Goal: Task Accomplishment & Management: Use online tool/utility

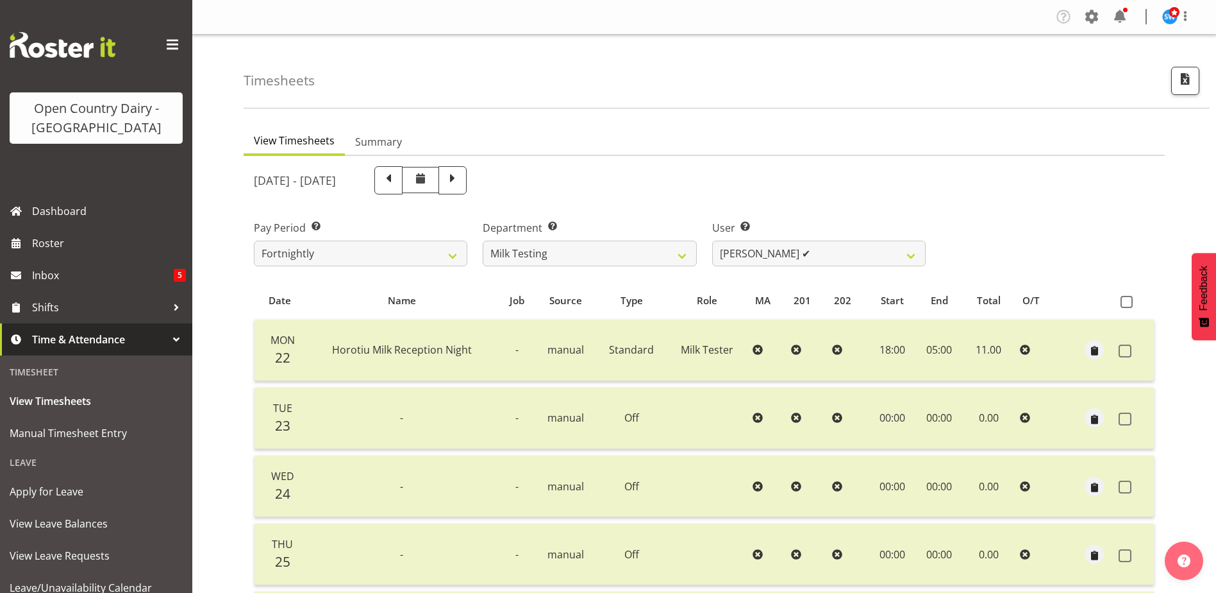
select select "733"
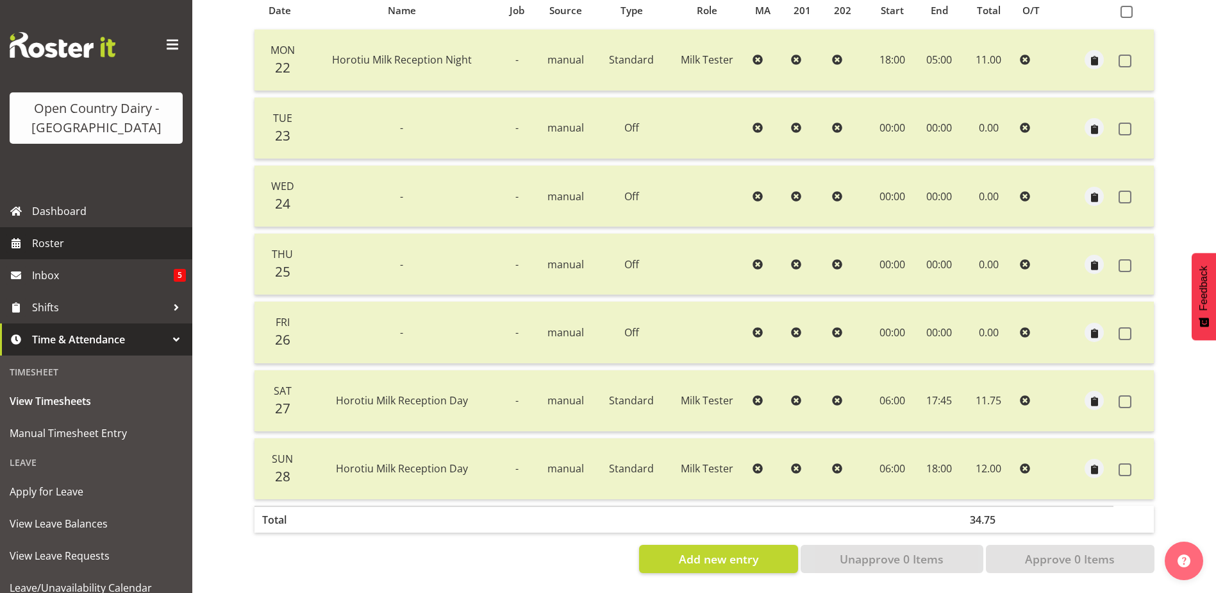
click at [50, 248] on span "Roster" at bounding box center [109, 242] width 154 height 19
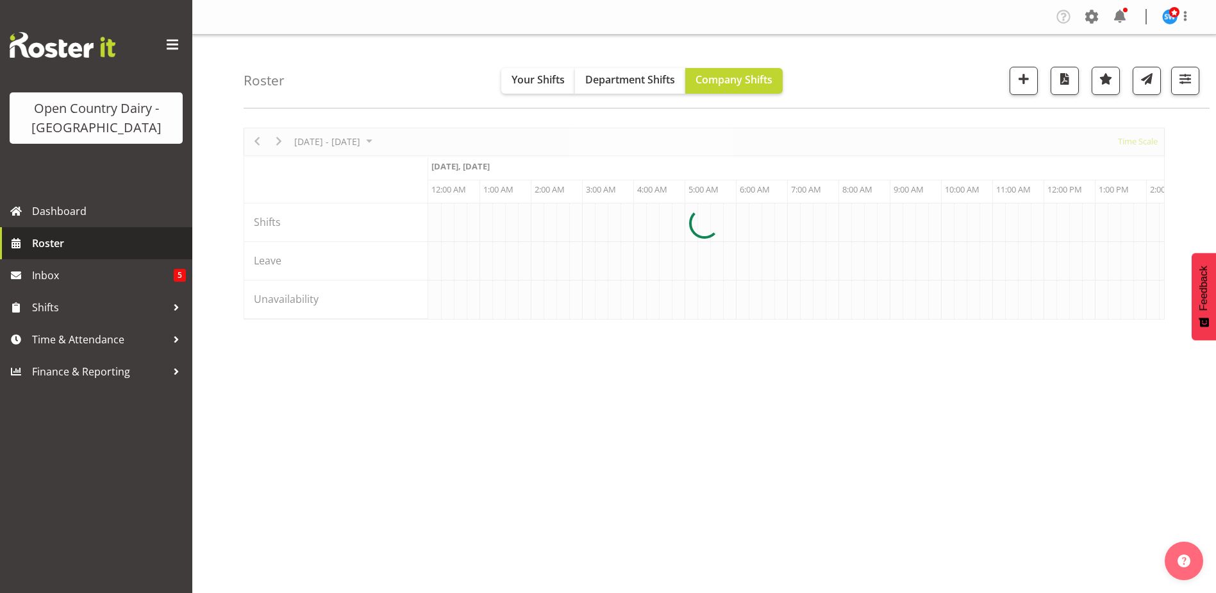
scroll to position [0, 3694]
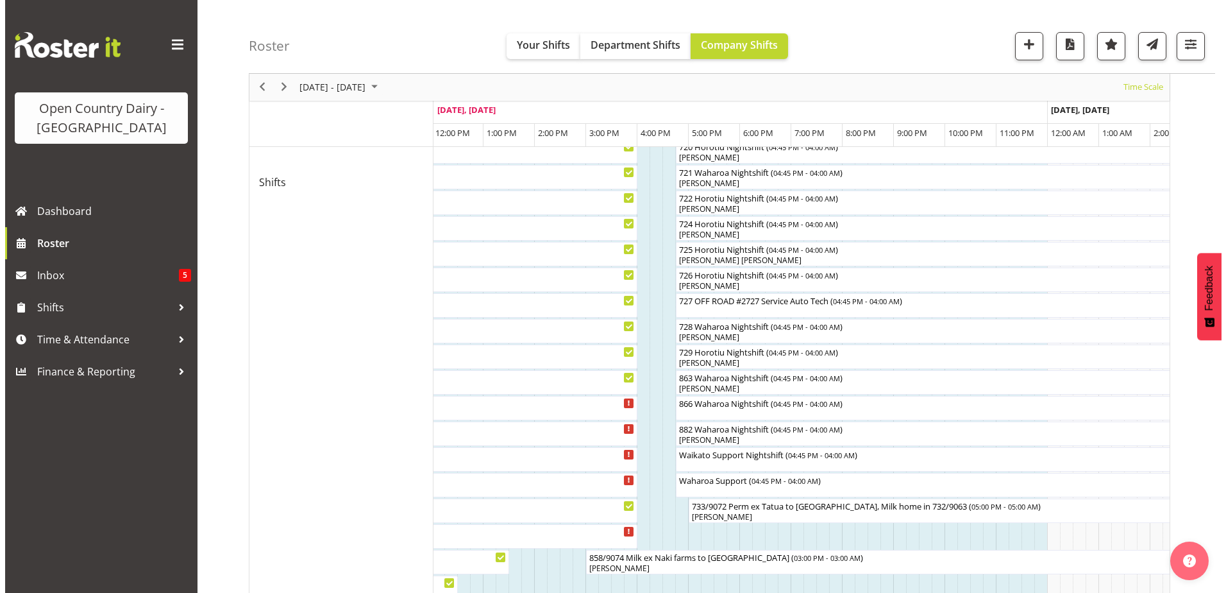
scroll to position [745, 0]
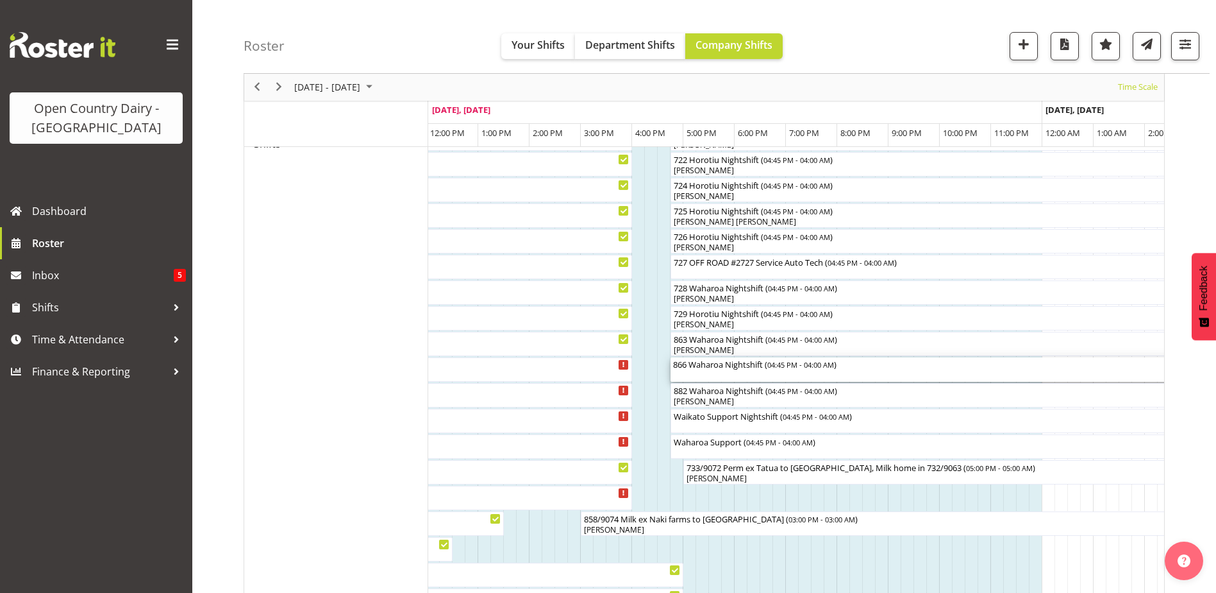
click at [727, 369] on div "866 Waharoa Nightshift ( 04:45 PM - 04:00 AM )" at bounding box center [959, 363] width 572 height 13
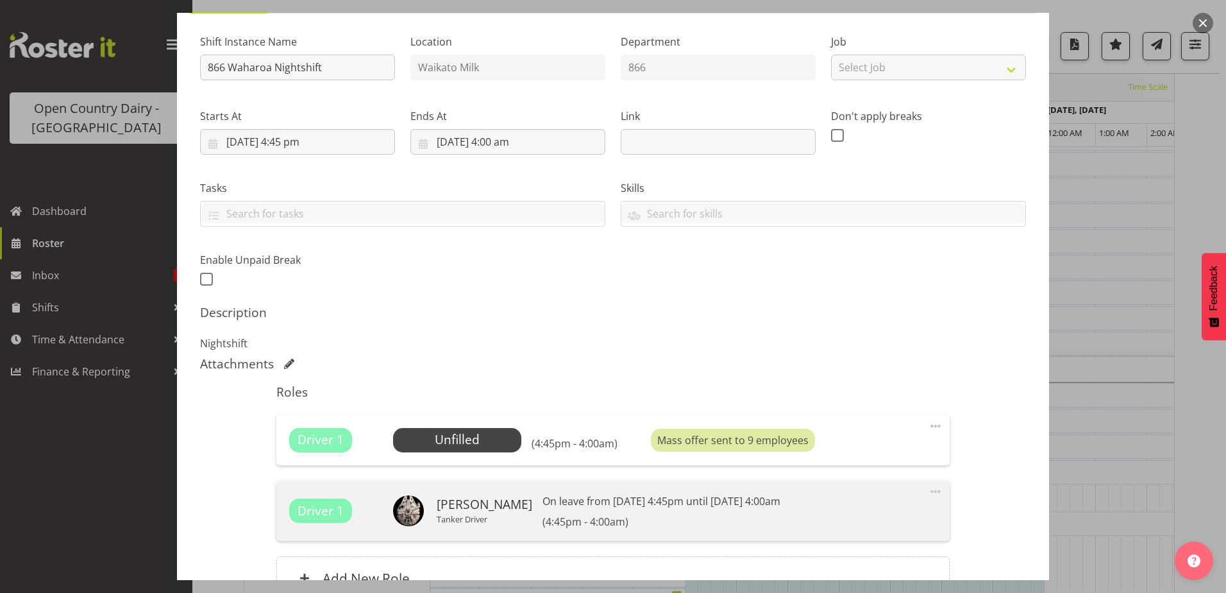
scroll to position [250, 0]
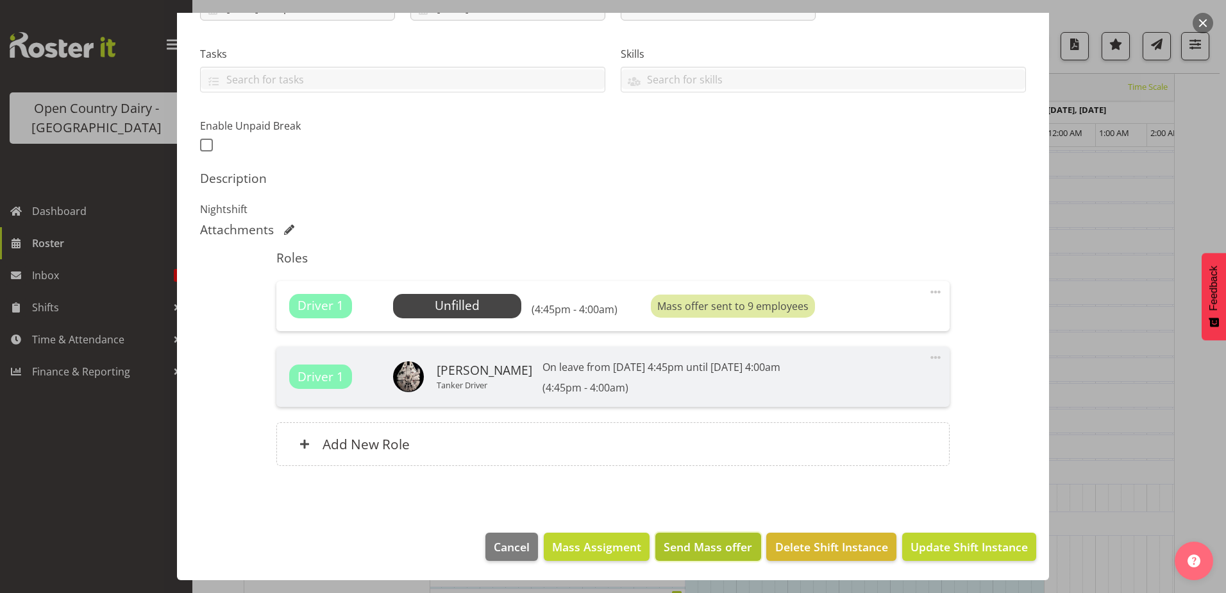
click at [681, 539] on span "Send Mass offer" at bounding box center [708, 546] width 88 height 17
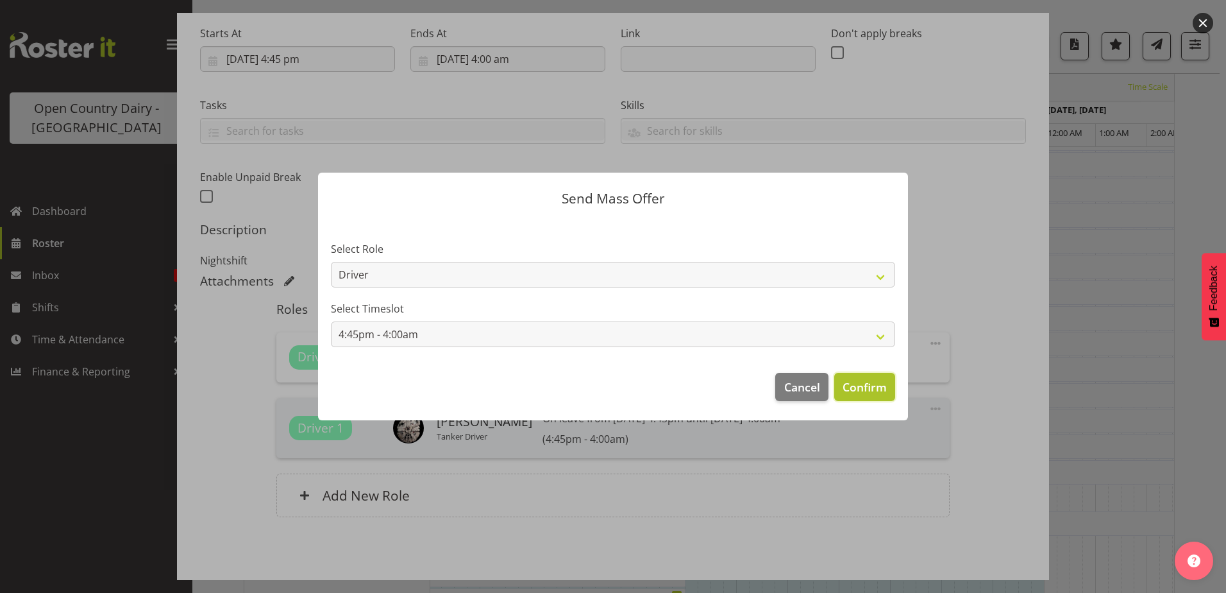
click at [858, 385] on span "Confirm" at bounding box center [865, 386] width 44 height 17
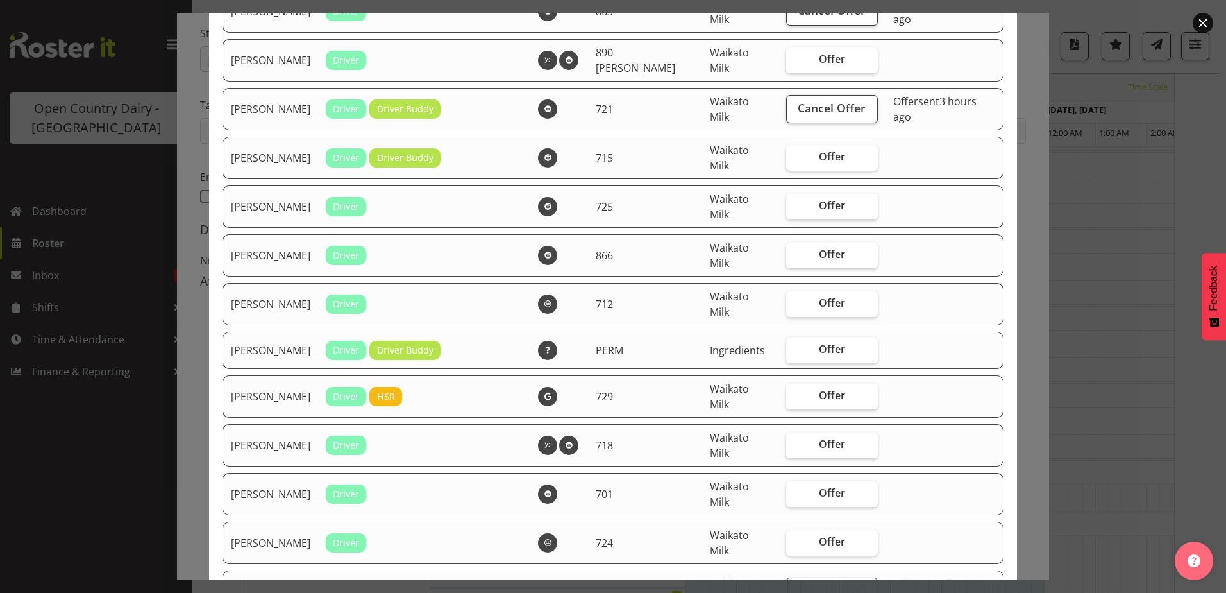
scroll to position [898, 0]
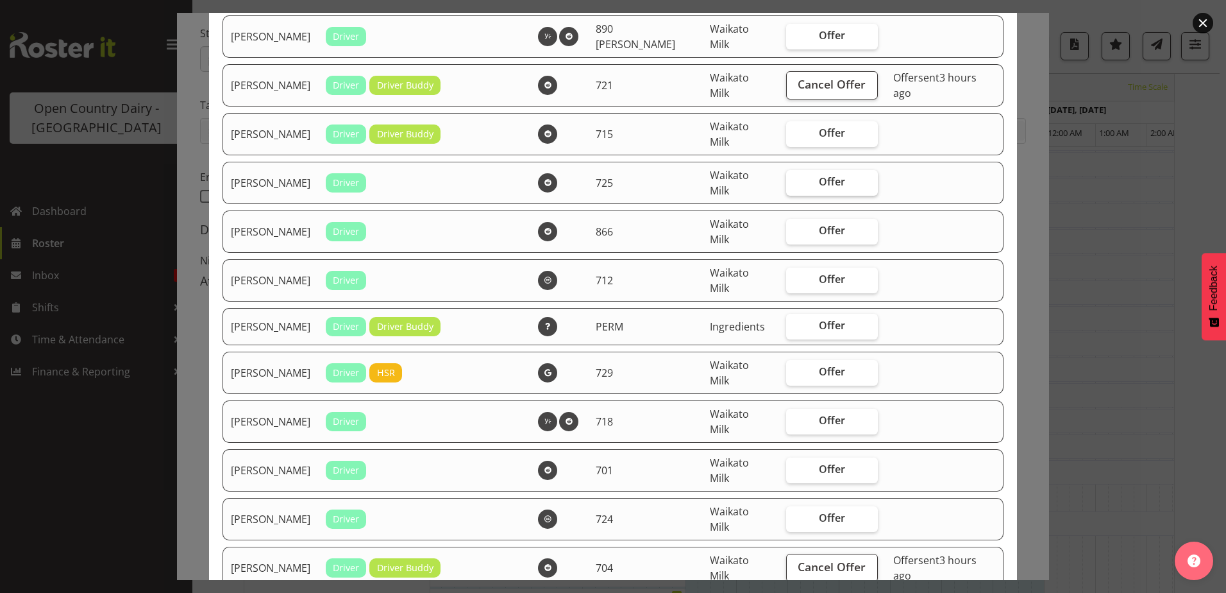
click at [819, 179] on span "Offer" at bounding box center [832, 181] width 26 height 13
click at [795, 179] on input "Offer" at bounding box center [790, 182] width 8 height 8
checkbox input "true"
click at [820, 231] on span "Offer" at bounding box center [832, 230] width 26 height 13
click at [795, 231] on input "Offer" at bounding box center [790, 230] width 8 height 8
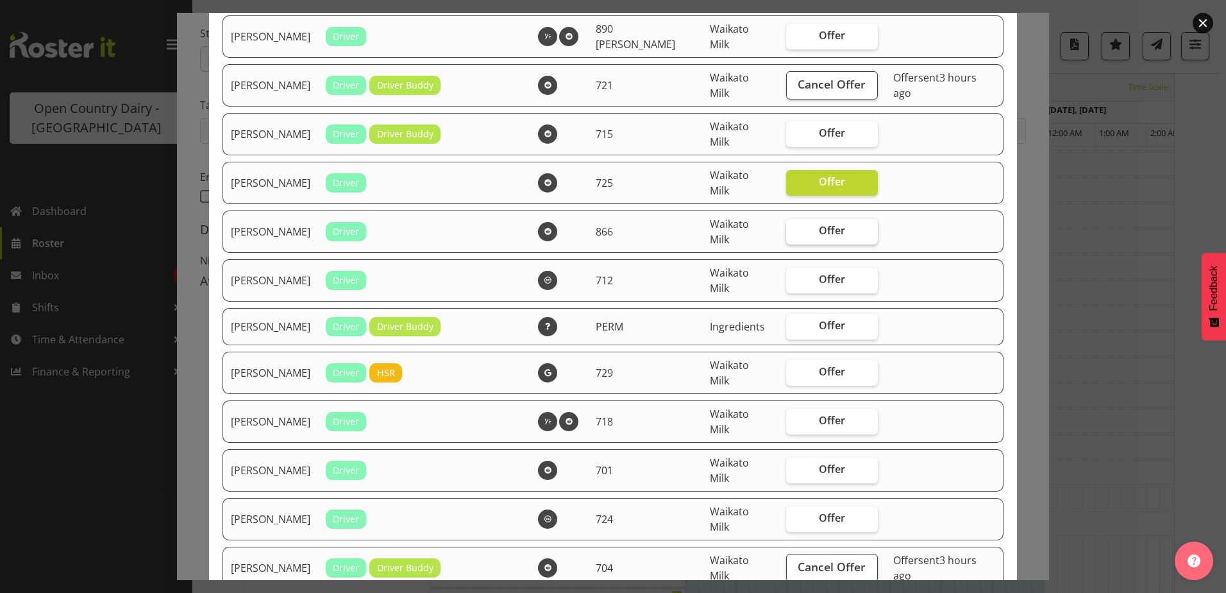
checkbox input "true"
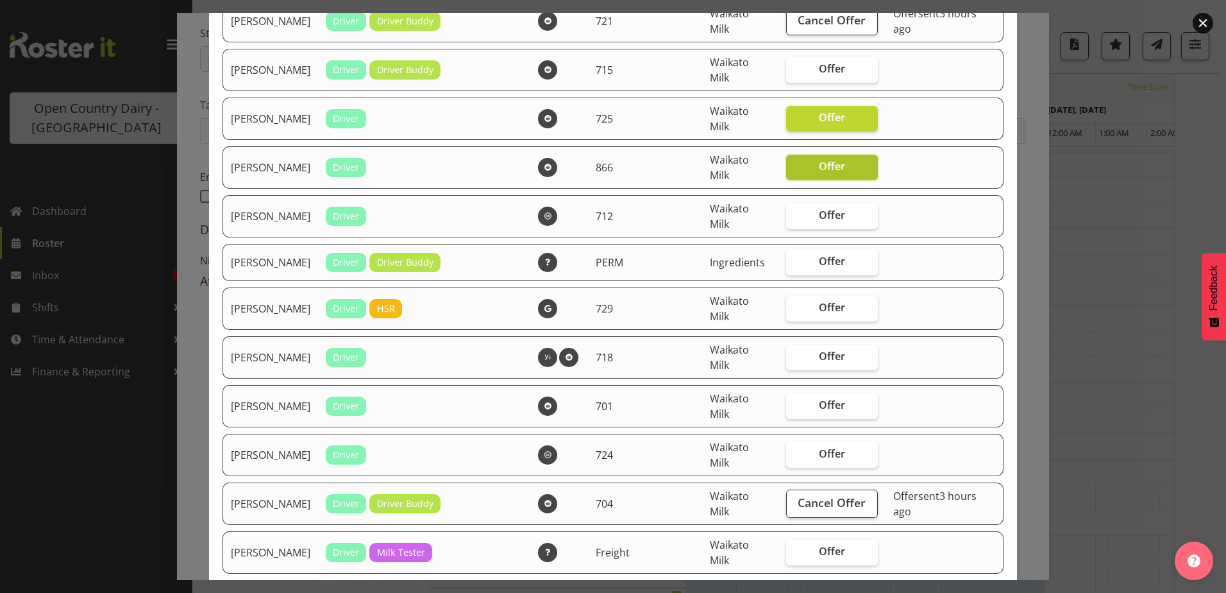
scroll to position [1026, 0]
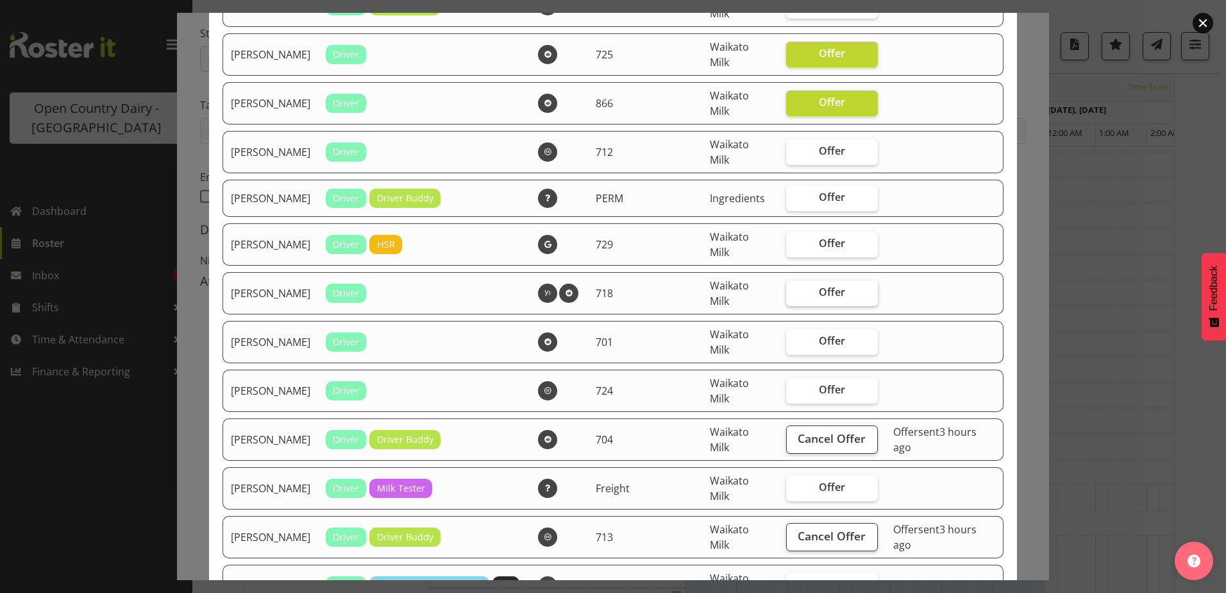
click at [827, 282] on label "Offer" at bounding box center [832, 293] width 92 height 26
click at [795, 288] on input "Offer" at bounding box center [790, 292] width 8 height 8
checkbox input "true"
click at [833, 342] on span "Offer" at bounding box center [832, 340] width 26 height 13
click at [795, 342] on input "Offer" at bounding box center [790, 341] width 8 height 8
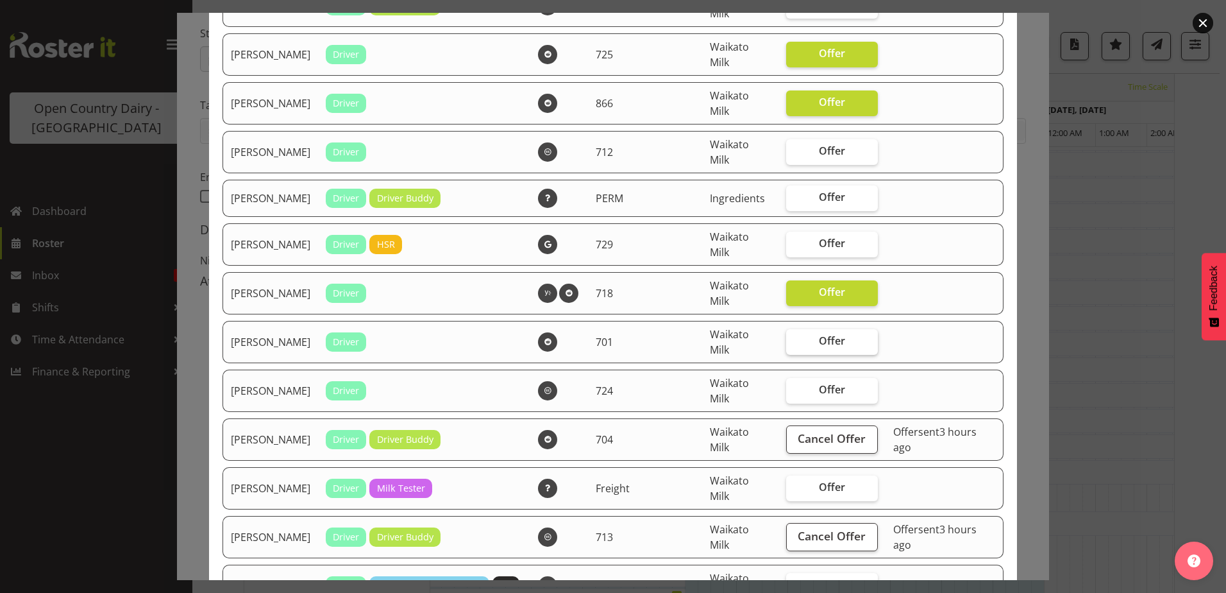
checkbox input "true"
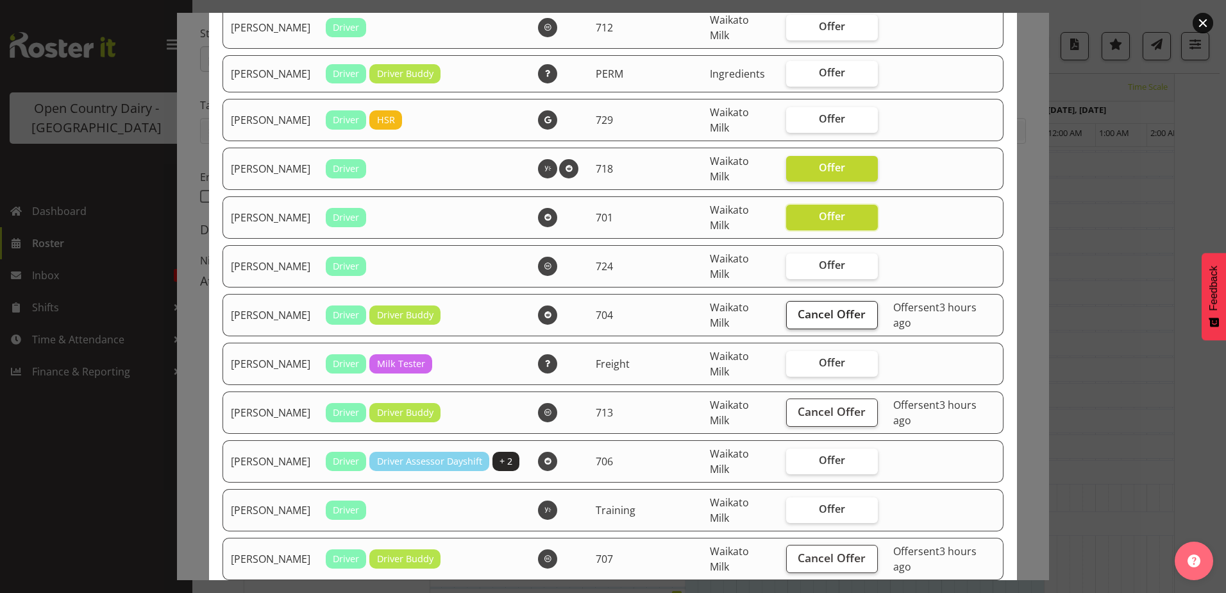
scroll to position [1154, 0]
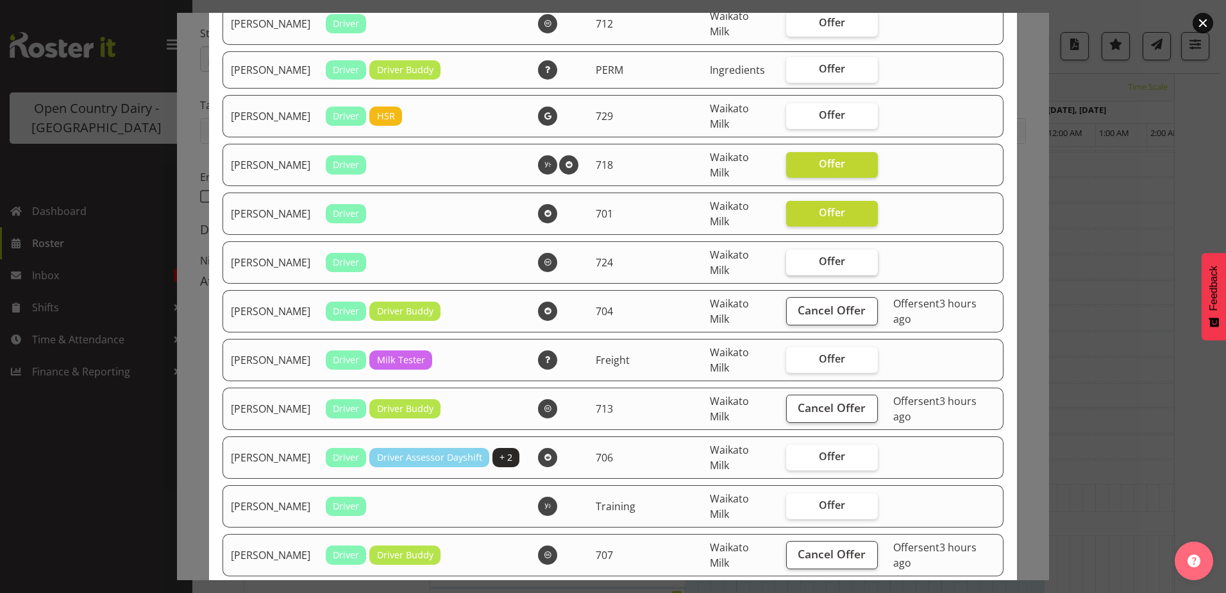
click at [819, 265] on span "Offer" at bounding box center [832, 261] width 26 height 13
click at [795, 265] on input "Offer" at bounding box center [790, 261] width 8 height 8
checkbox input "true"
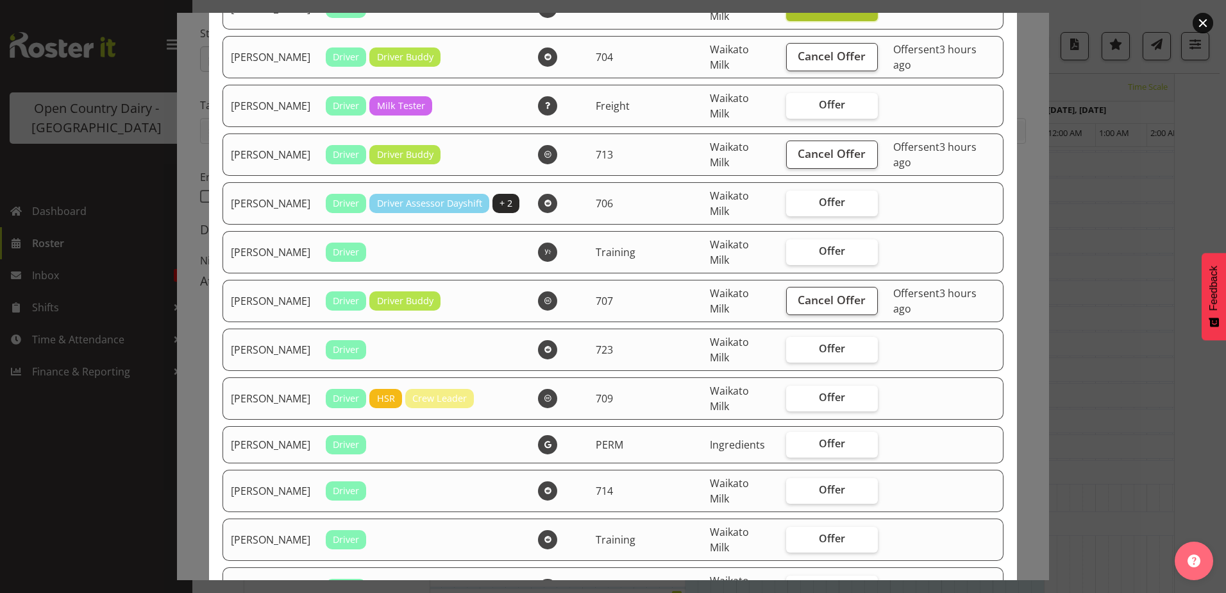
scroll to position [1411, 0]
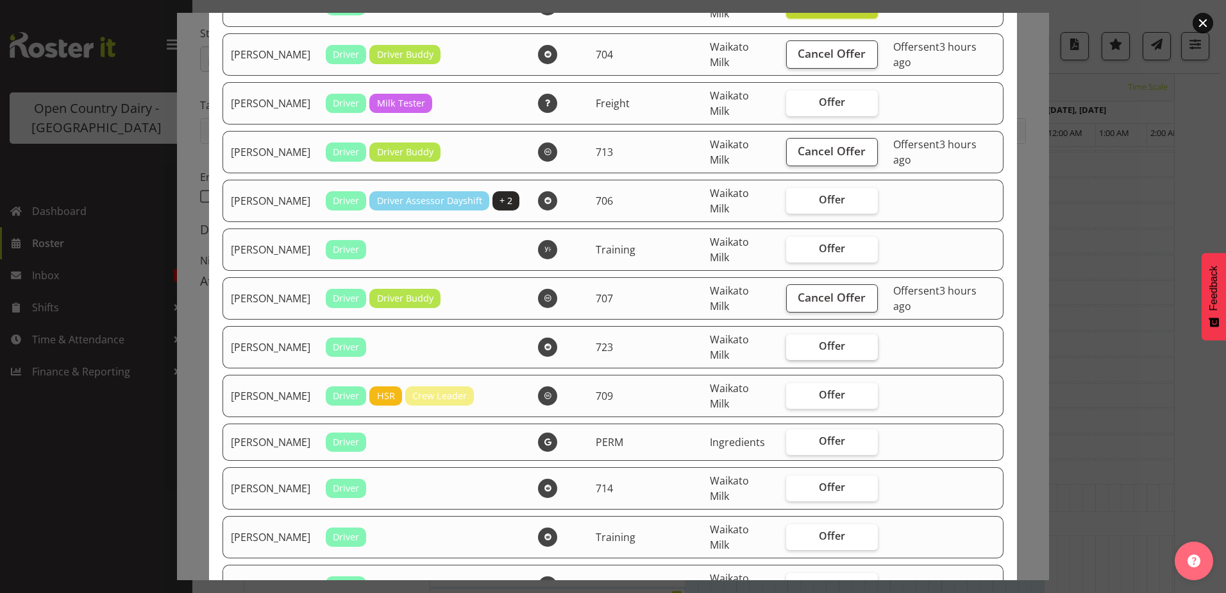
click at [826, 346] on span "Offer" at bounding box center [832, 345] width 26 height 13
click at [795, 346] on input "Offer" at bounding box center [790, 346] width 8 height 8
checkbox input "true"
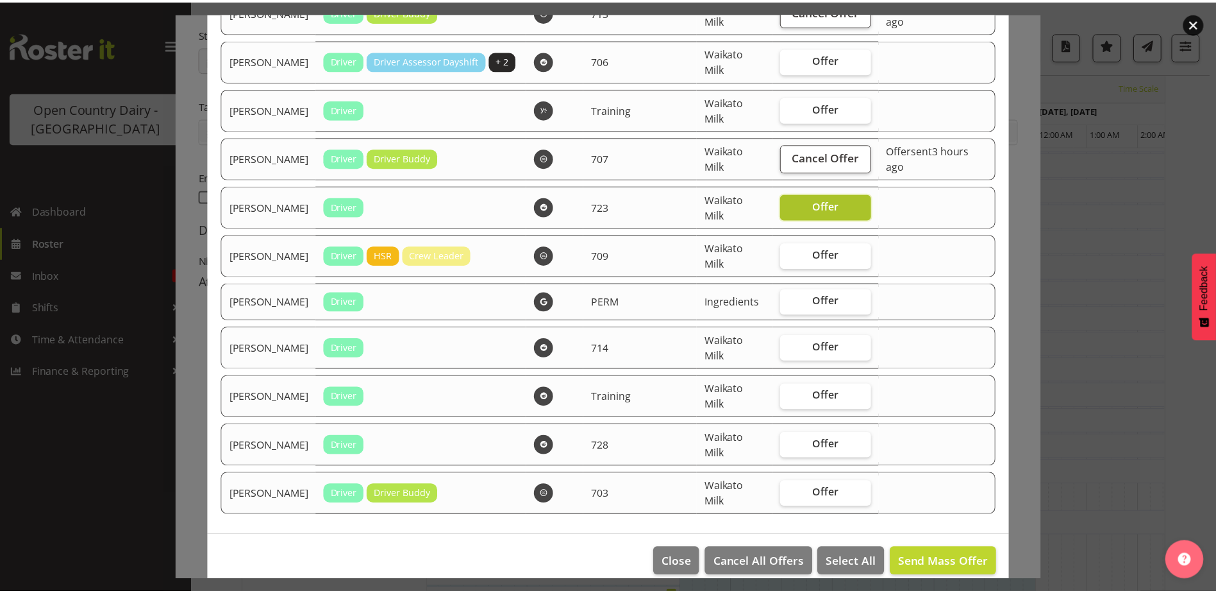
scroll to position [1567, 0]
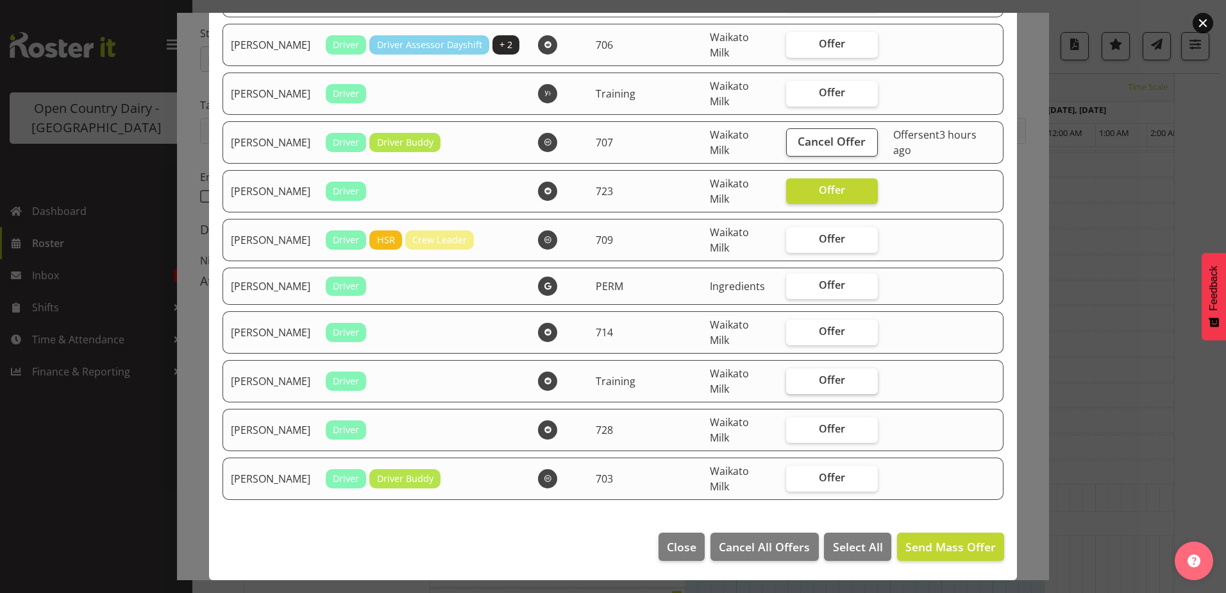
click at [826, 380] on span "Offer" at bounding box center [832, 379] width 26 height 13
click at [795, 380] on input "Offer" at bounding box center [790, 380] width 8 height 8
checkbox input "true"
click at [831, 472] on span "Offer" at bounding box center [832, 477] width 26 height 13
click at [795, 473] on input "Offer" at bounding box center [790, 477] width 8 height 8
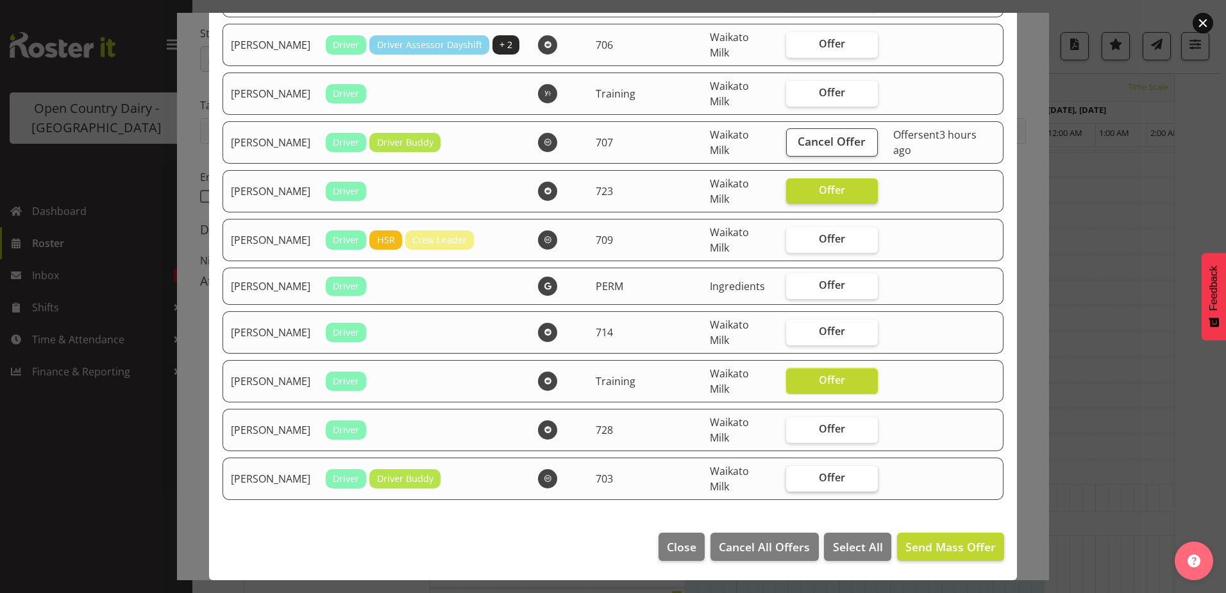
checkbox input "true"
click at [927, 541] on span "Send Mass Offer" at bounding box center [950, 546] width 90 height 15
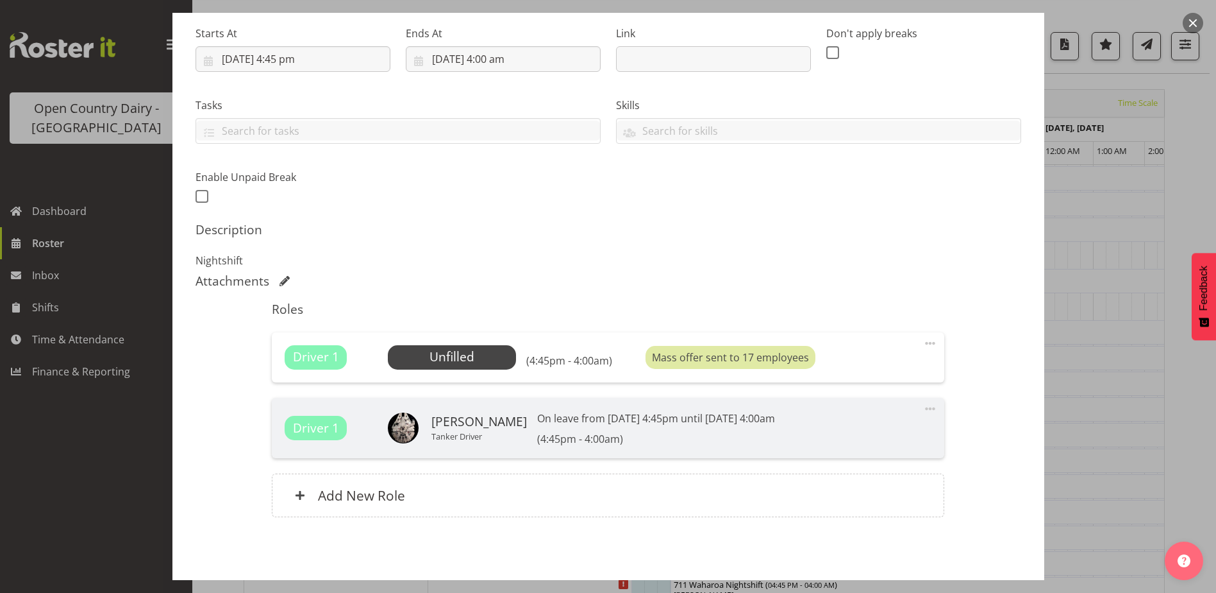
scroll to position [616, 0]
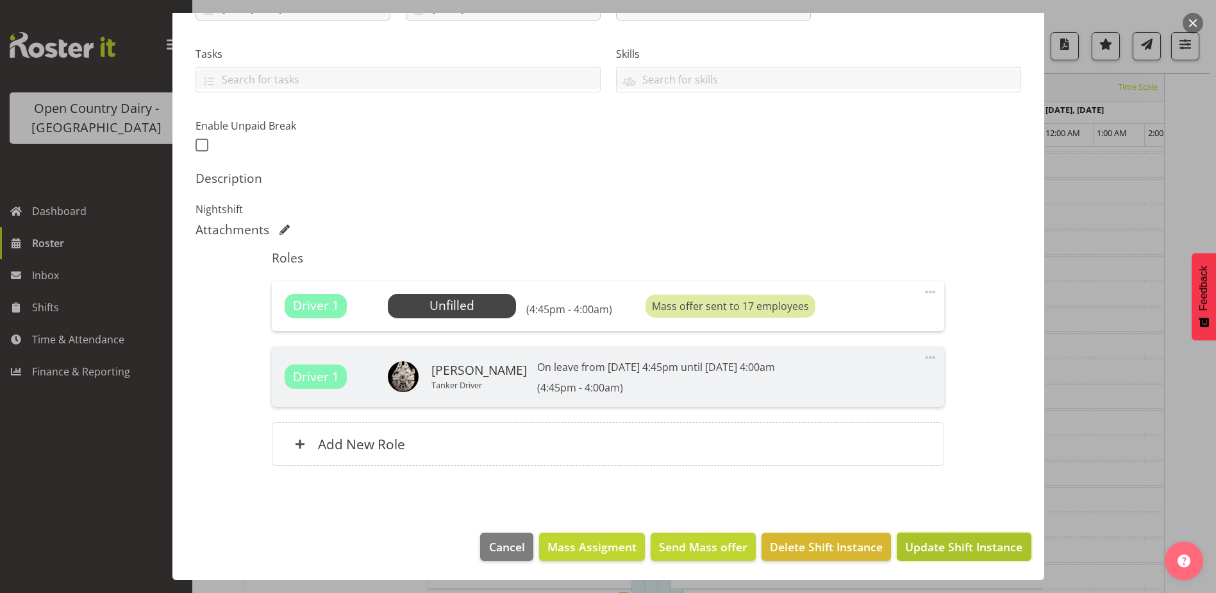
click at [918, 542] on span "Update Shift Instance" at bounding box center [963, 546] width 117 height 17
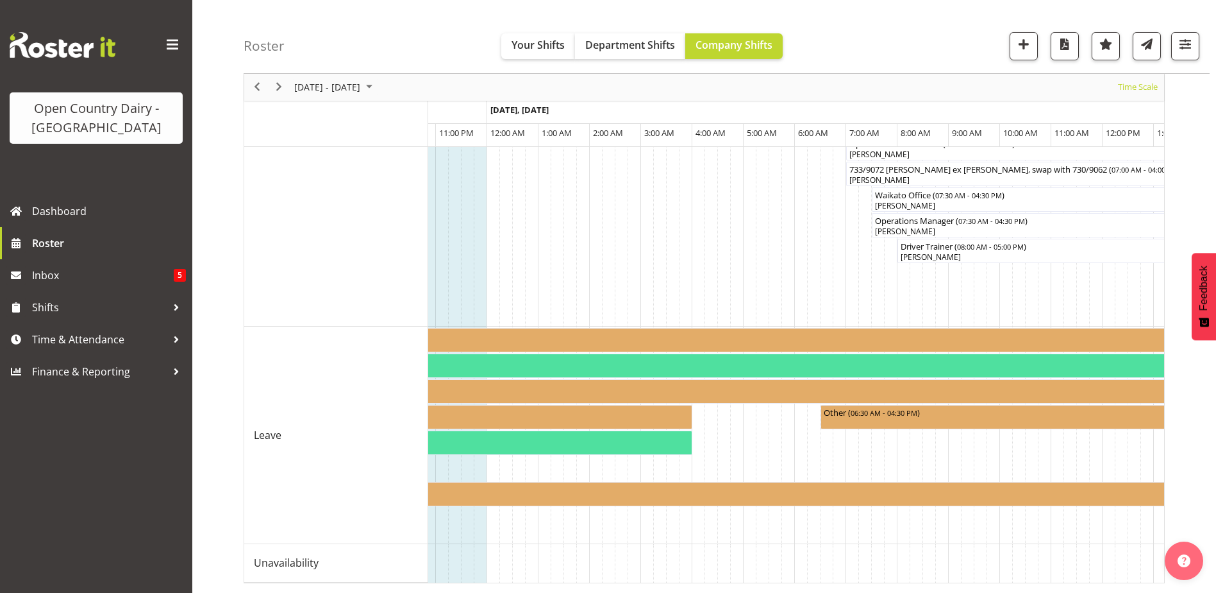
scroll to position [0, 0]
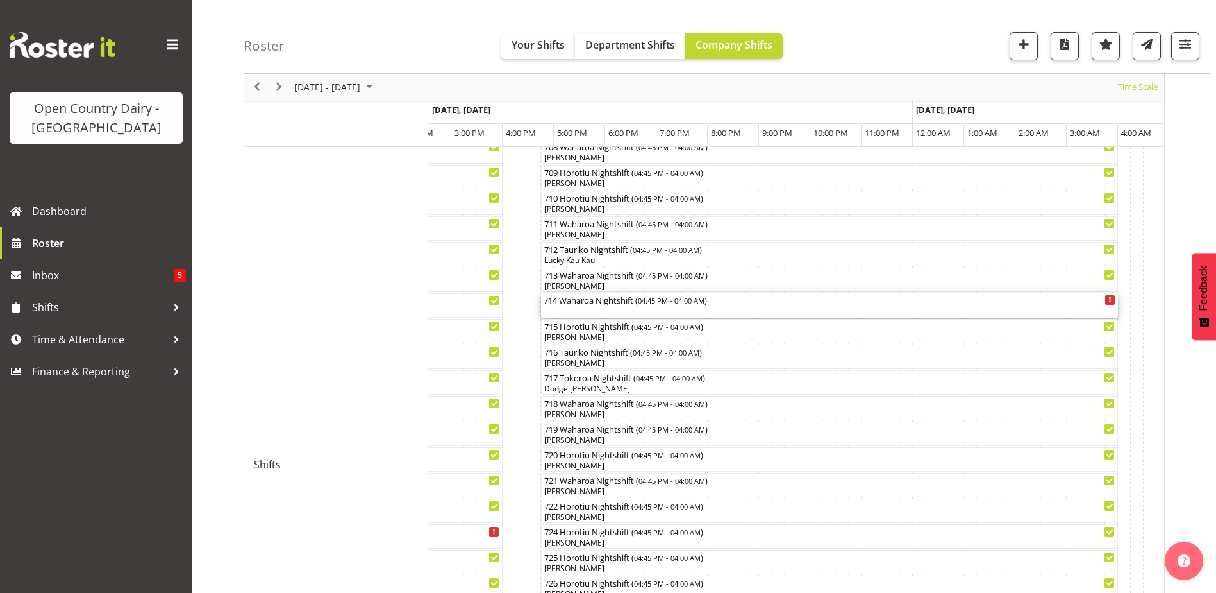
click at [586, 306] on div "714 Waharoa Nightshift ( 04:45 PM - 04:00 AM )" at bounding box center [830, 305] width 572 height 24
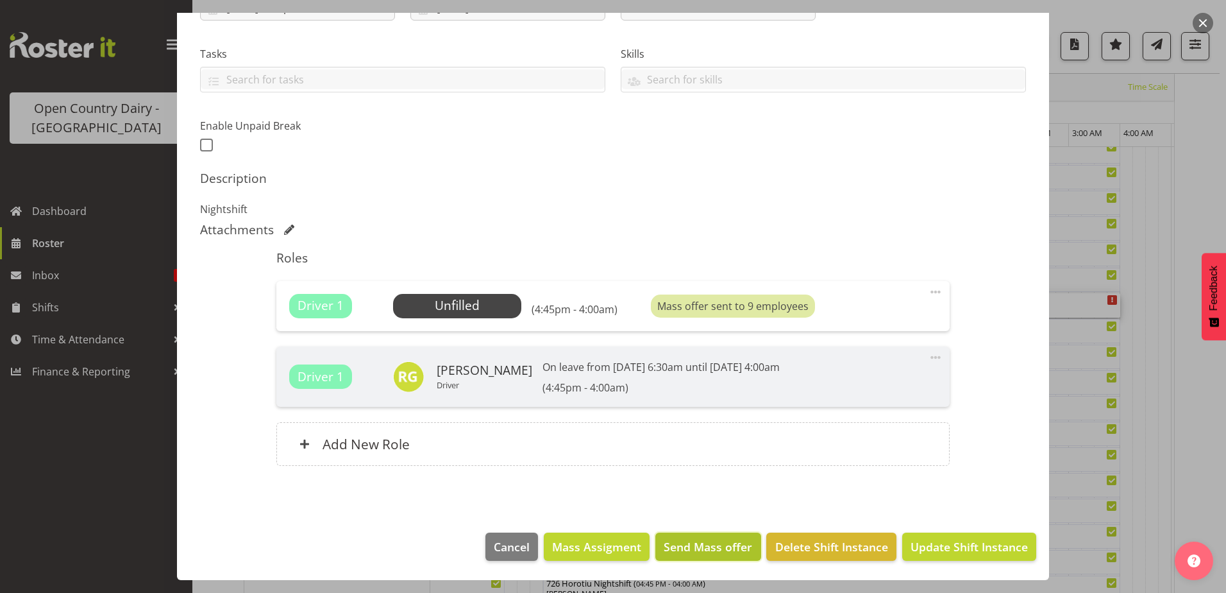
click at [689, 539] on span "Send Mass offer" at bounding box center [708, 546] width 88 height 17
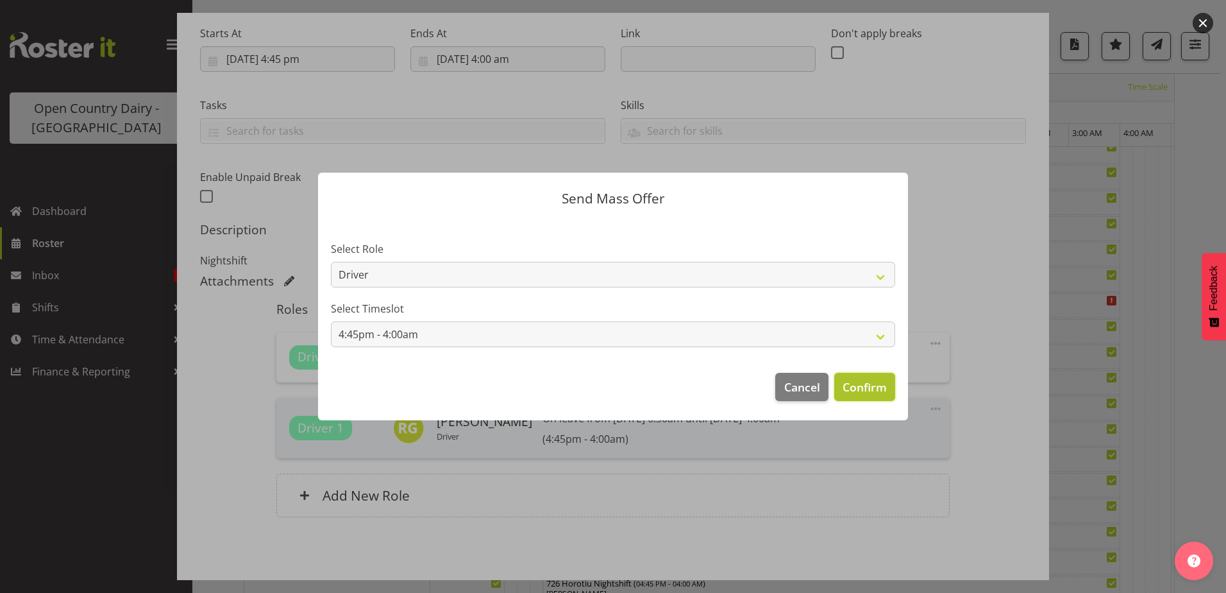
click at [859, 386] on span "Confirm" at bounding box center [865, 386] width 44 height 17
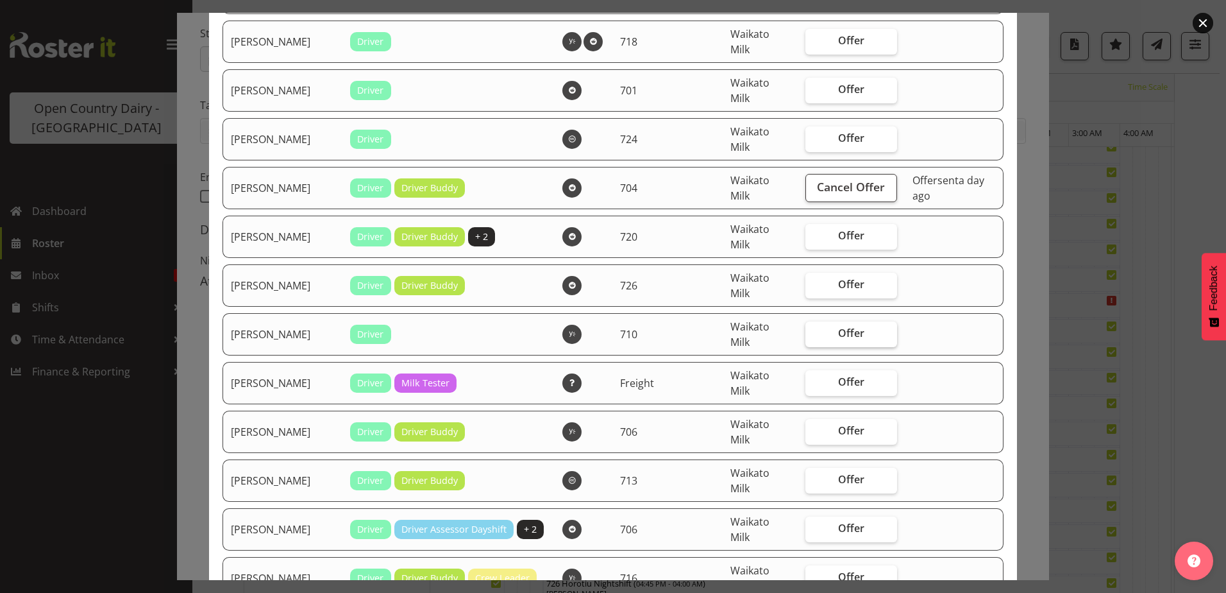
click at [838, 333] on span "Offer" at bounding box center [851, 332] width 26 height 13
click at [814, 333] on input "Offer" at bounding box center [809, 333] width 8 height 8
checkbox input "true"
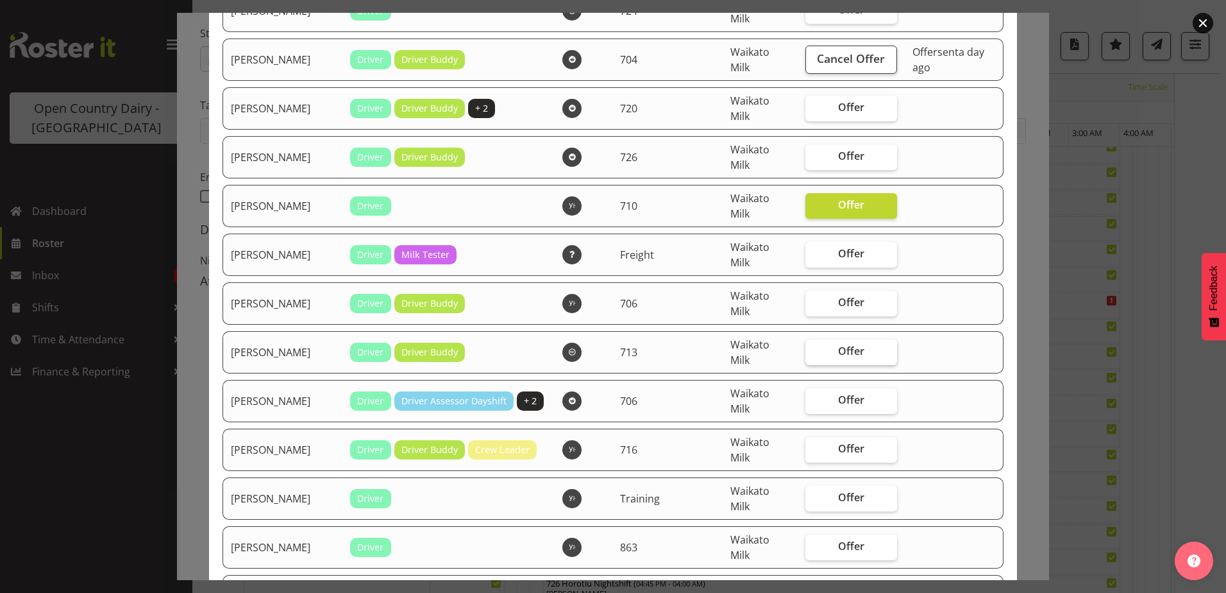
click at [838, 349] on span "Offer" at bounding box center [851, 350] width 26 height 13
click at [814, 349] on input "Offer" at bounding box center [809, 351] width 8 height 8
checkbox input "true"
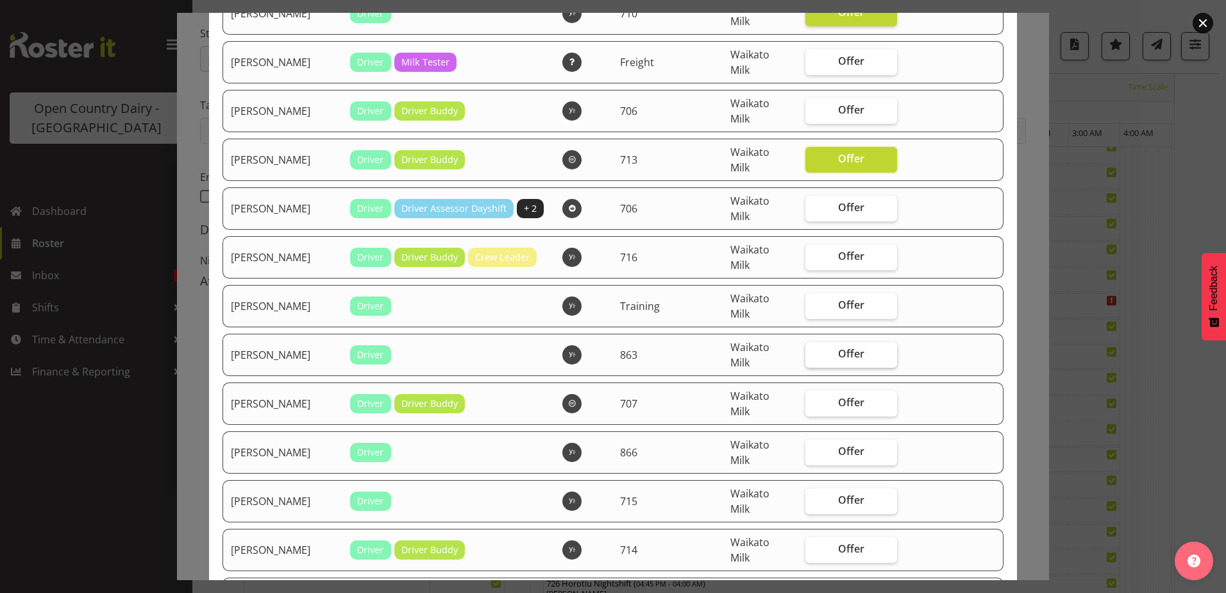
click at [830, 344] on label "Offer" at bounding box center [851, 355] width 92 height 26
click at [814, 349] on input "Offer" at bounding box center [809, 353] width 8 height 8
checkbox input "true"
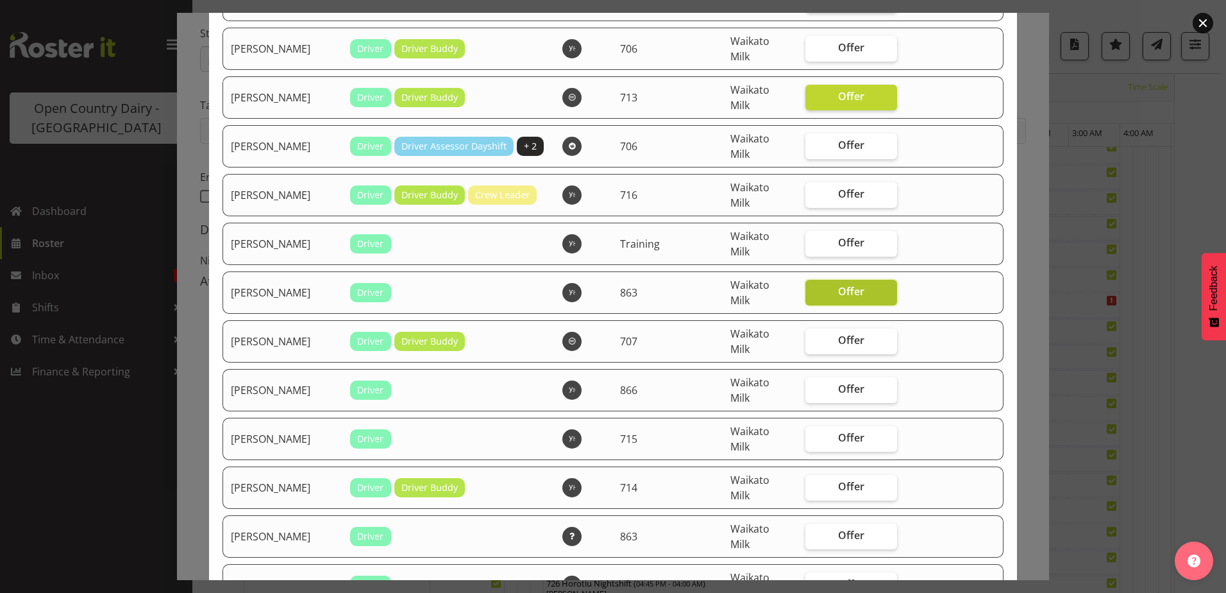
scroll to position [2052, 0]
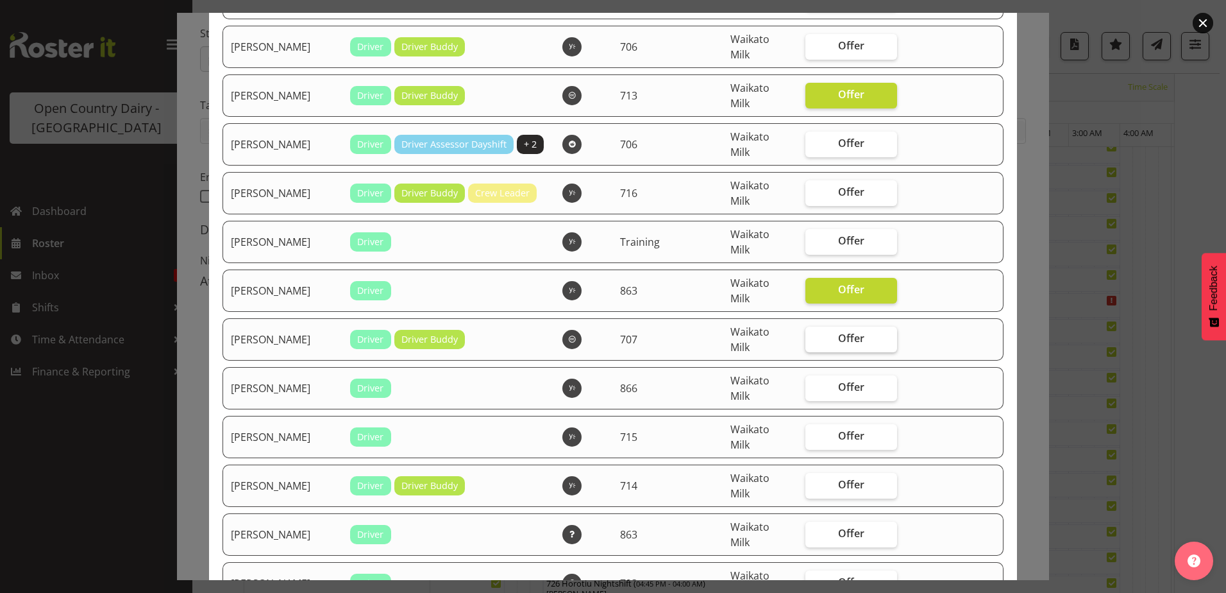
click at [838, 339] on span "Offer" at bounding box center [851, 338] width 26 height 13
click at [814, 339] on input "Offer" at bounding box center [809, 338] width 8 height 8
checkbox input "true"
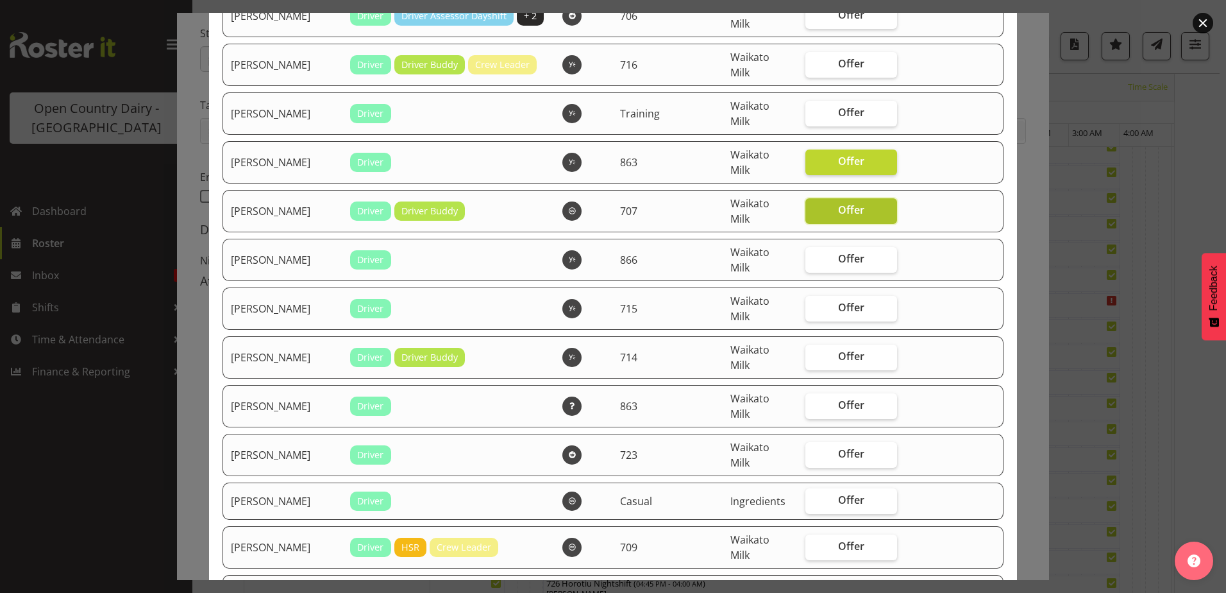
scroll to position [2244, 0]
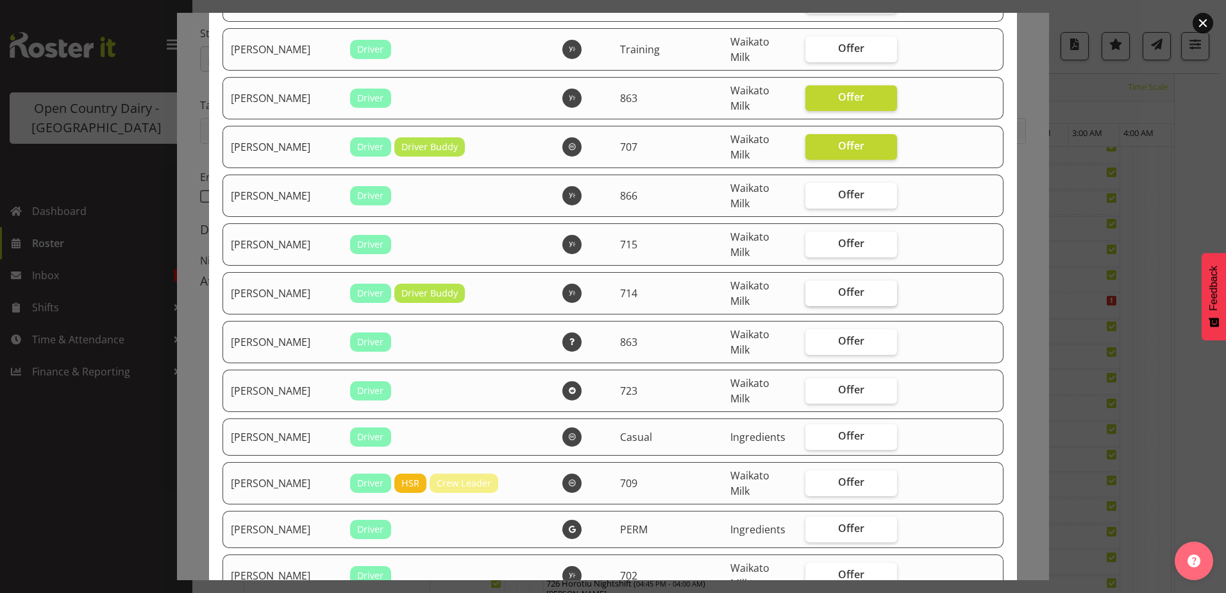
click at [838, 295] on span "Offer" at bounding box center [851, 291] width 26 height 13
click at [814, 295] on input "Offer" at bounding box center [809, 292] width 8 height 8
checkbox input "true"
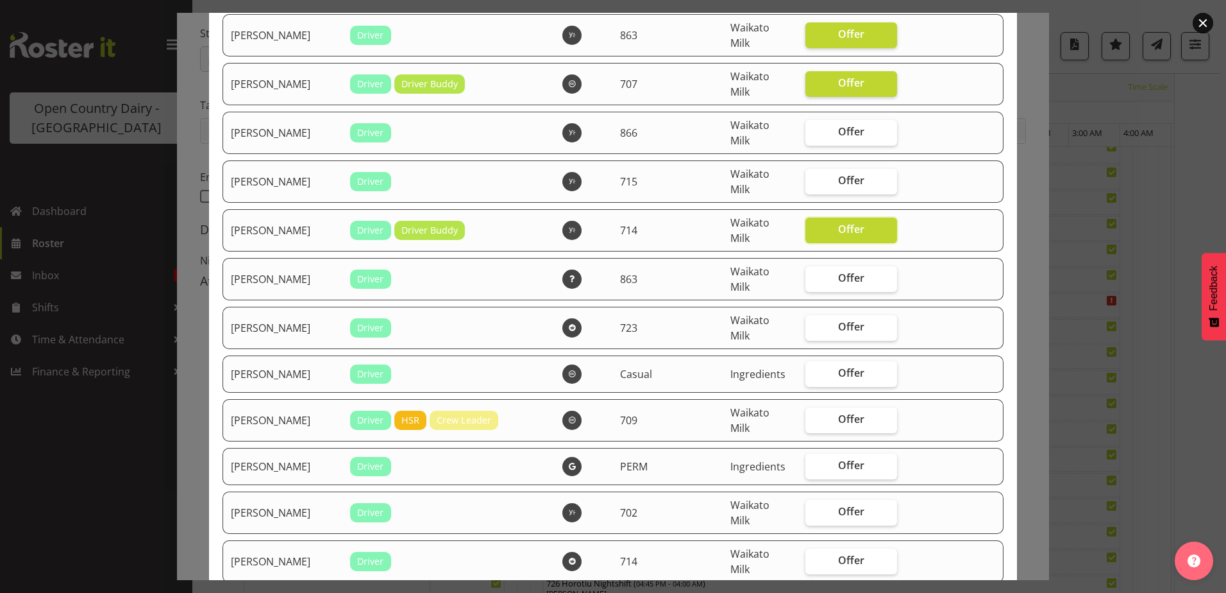
scroll to position [2308, 0]
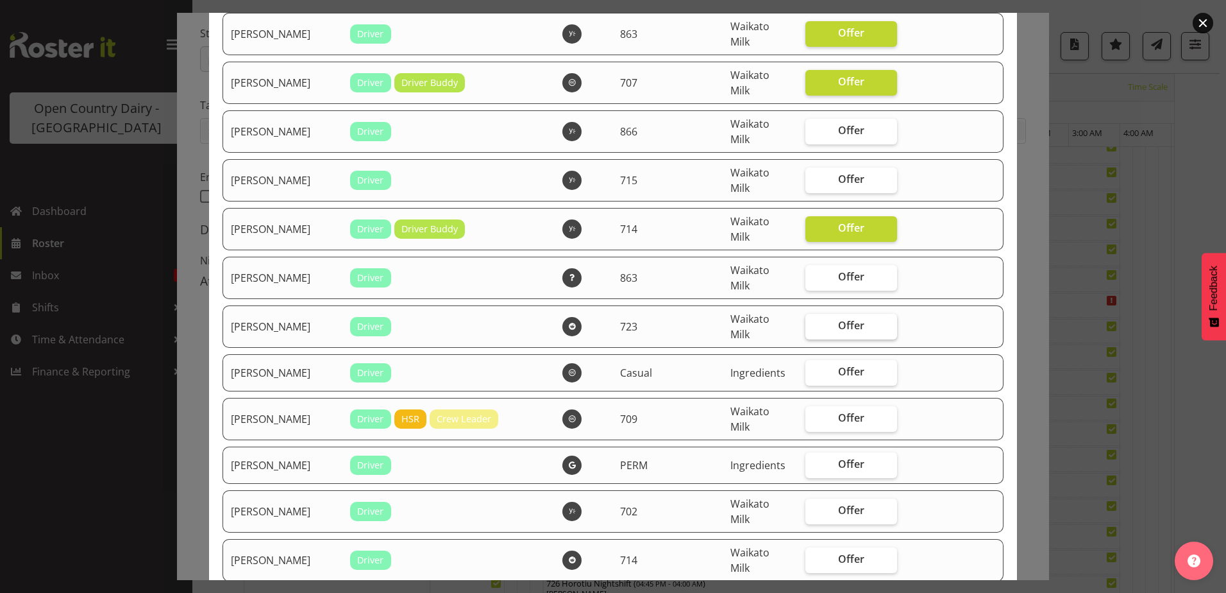
click at [838, 323] on span "Offer" at bounding box center [851, 325] width 26 height 13
click at [814, 323] on input "Offer" at bounding box center [809, 325] width 8 height 8
checkbox input "true"
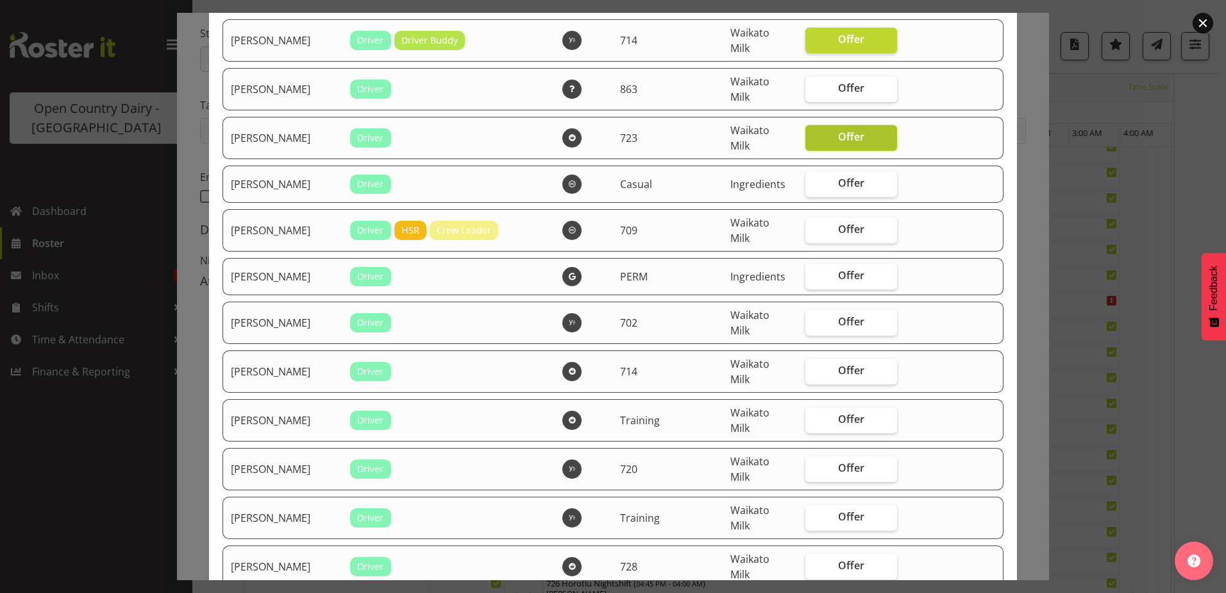
scroll to position [2501, 0]
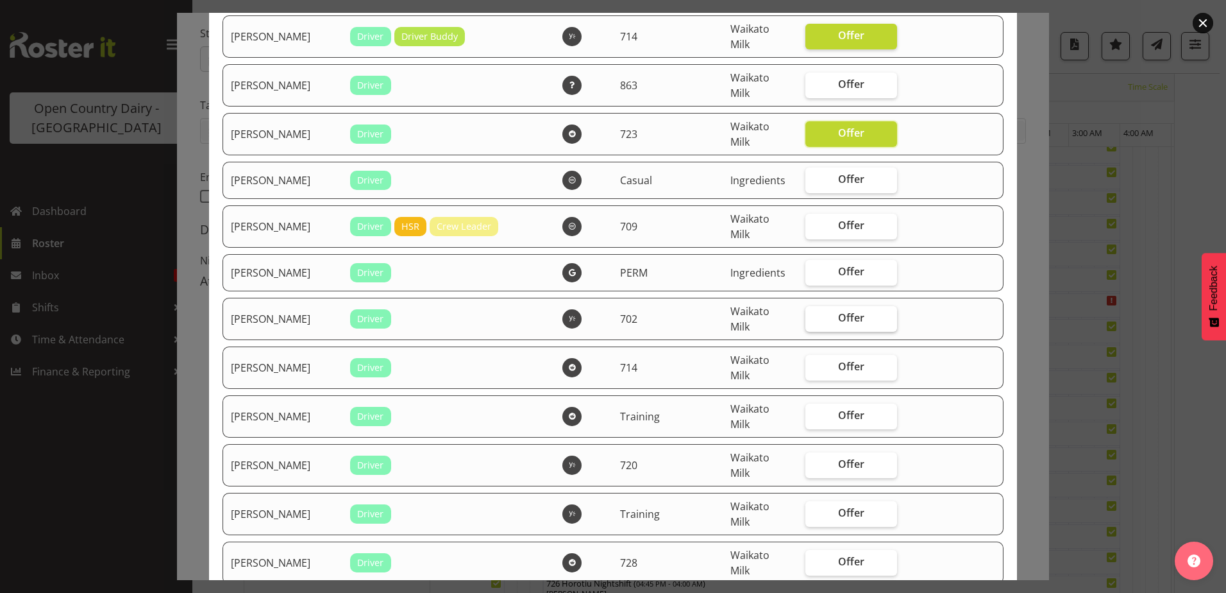
click at [838, 319] on span "Offer" at bounding box center [851, 317] width 26 height 13
click at [814, 319] on input "Offer" at bounding box center [809, 318] width 8 height 8
checkbox input "true"
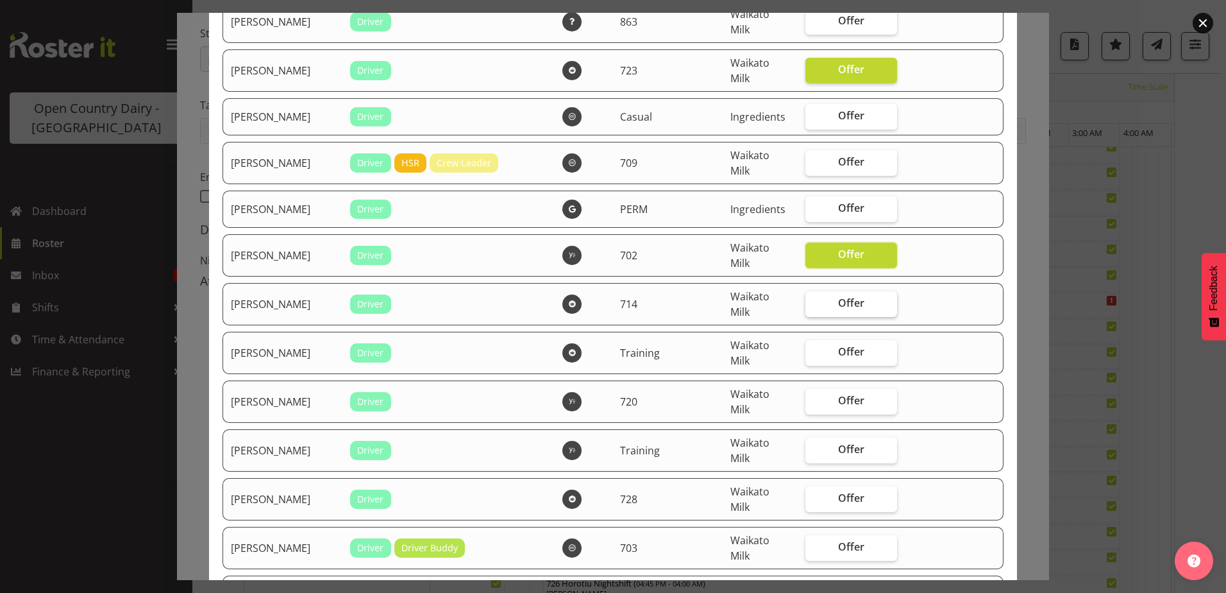
scroll to position [2629, 0]
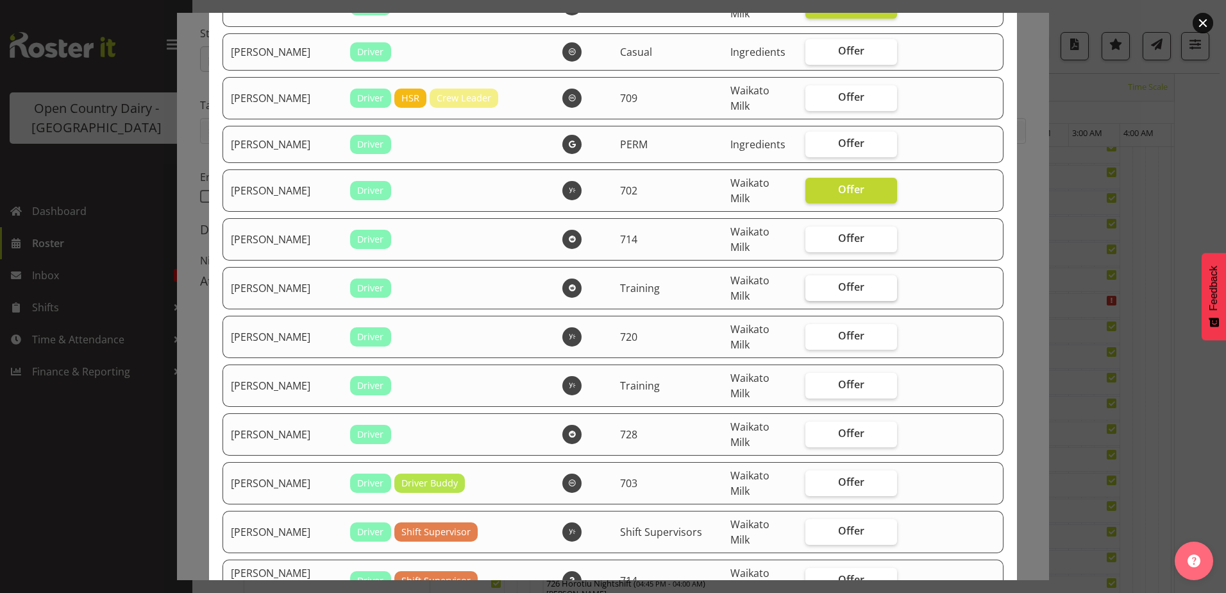
click at [841, 290] on span "Offer" at bounding box center [851, 286] width 26 height 13
click at [814, 290] on input "Offer" at bounding box center [809, 287] width 8 height 8
checkbox input "true"
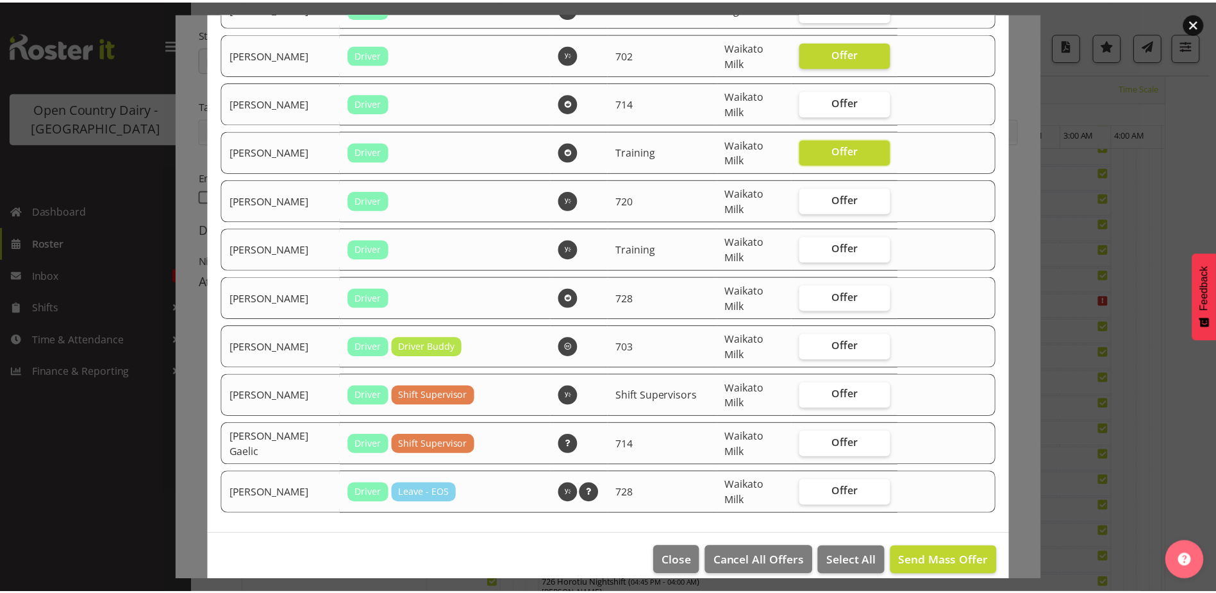
scroll to position [2780, 0]
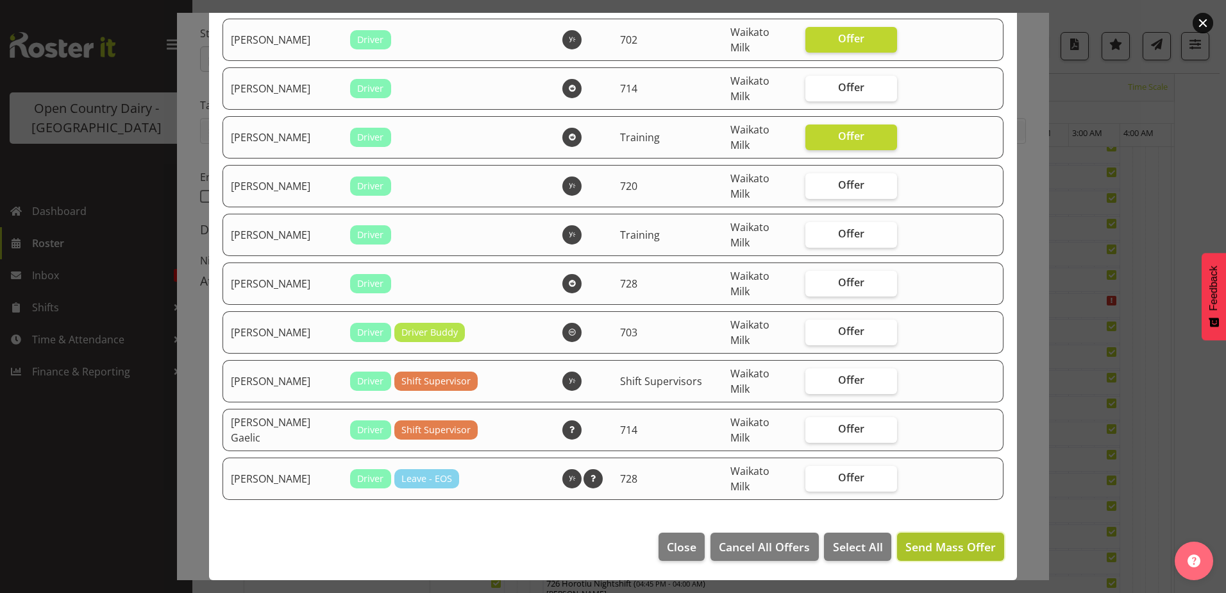
click at [931, 545] on span "Send Mass Offer" at bounding box center [950, 546] width 90 height 15
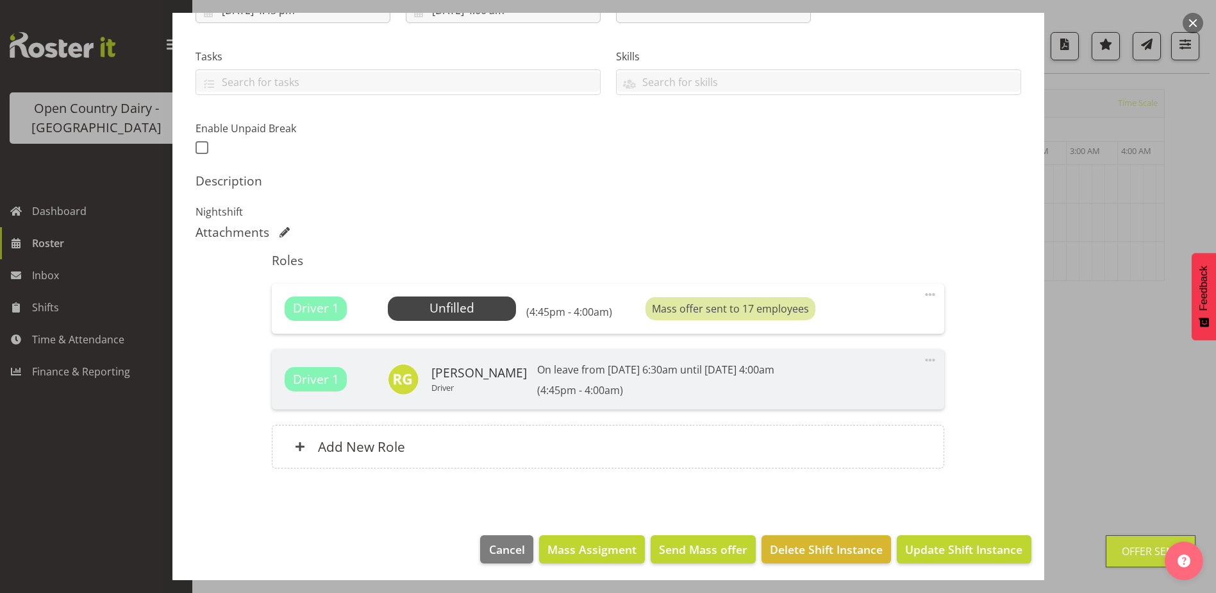
scroll to position [250, 0]
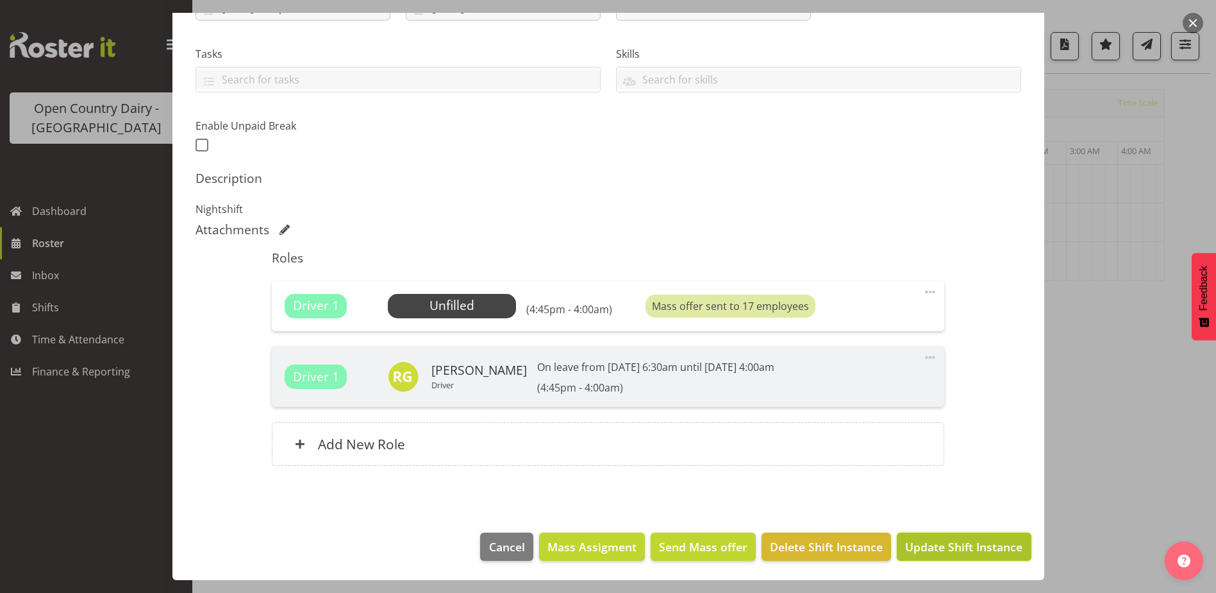
click at [955, 545] on span "Update Shift Instance" at bounding box center [963, 546] width 117 height 17
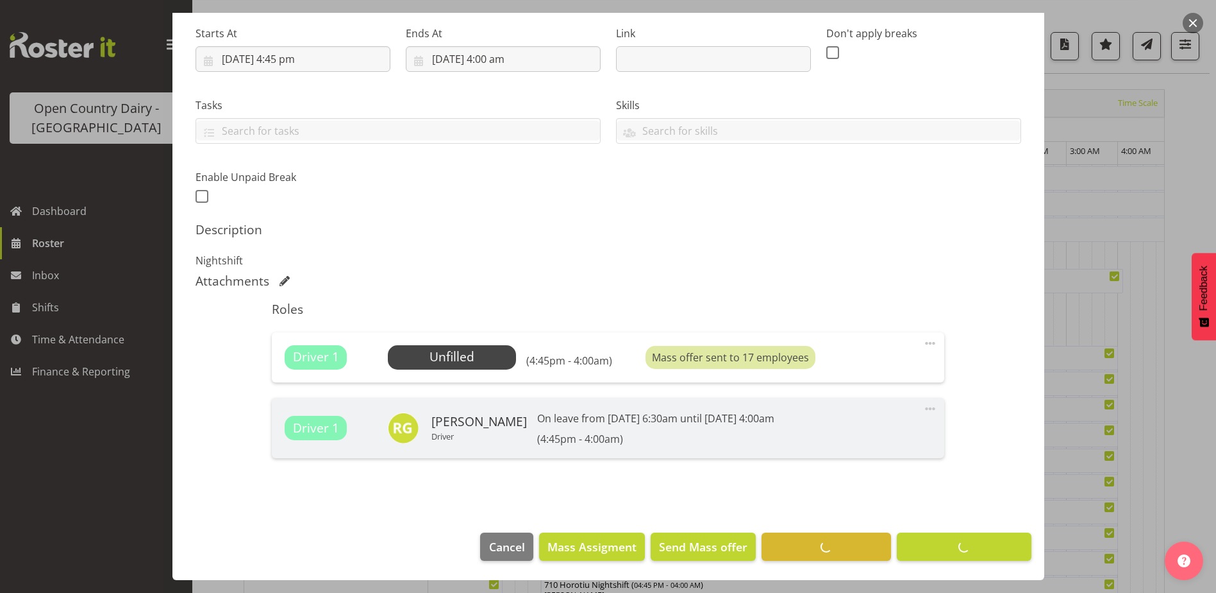
click at [954, 381] on div "Edit Shift Instance Shift Details Notes Related Shifts Shift Instance Name 714 …" at bounding box center [609, 97] width 898 height 567
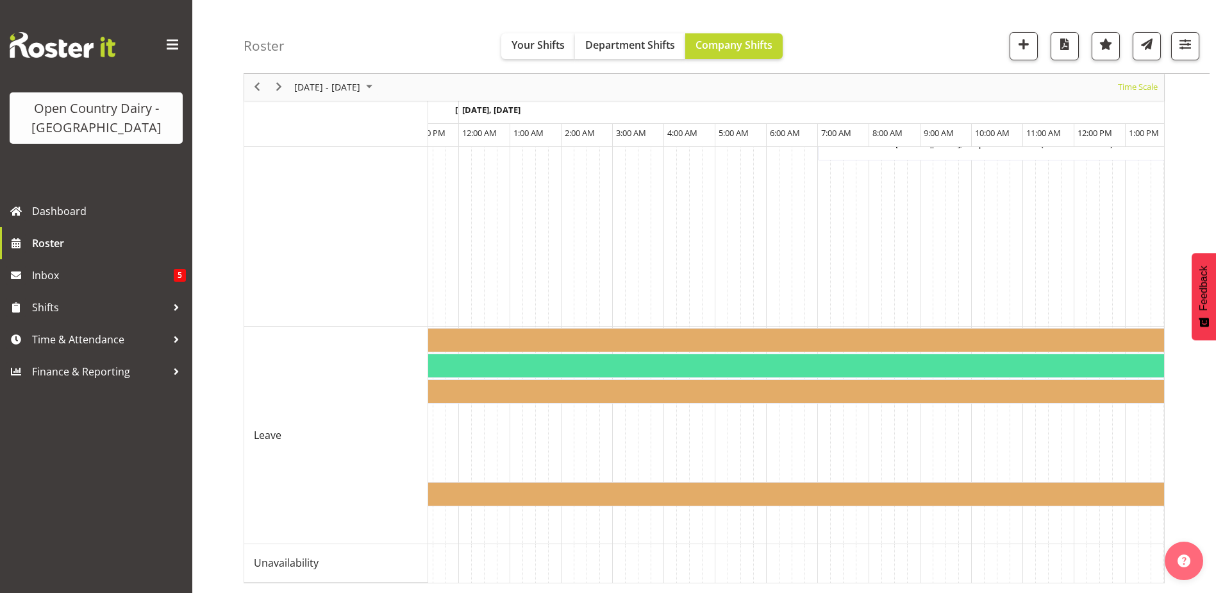
scroll to position [0, 6212]
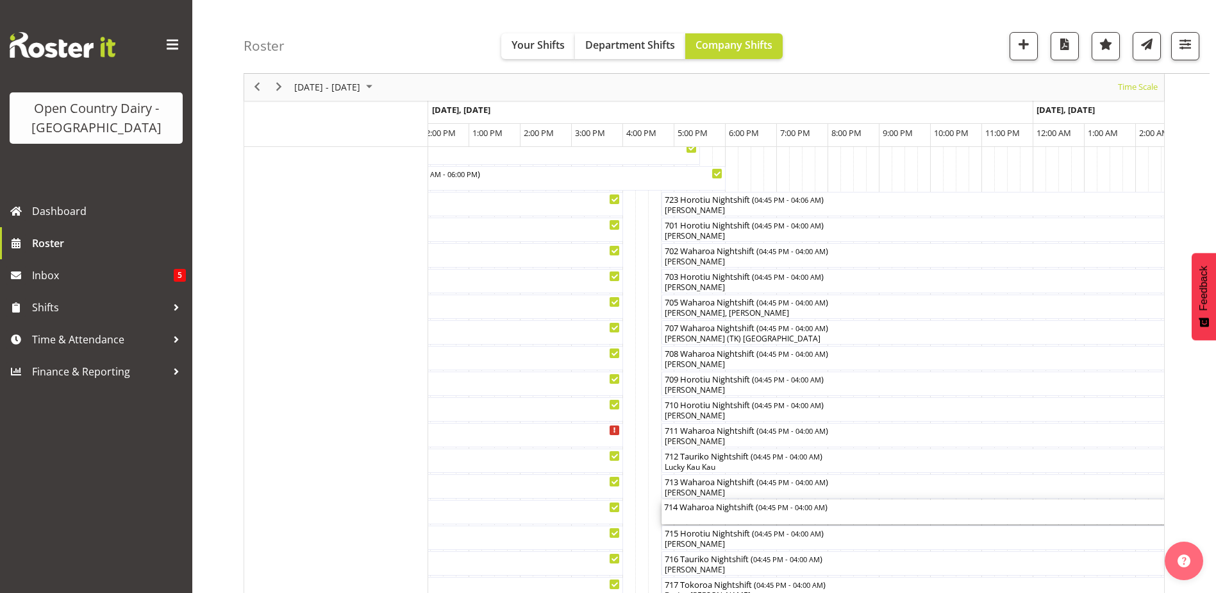
click at [742, 512] on div "714 Waharoa Nightshift ( 04:45 PM - 04:00 AM )" at bounding box center [950, 512] width 572 height 24
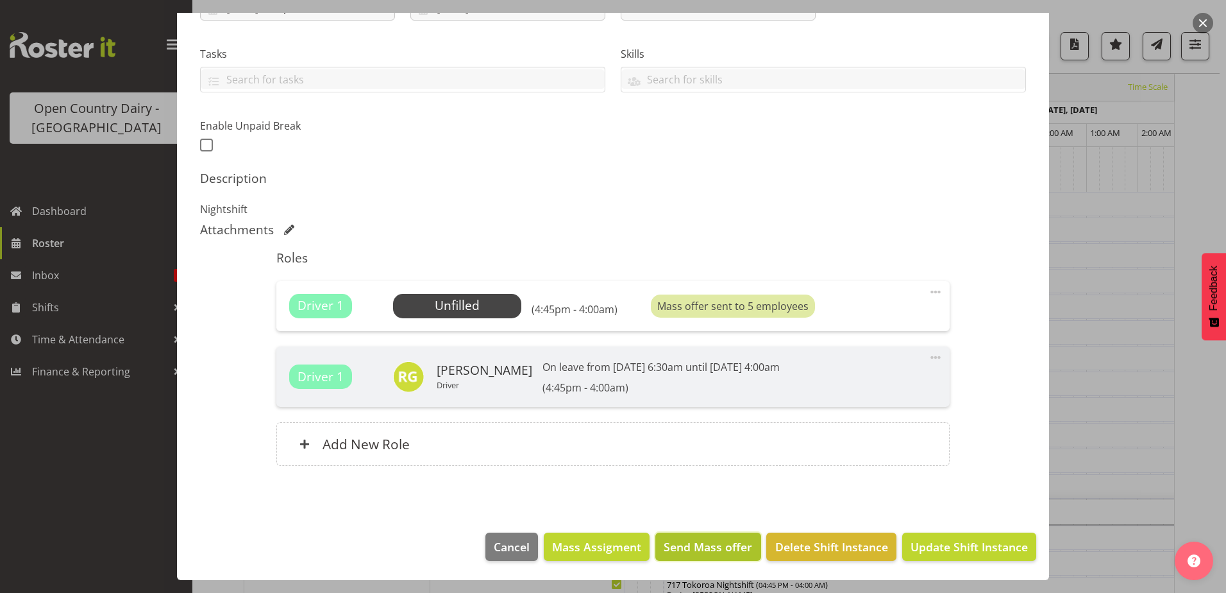
click at [695, 539] on span "Send Mass offer" at bounding box center [708, 546] width 88 height 17
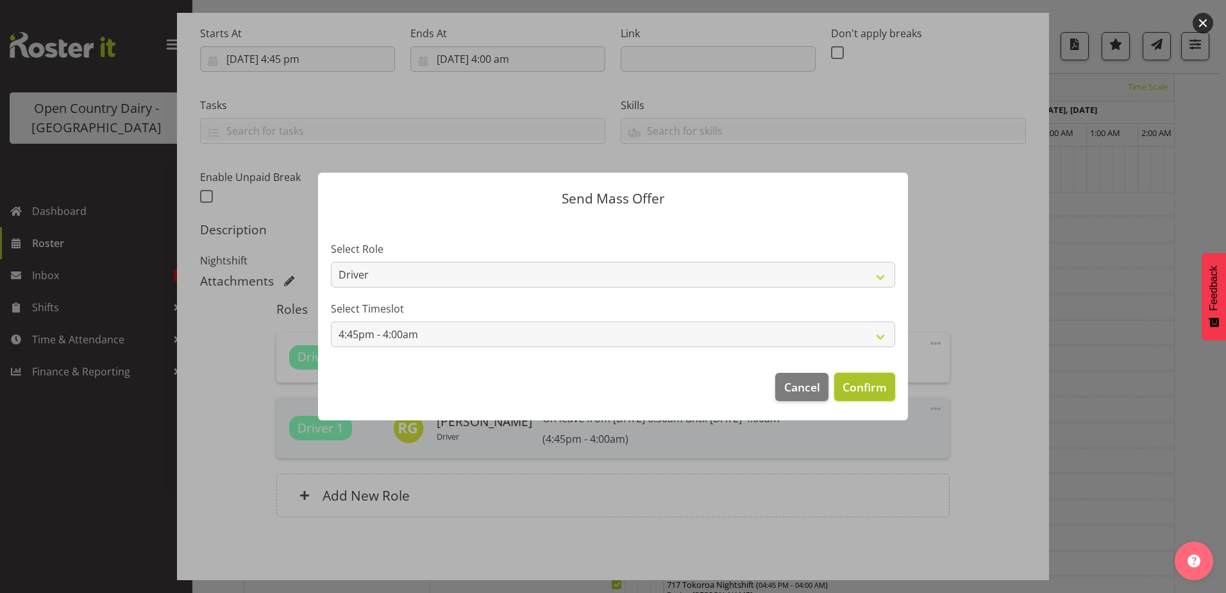
click at [854, 385] on span "Confirm" at bounding box center [865, 386] width 44 height 17
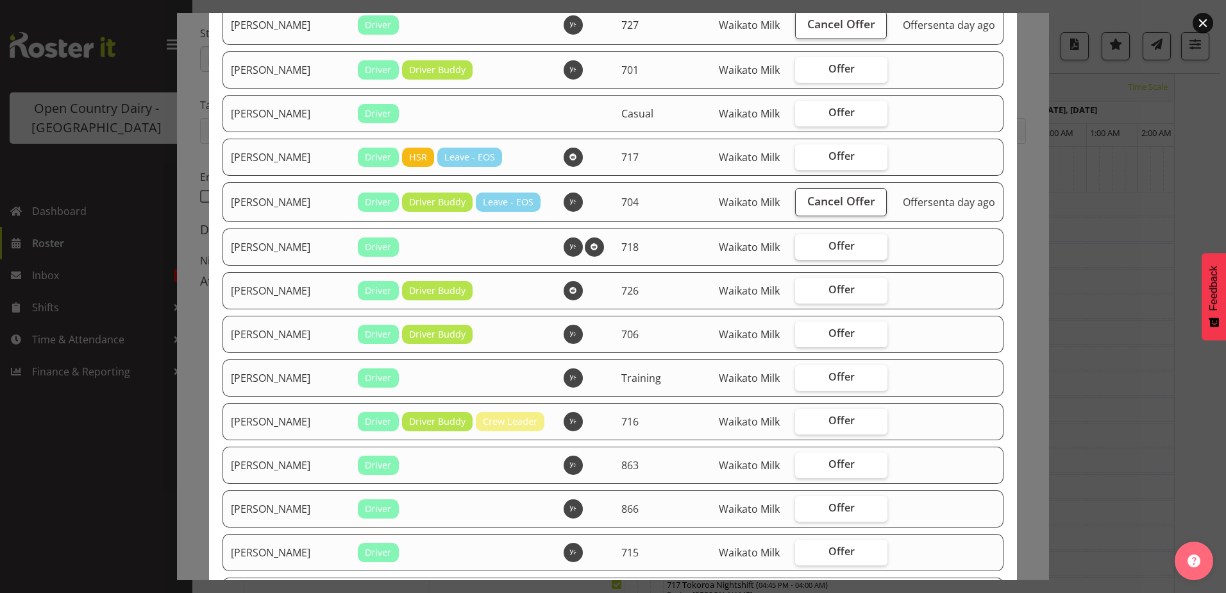
click at [842, 252] on span "Offer" at bounding box center [841, 245] width 26 height 13
click at [803, 250] on input "Offer" at bounding box center [799, 246] width 8 height 8
checkbox input "true"
click at [828, 339] on span "Offer" at bounding box center [841, 332] width 26 height 13
click at [803, 337] on input "Offer" at bounding box center [799, 333] width 8 height 8
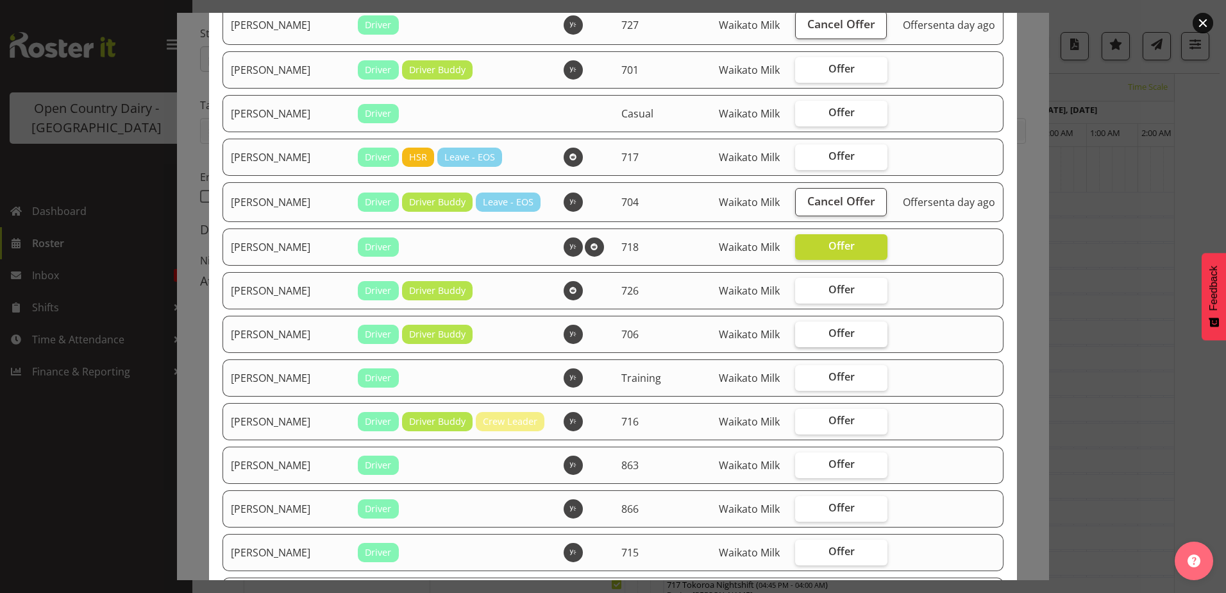
checkbox input "true"
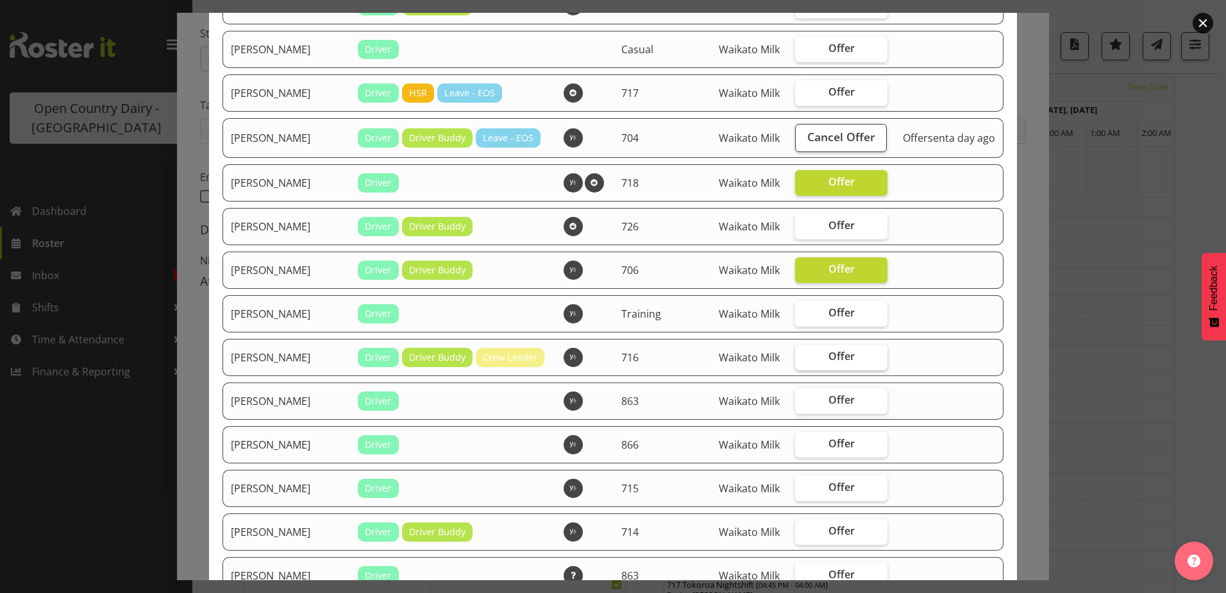
click at [828, 362] on span "Offer" at bounding box center [841, 355] width 26 height 13
click at [803, 360] on input "Offer" at bounding box center [799, 356] width 8 height 8
checkbox input "true"
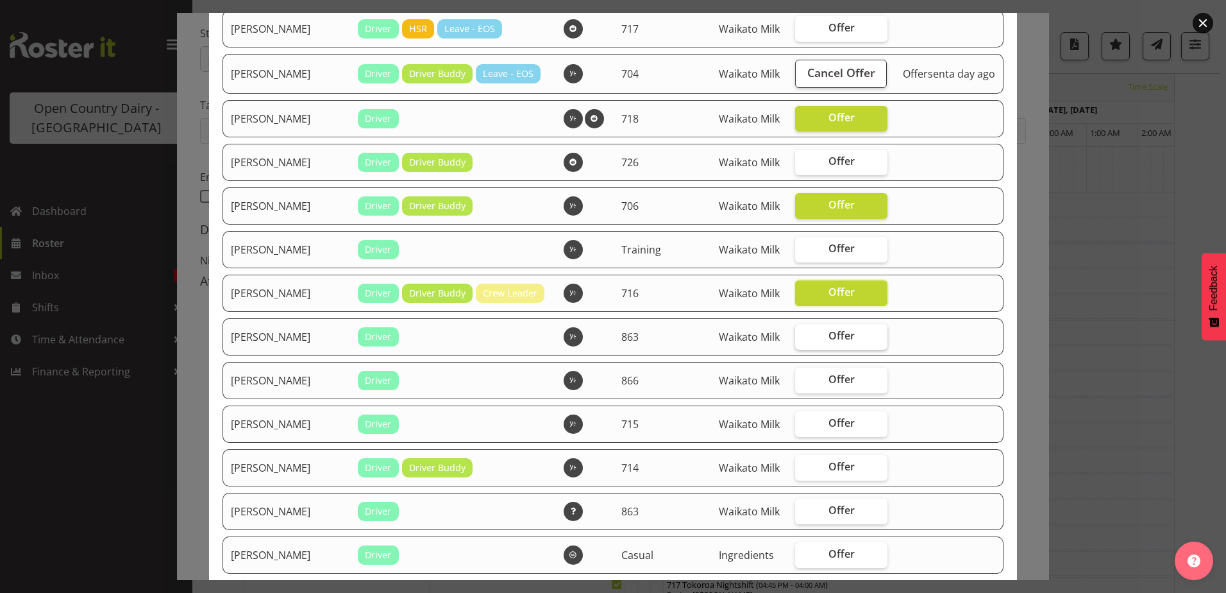
click at [828, 342] on span "Offer" at bounding box center [841, 335] width 26 height 13
click at [803, 340] on input "Offer" at bounding box center [799, 336] width 8 height 8
checkbox input "true"
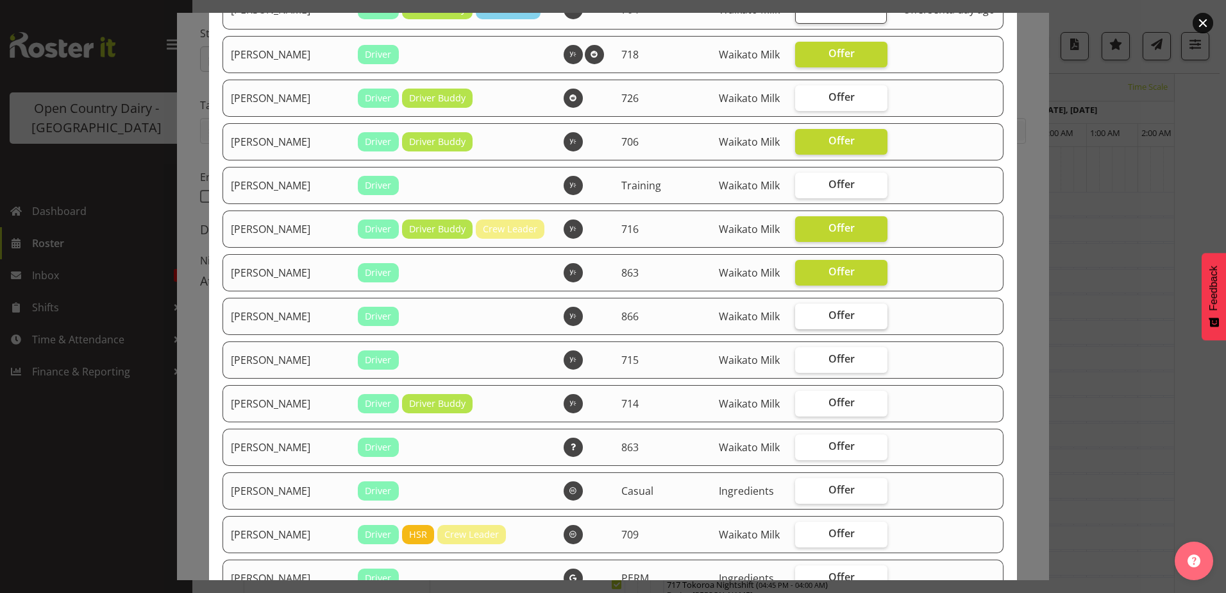
click at [828, 321] on span "Offer" at bounding box center [841, 314] width 26 height 13
click at [803, 319] on input "Offer" at bounding box center [799, 315] width 8 height 8
checkbox input "true"
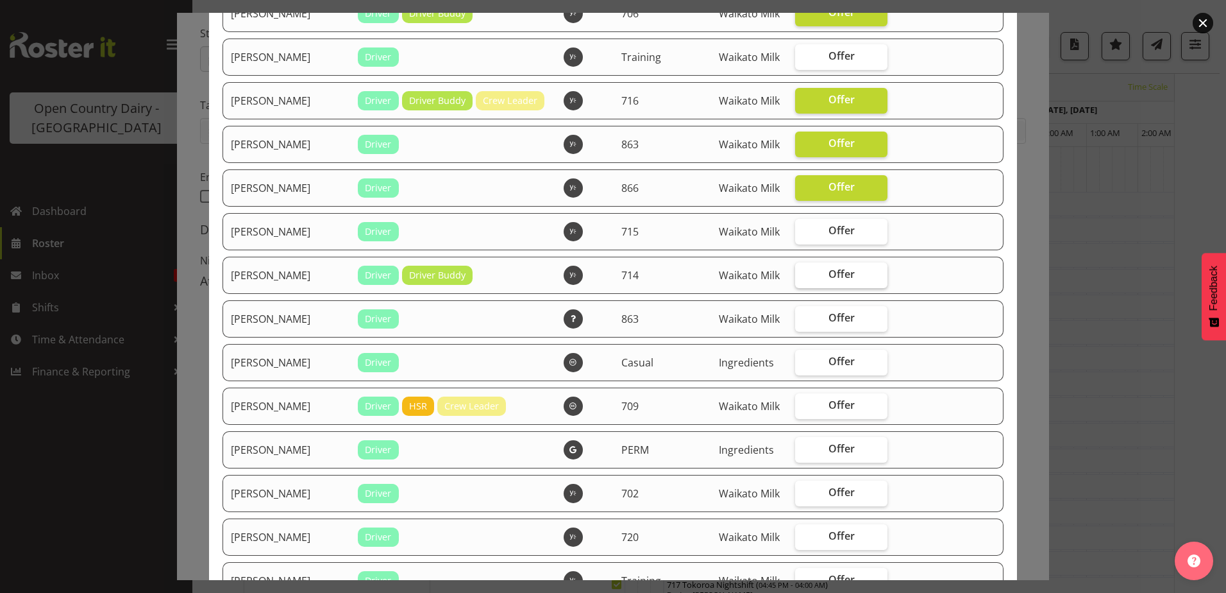
click at [828, 280] on span "Offer" at bounding box center [841, 273] width 26 height 13
click at [803, 278] on input "Offer" at bounding box center [799, 274] width 8 height 8
checkbox input "true"
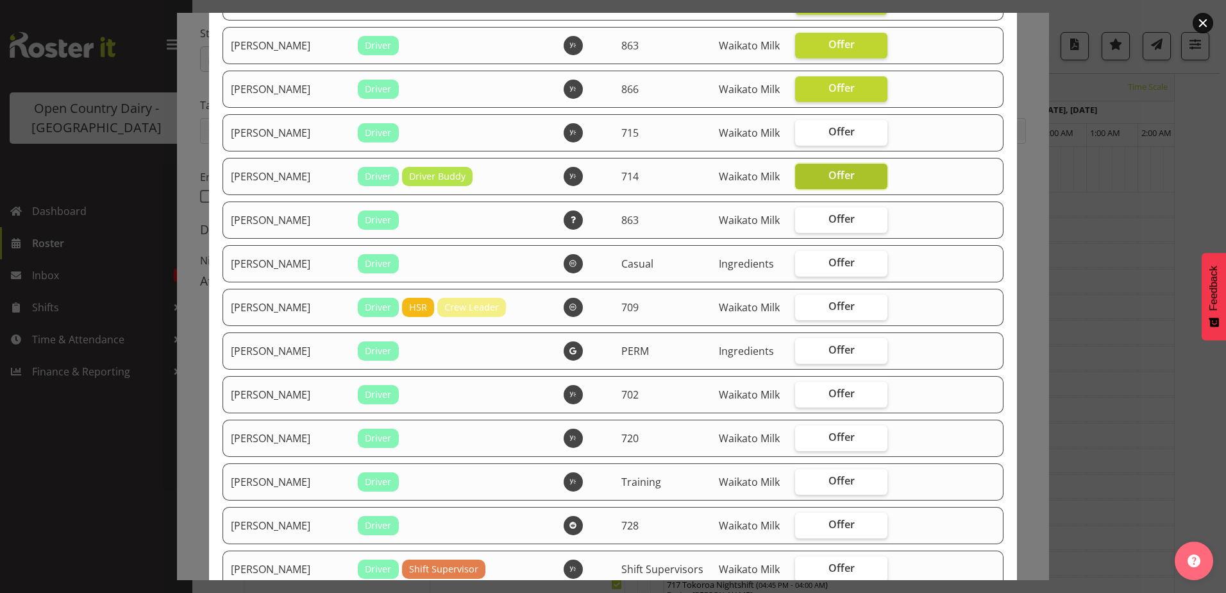
scroll to position [769, 0]
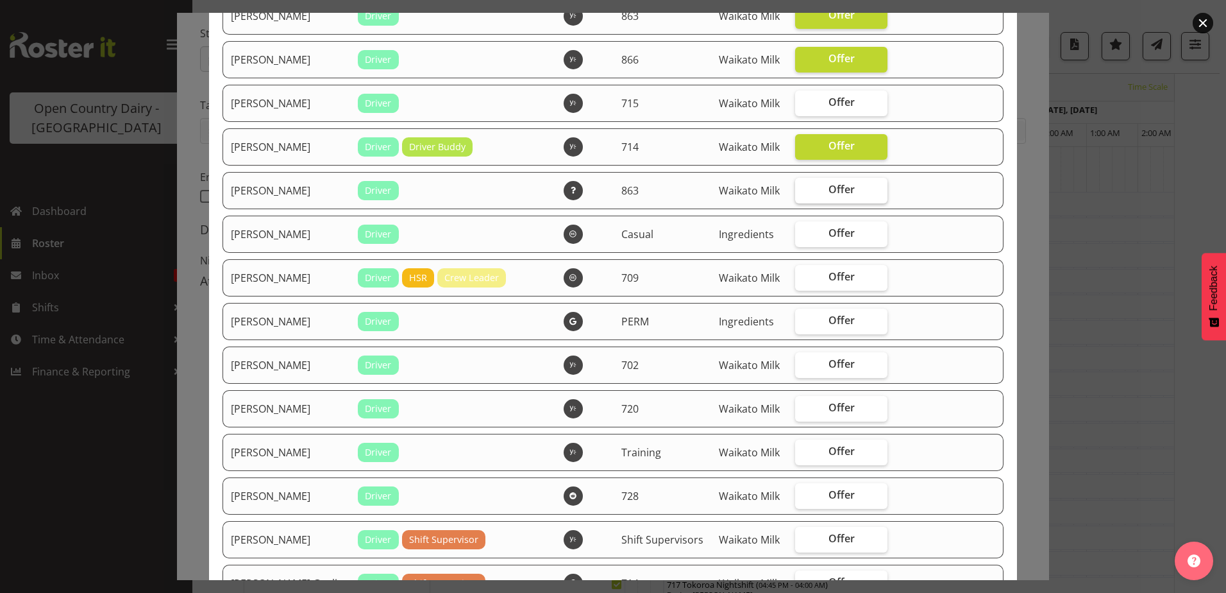
click at [828, 196] on span "Offer" at bounding box center [841, 189] width 26 height 13
click at [803, 194] on input "Offer" at bounding box center [799, 189] width 8 height 8
checkbox input "true"
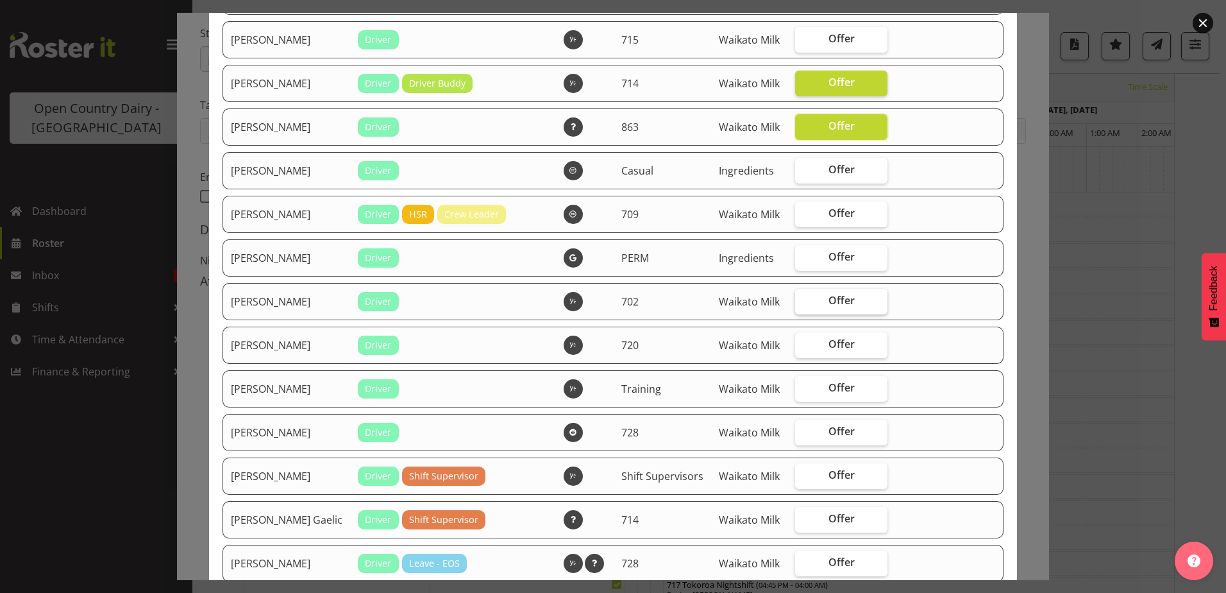
scroll to position [834, 0]
click at [817, 314] on label "Offer" at bounding box center [841, 301] width 92 height 26
click at [803, 304] on input "Offer" at bounding box center [799, 300] width 8 height 8
checkbox input "true"
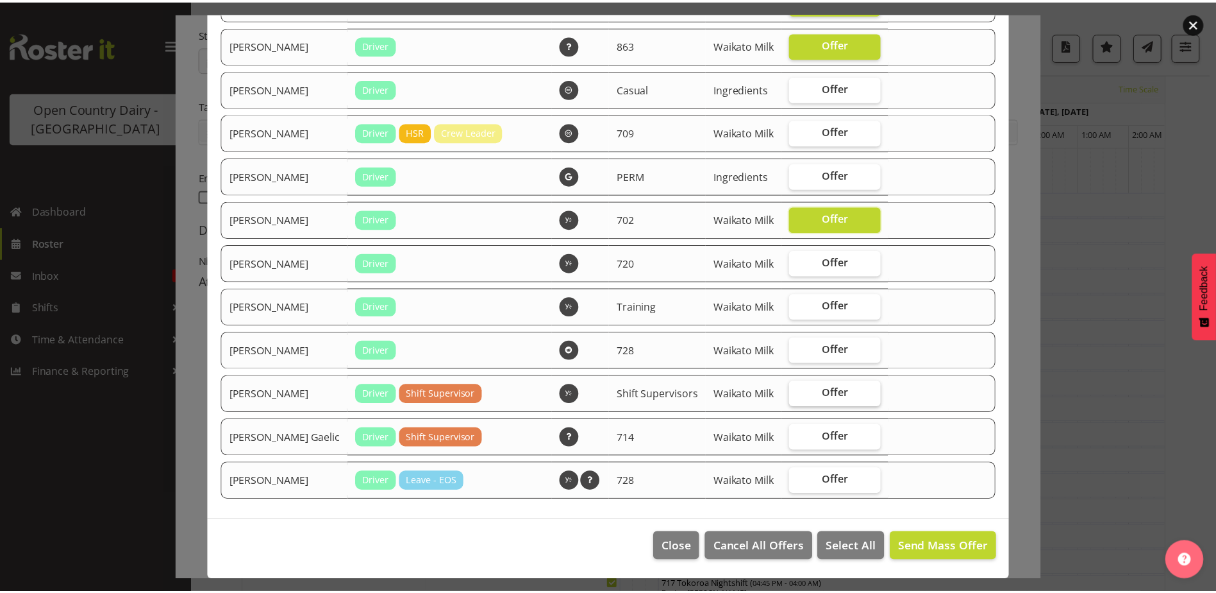
scroll to position [1036, 0]
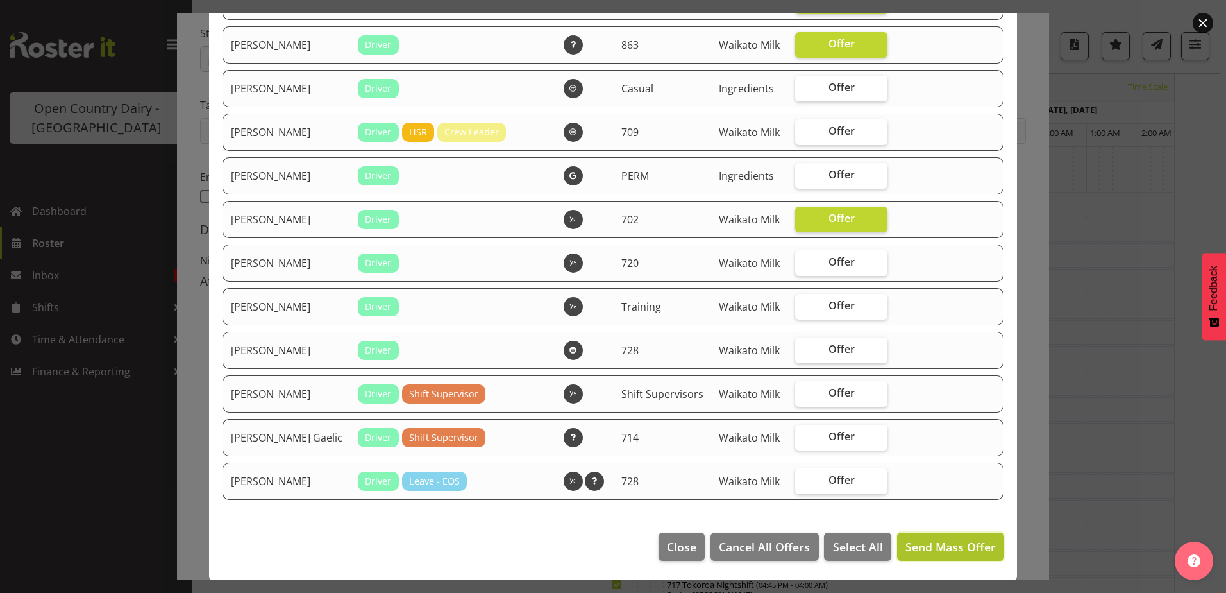
click at [931, 546] on span "Send Mass Offer" at bounding box center [950, 546] width 90 height 15
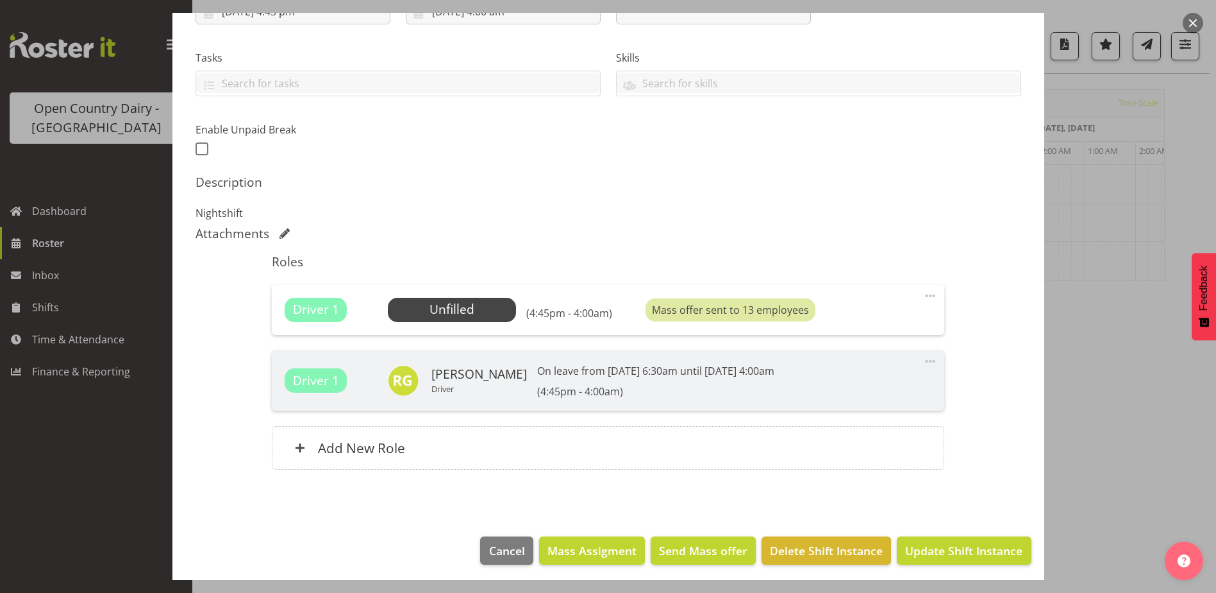
scroll to position [250, 0]
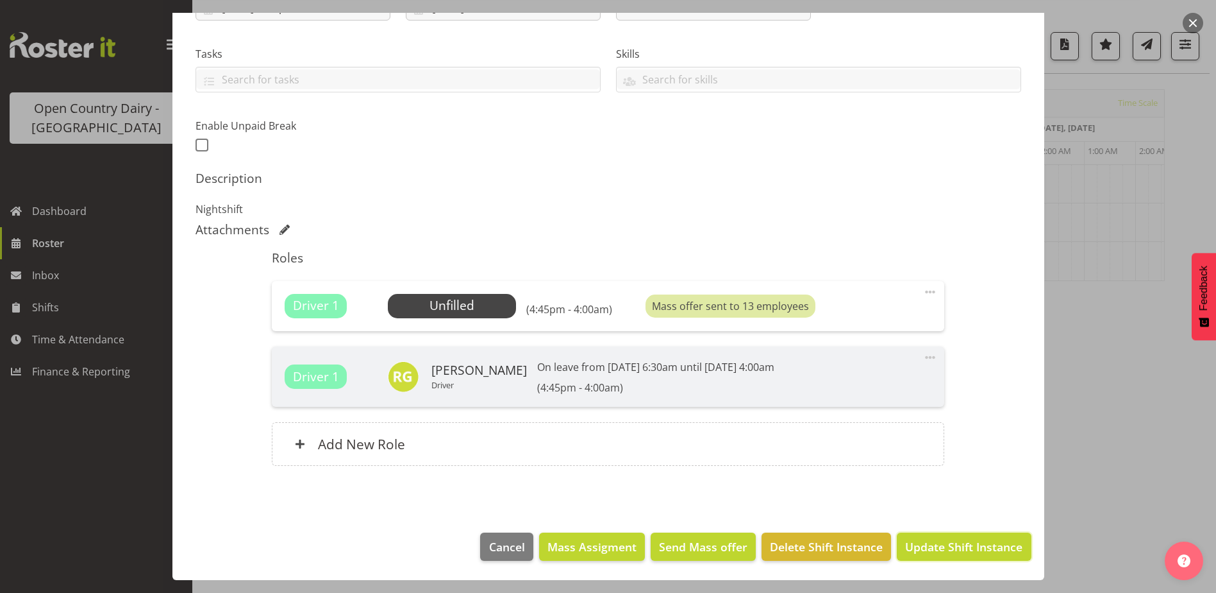
click at [951, 538] on span "Update Shift Instance" at bounding box center [963, 546] width 117 height 17
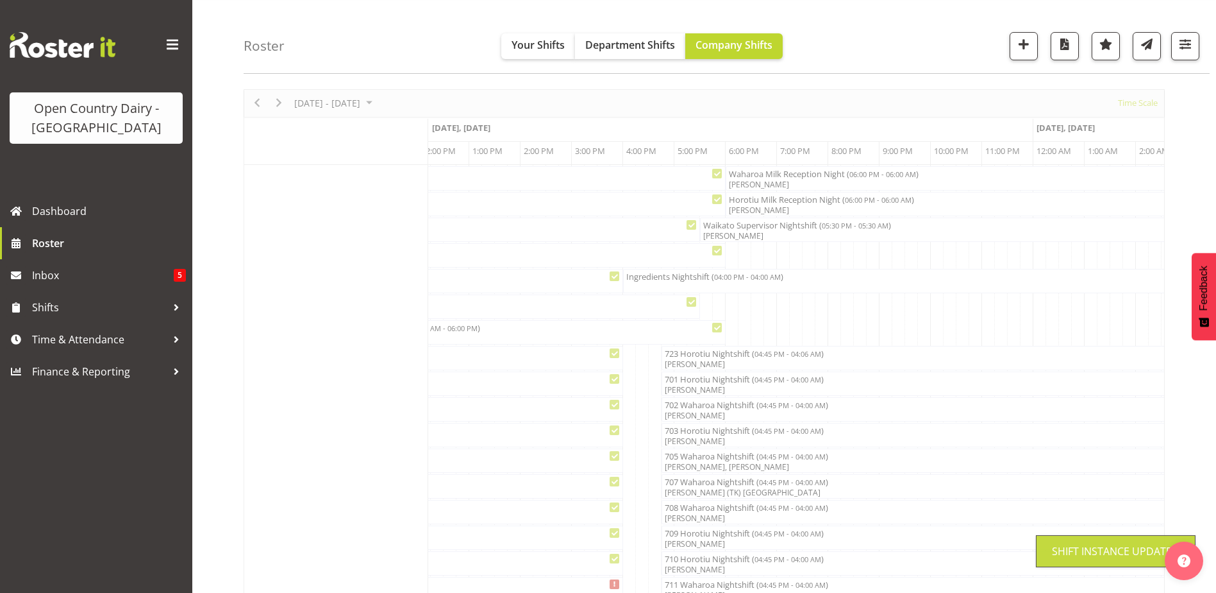
scroll to position [0, 0]
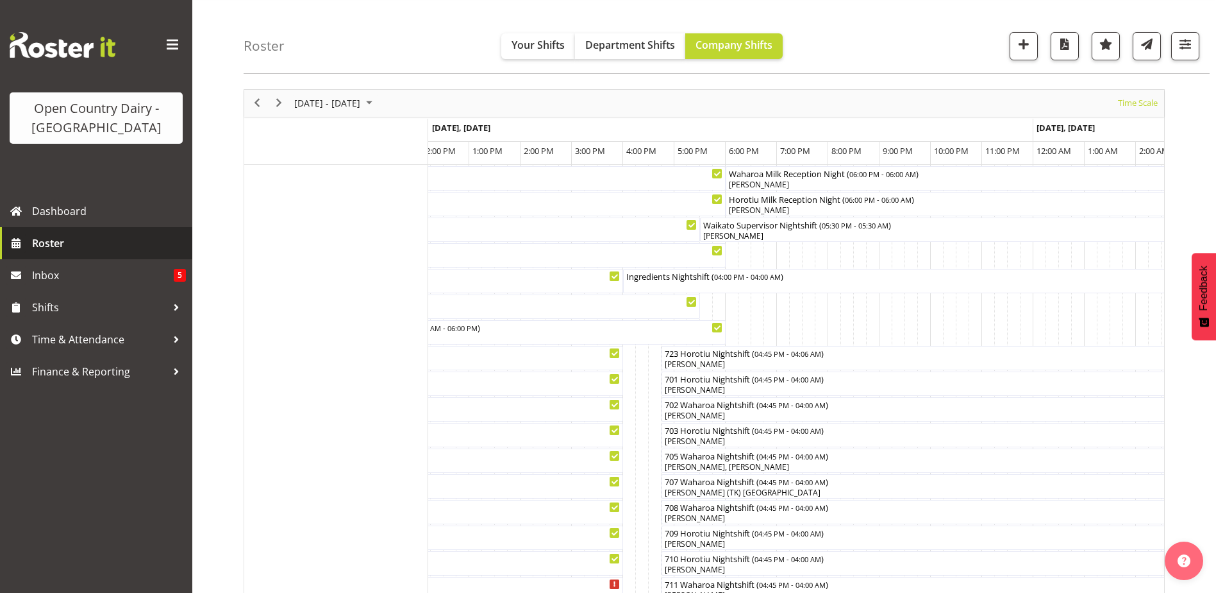
click at [79, 242] on span "Roster" at bounding box center [109, 242] width 154 height 19
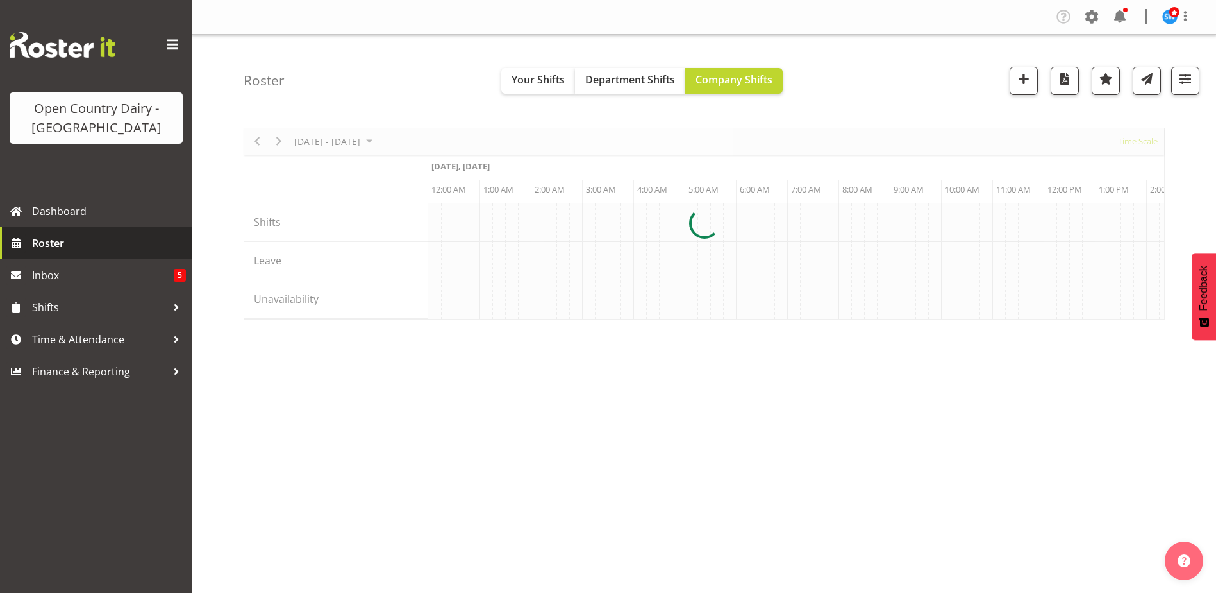
scroll to position [0, 3694]
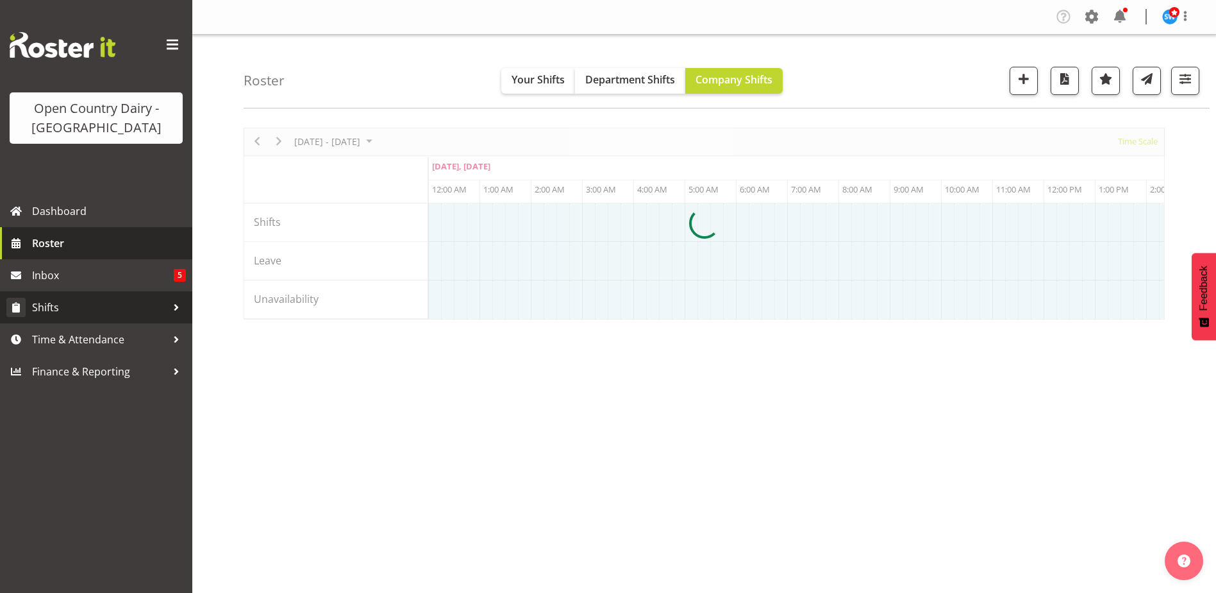
click at [71, 332] on span "Time & Attendance" at bounding box center [99, 339] width 135 height 19
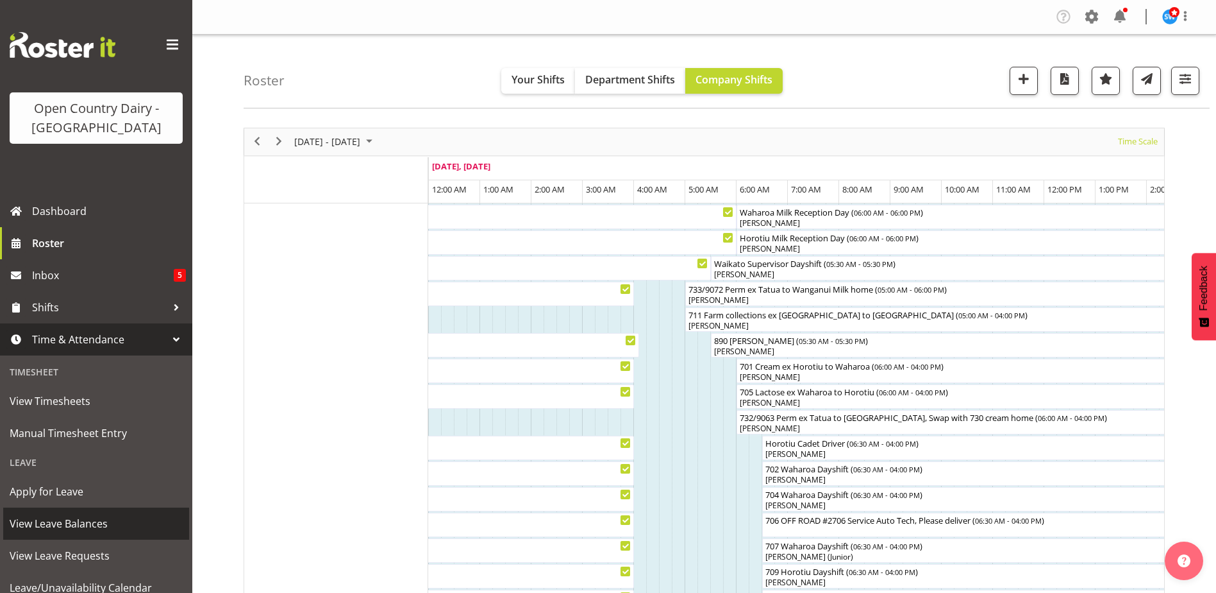
click at [58, 530] on span "View Leave Balances" at bounding box center [96, 523] width 173 height 19
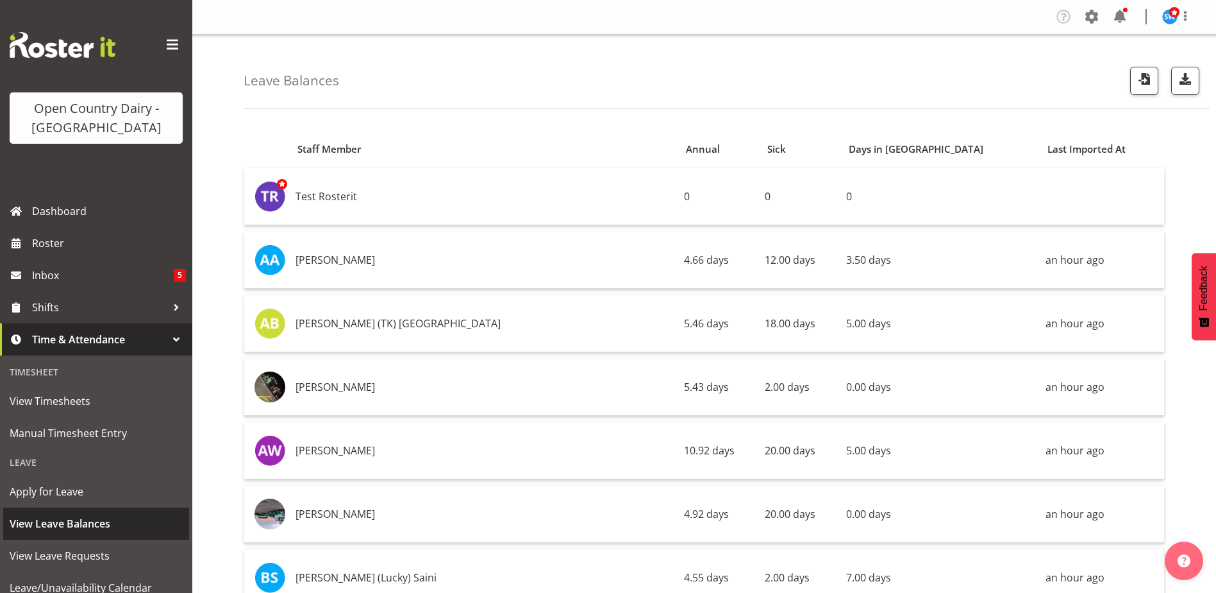
click at [65, 527] on span "View Leave Balances" at bounding box center [96, 523] width 173 height 19
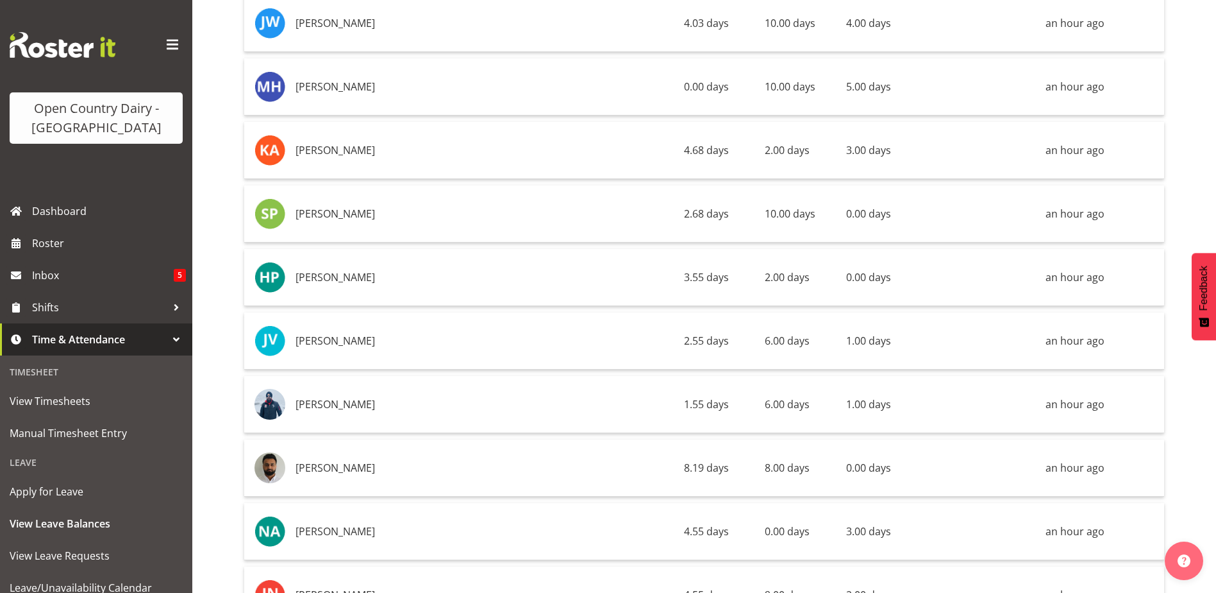
scroll to position [8336, 0]
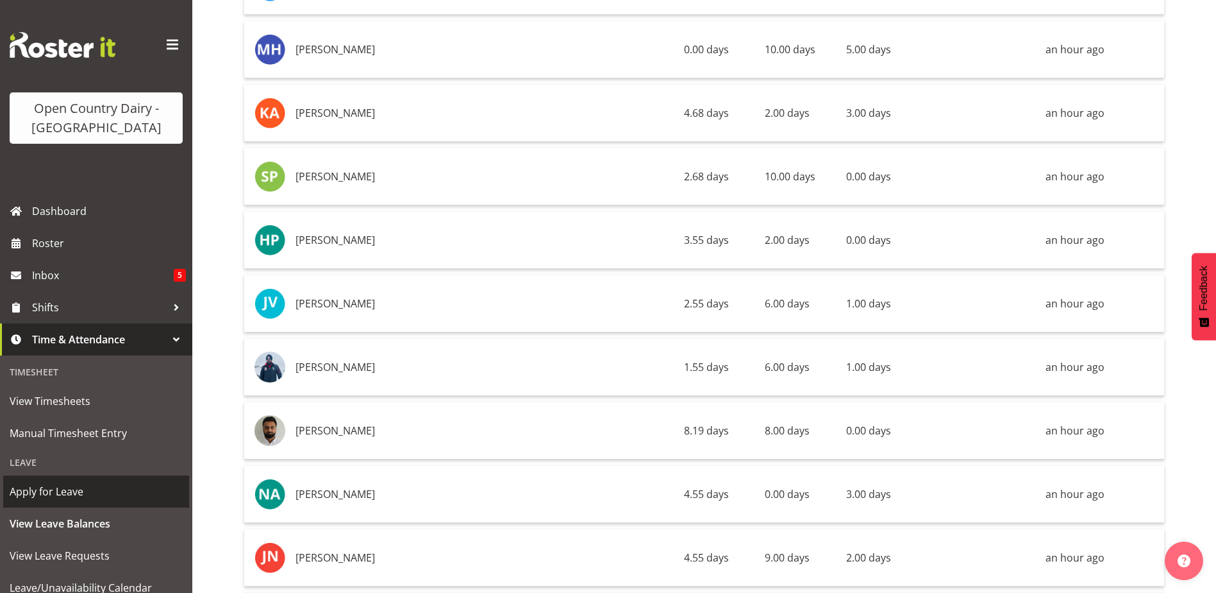
click at [51, 489] on span "Apply for Leave" at bounding box center [96, 491] width 173 height 19
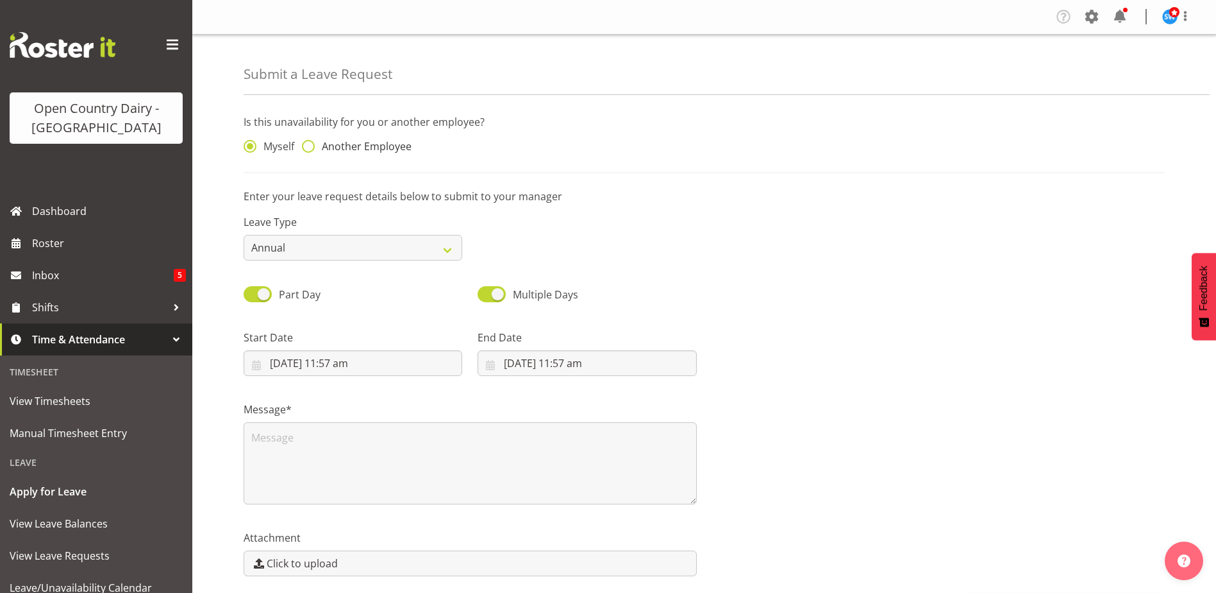
click at [313, 147] on span at bounding box center [308, 146] width 13 height 13
click at [310, 147] on input "Another Employee" at bounding box center [306, 146] width 8 height 8
radio input "true"
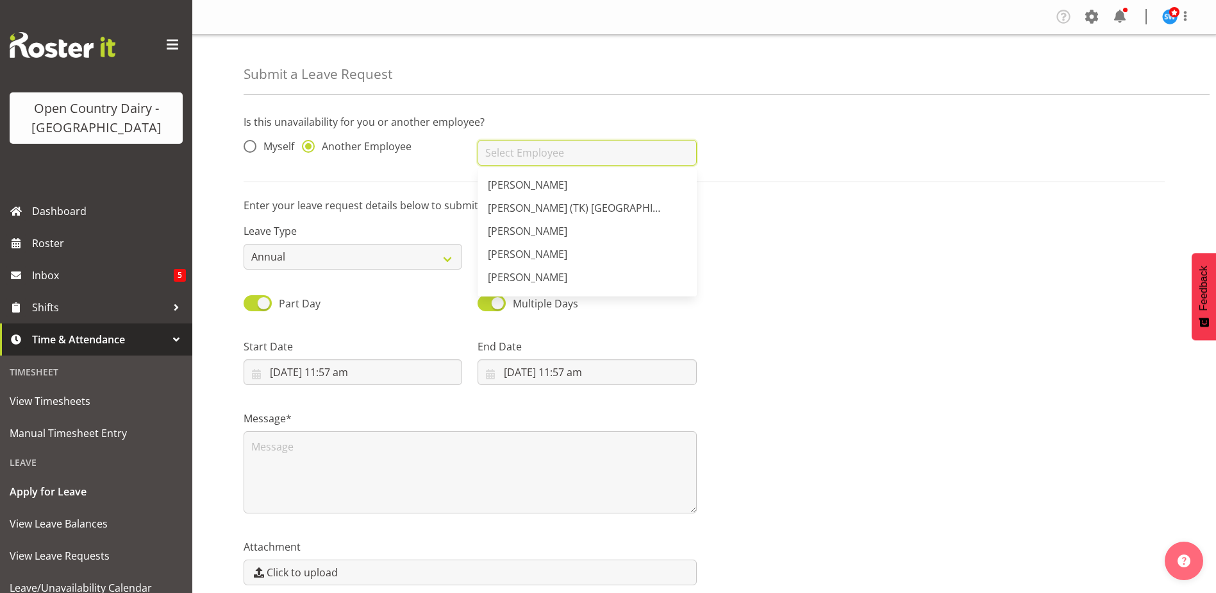
click at [498, 153] on input "text" at bounding box center [587, 153] width 219 height 26
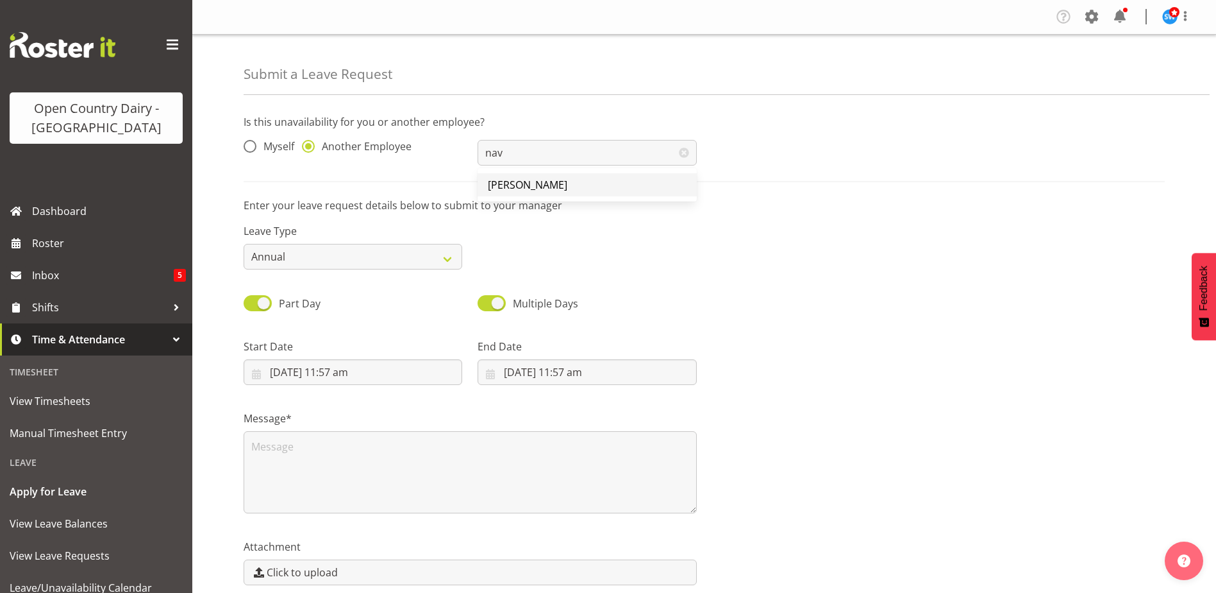
click at [519, 185] on span "[PERSON_NAME]" at bounding box center [528, 185] width 80 height 14
type input "[PERSON_NAME]"
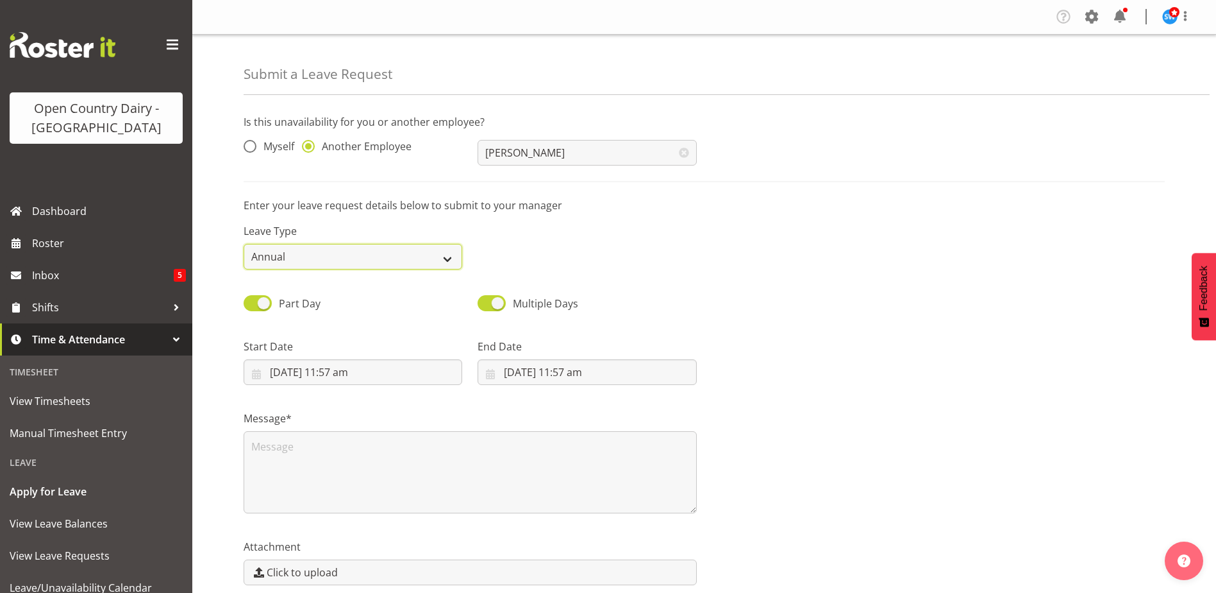
click at [446, 259] on select "Annual Sick Leave Without Pay Bereavement Domestic Violence Parental Jury Servi…" at bounding box center [353, 257] width 219 height 26
select select "Sick"
click at [244, 244] on select "Annual Sick Leave Without Pay Bereavement Domestic Violence Parental Jury Servi…" at bounding box center [353, 257] width 219 height 26
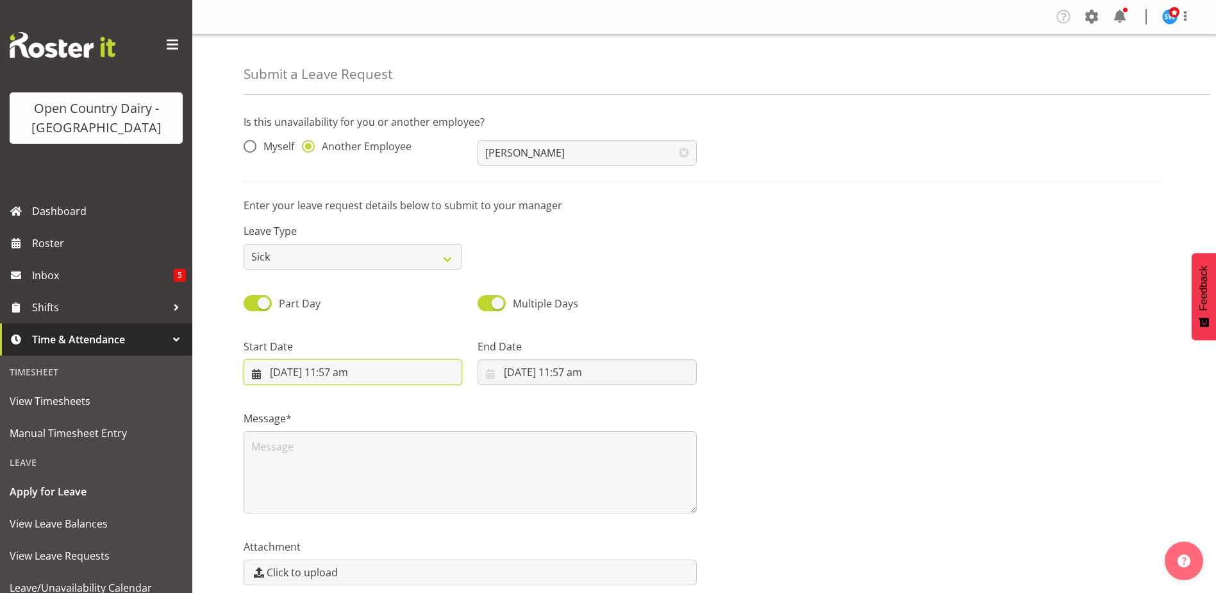
click at [348, 367] on input "2/10/2025, 11:57 am" at bounding box center [353, 372] width 219 height 26
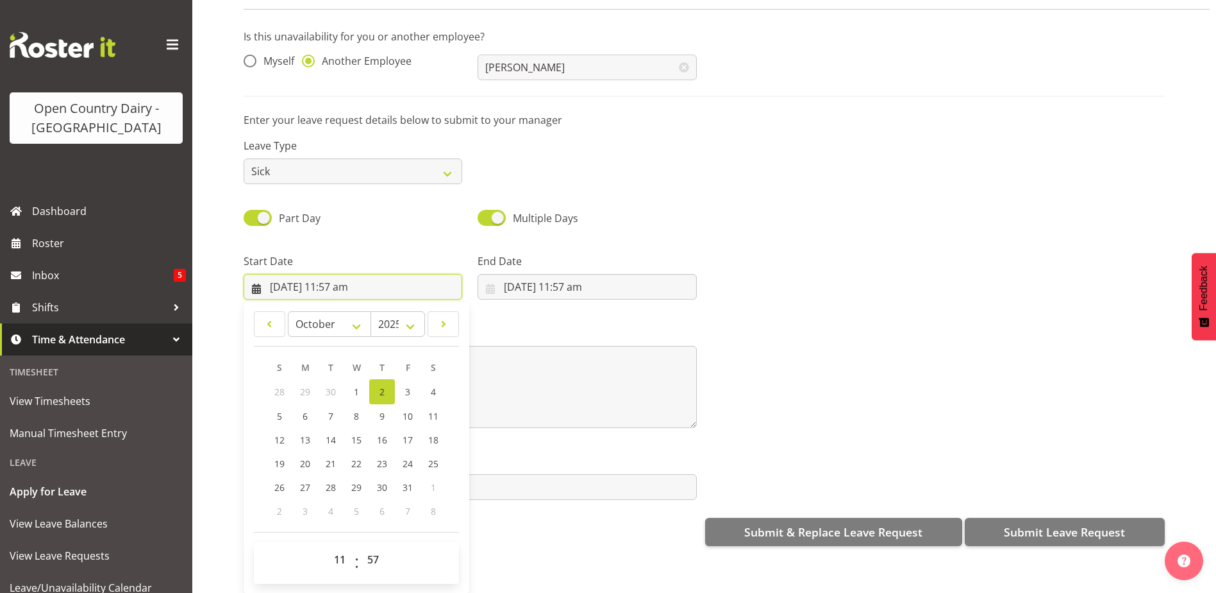
scroll to position [58, 0]
click at [342, 551] on select "00 01 02 03 04 05 06 07 08 09 10 11 12 13 14 15 16 17 18 19 20 21 22 23" at bounding box center [341, 559] width 29 height 26
select select "16"
click at [327, 546] on select "00 01 02 03 04 05 06 07 08 09 10 11 12 13 14 15 16 17 18 19 20 21 22 23" at bounding box center [341, 559] width 29 height 26
type input "2/10/2025, 4:57 pm"
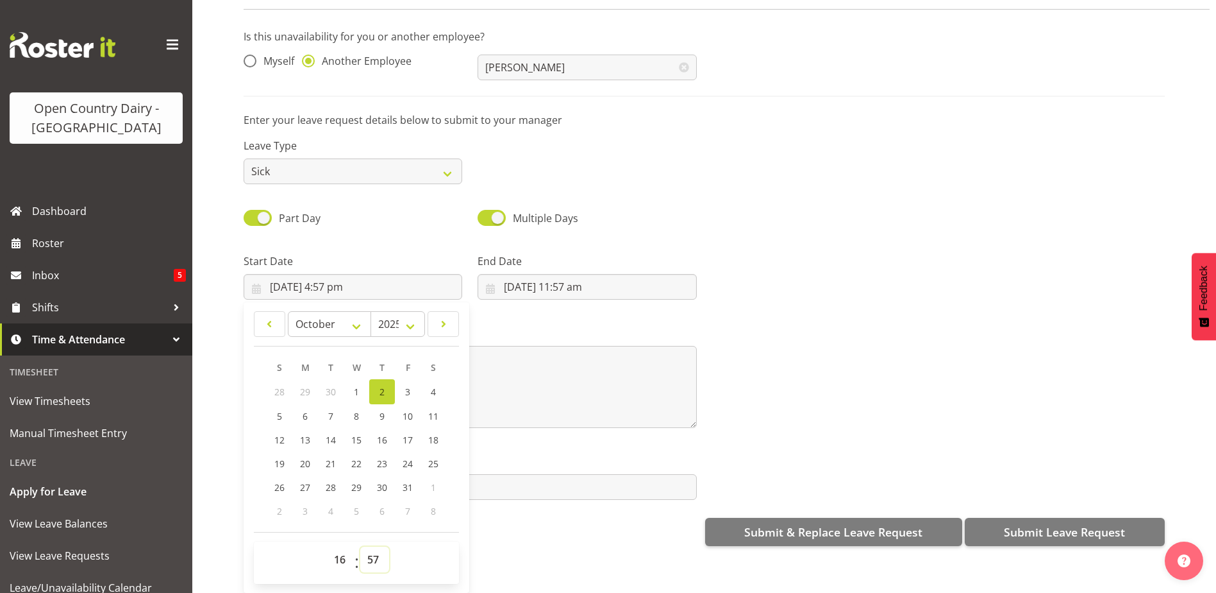
click at [366, 546] on select "00 01 02 03 04 05 06 07 08 09 10 11 12 13 14 15 16 17 18 19 20 21 22 23 24 25 2…" at bounding box center [374, 559] width 29 height 26
select select "45"
click at [360, 546] on select "00 01 02 03 04 05 06 07 08 09 10 11 12 13 14 15 16 17 18 19 20 21 22 23 24 25 2…" at bounding box center [374, 559] width 29 height 26
type input "[DATE] 4:45 pm"
click at [534, 274] on input "2/10/2025, 11:57 am" at bounding box center [587, 287] width 219 height 26
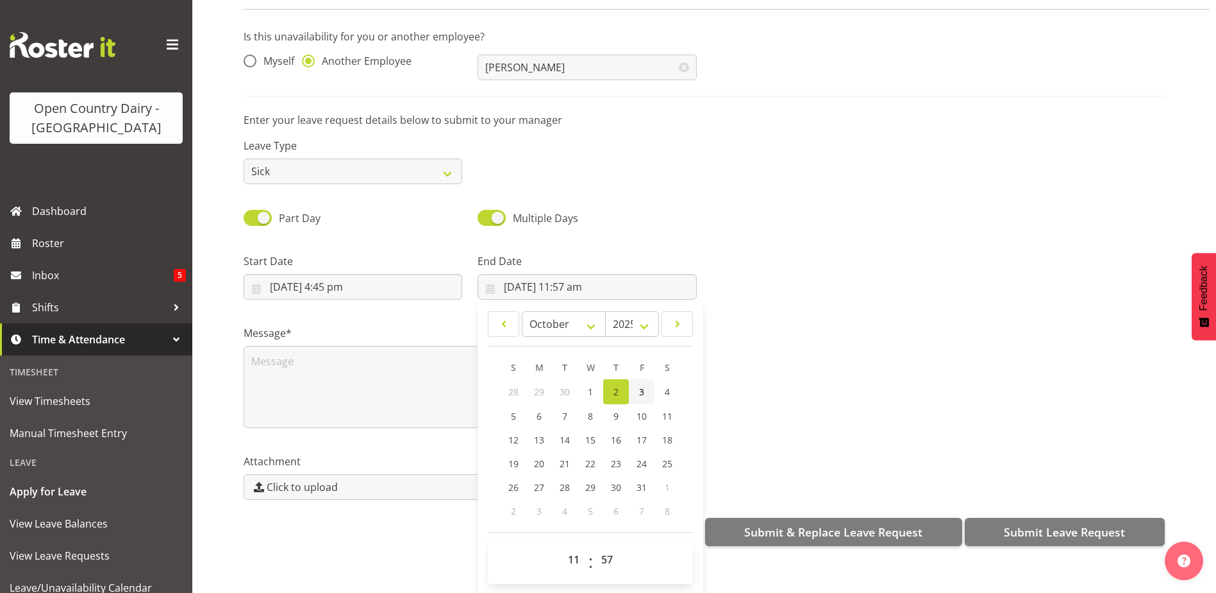
click at [639, 385] on span "3" at bounding box center [641, 391] width 5 height 12
type input "3/10/2025, 11:57 am"
click at [574, 553] on select "00 01 02 03 04 05 06 07 08 09 10 11 12 13 14 15 16 17 18 19 20 21 22 23" at bounding box center [575, 559] width 29 height 26
select select "4"
click at [561, 546] on select "00 01 02 03 04 05 06 07 08 09 10 11 12 13 14 15 16 17 18 19 20 21 22 23" at bounding box center [575, 559] width 29 height 26
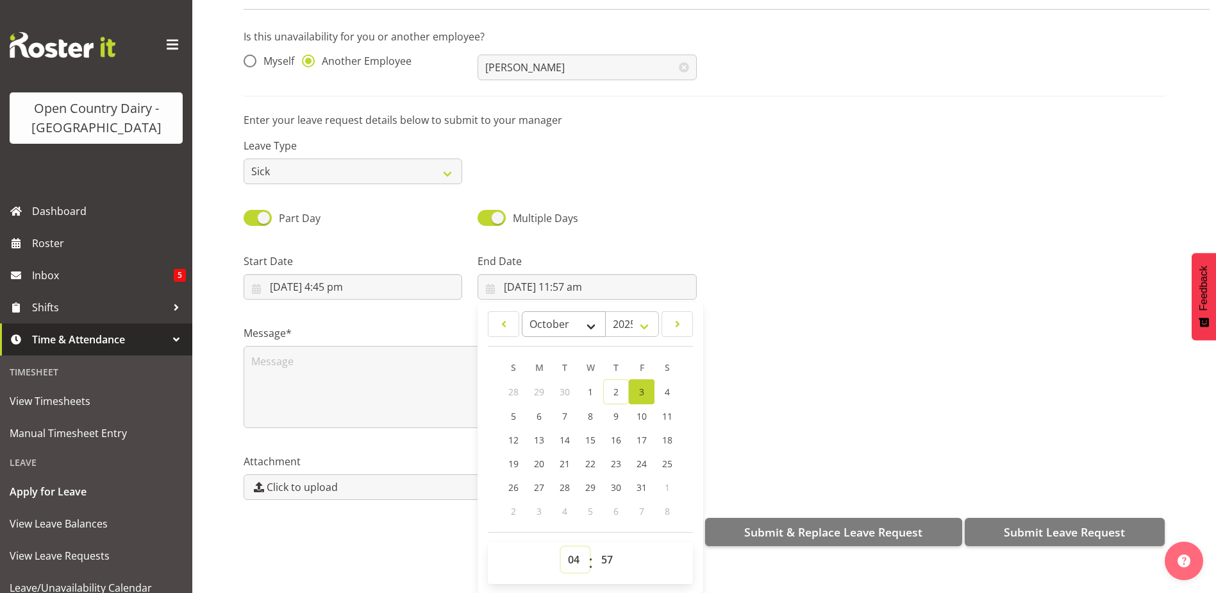
type input "3/10/2025, 4:57 am"
click at [607, 548] on select "00 01 02 03 04 05 06 07 08 09 10 11 12 13 14 15 16 17 18 19 20 21 22 23 24 25 2…" at bounding box center [608, 559] width 29 height 26
select select "0"
click at [594, 546] on select "00 01 02 03 04 05 06 07 08 09 10 11 12 13 14 15 16 17 18 19 20 21 22 23 24 25 2…" at bounding box center [608, 559] width 29 height 26
type input "[DATE] 4:00 am"
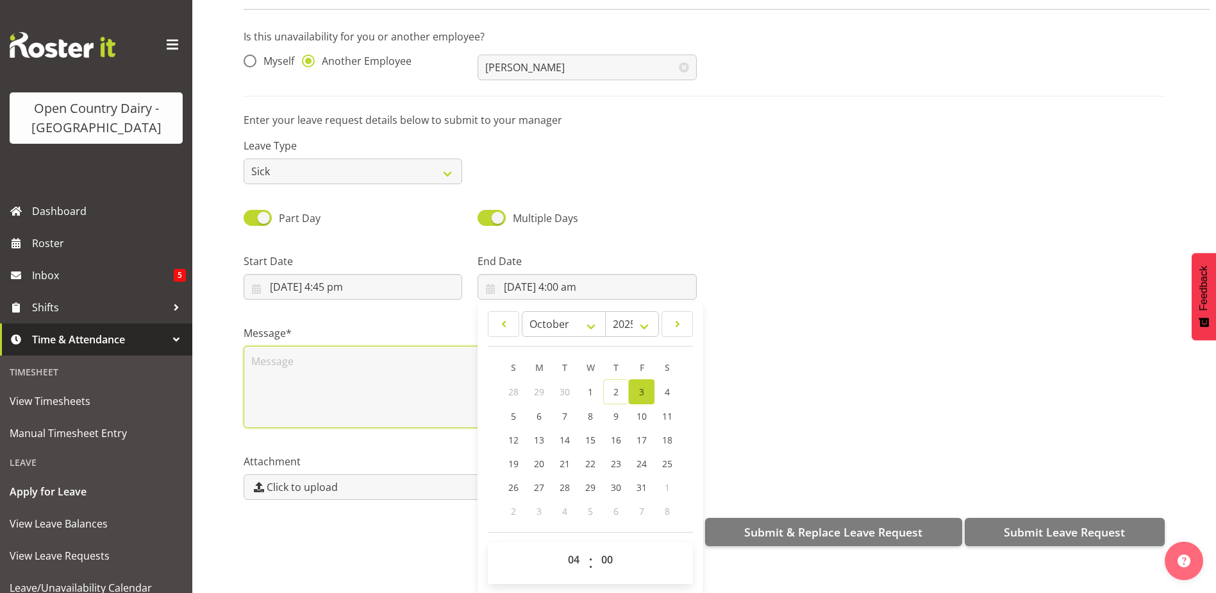
click at [334, 363] on textarea at bounding box center [470, 387] width 453 height 82
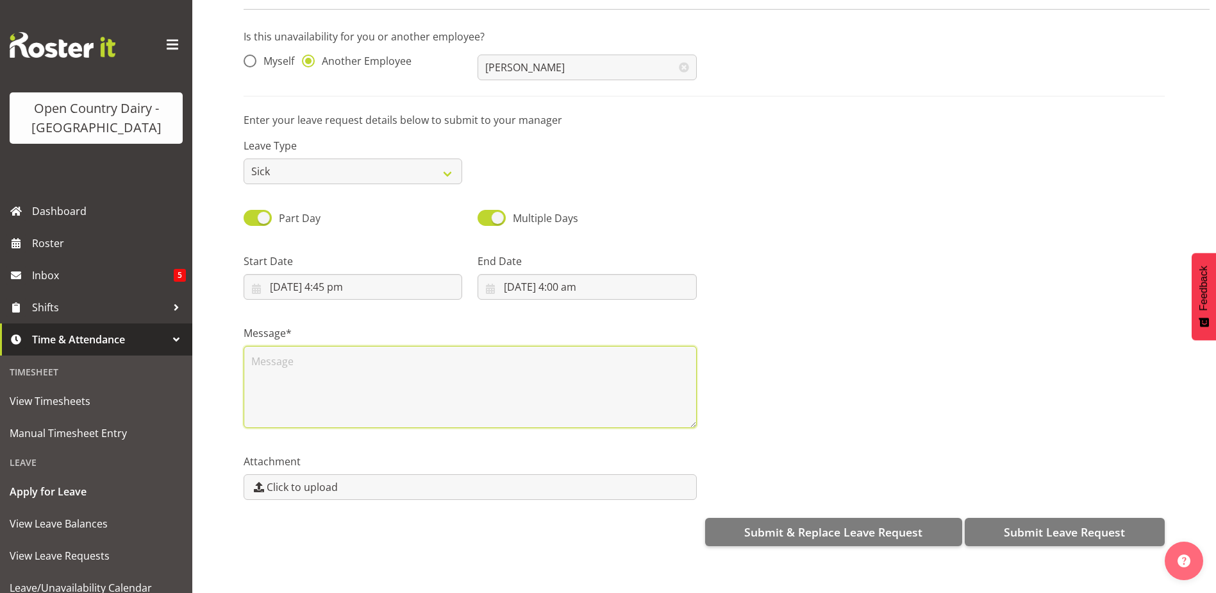
scroll to position [0, 0]
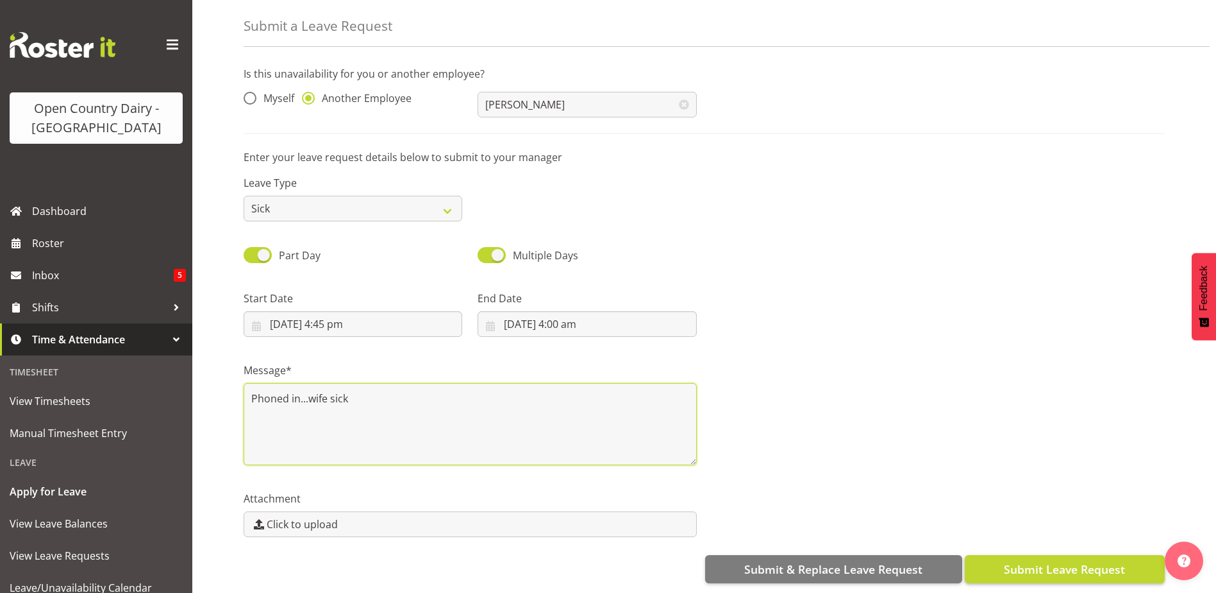
type textarea "Phoned in...wife sick"
click at [993, 555] on button "Submit Leave Request" at bounding box center [1065, 569] width 200 height 28
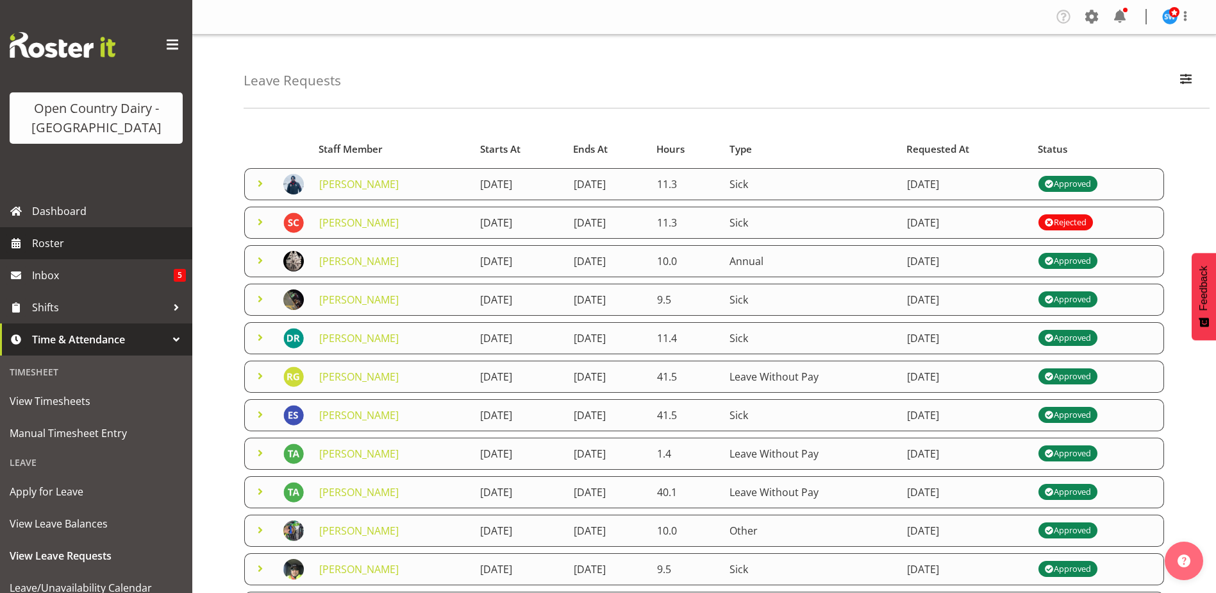
click at [59, 245] on span "Roster" at bounding box center [109, 242] width 154 height 19
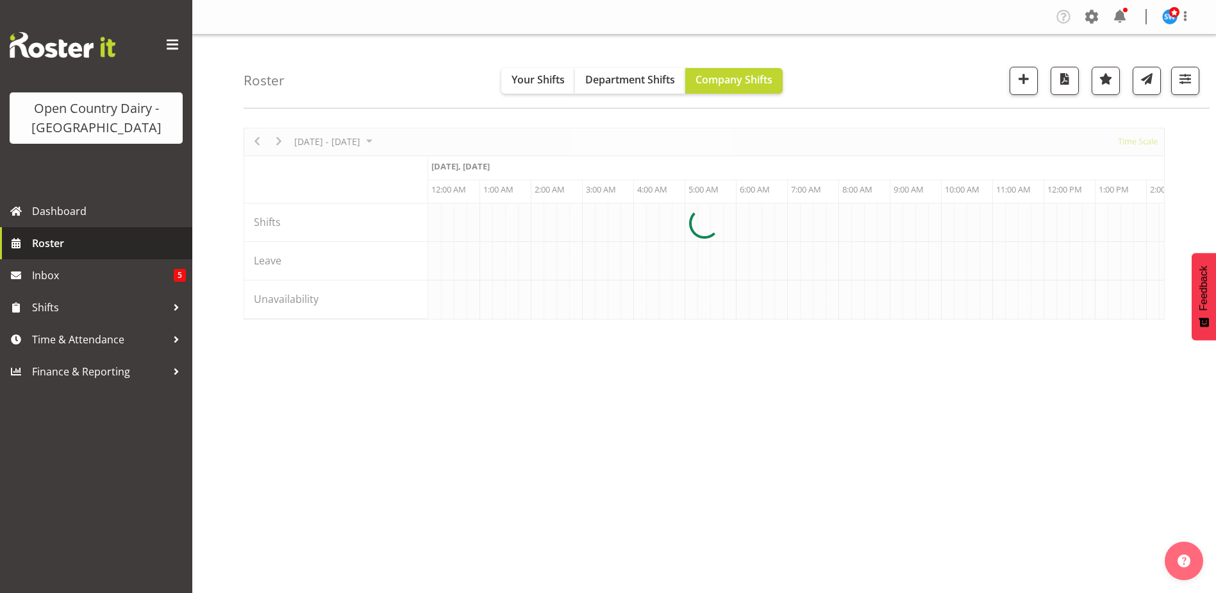
scroll to position [0, 3694]
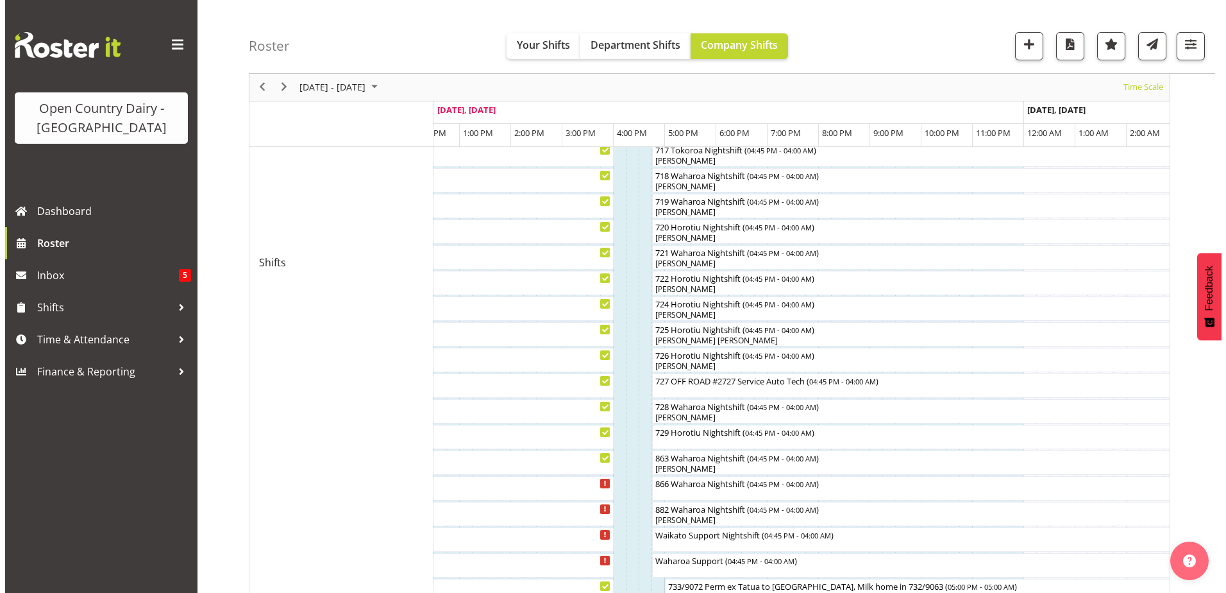
scroll to position [617, 0]
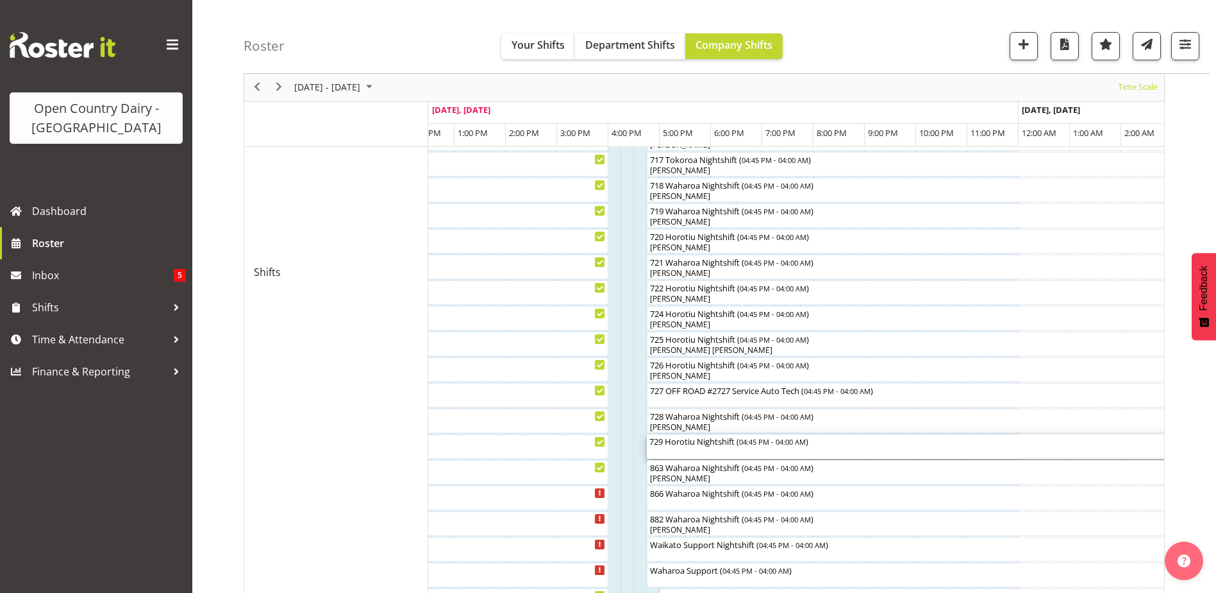
click at [737, 448] on div "729 Horotiu Nightshift ( 04:45 PM - 04:00 AM )" at bounding box center [936, 446] width 572 height 24
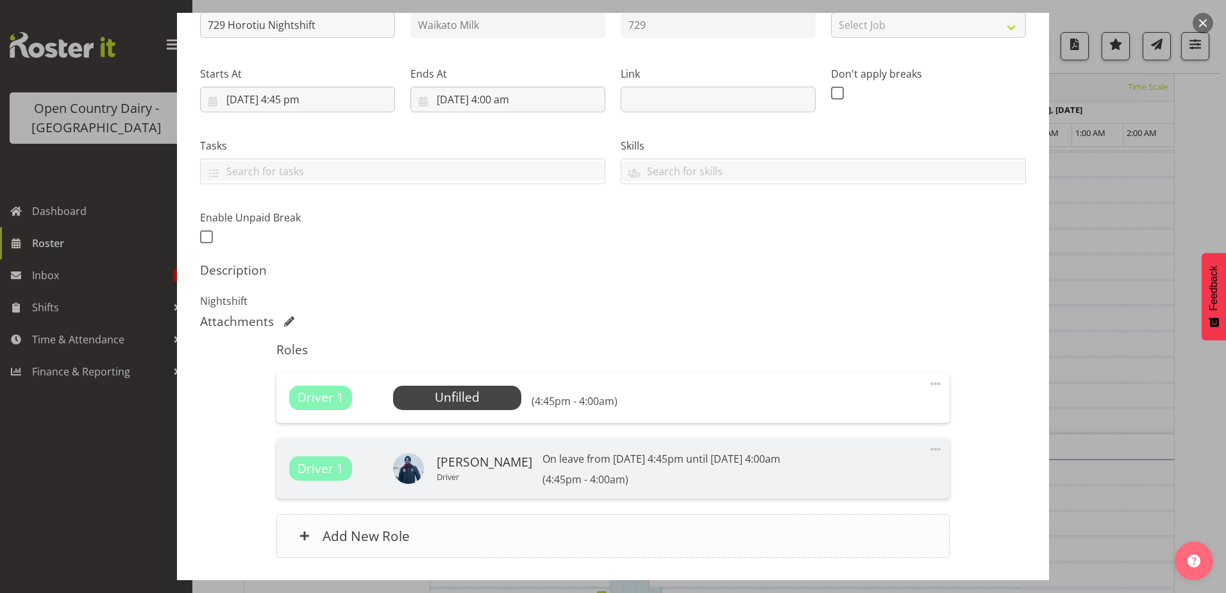
scroll to position [250, 0]
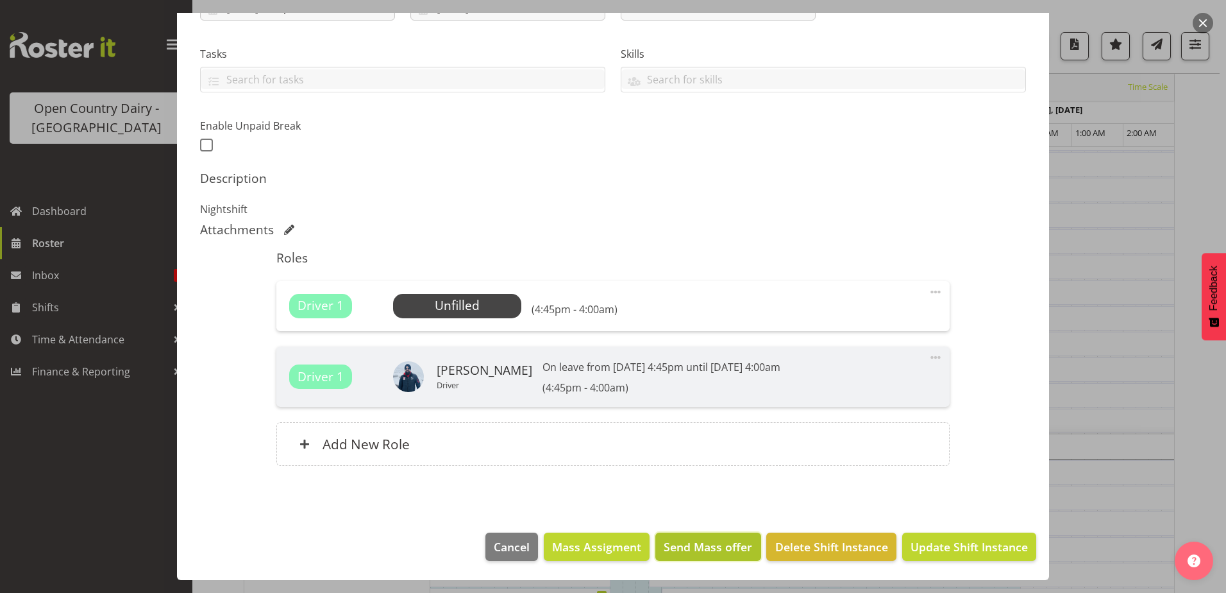
click at [684, 544] on span "Send Mass offer" at bounding box center [708, 546] width 88 height 17
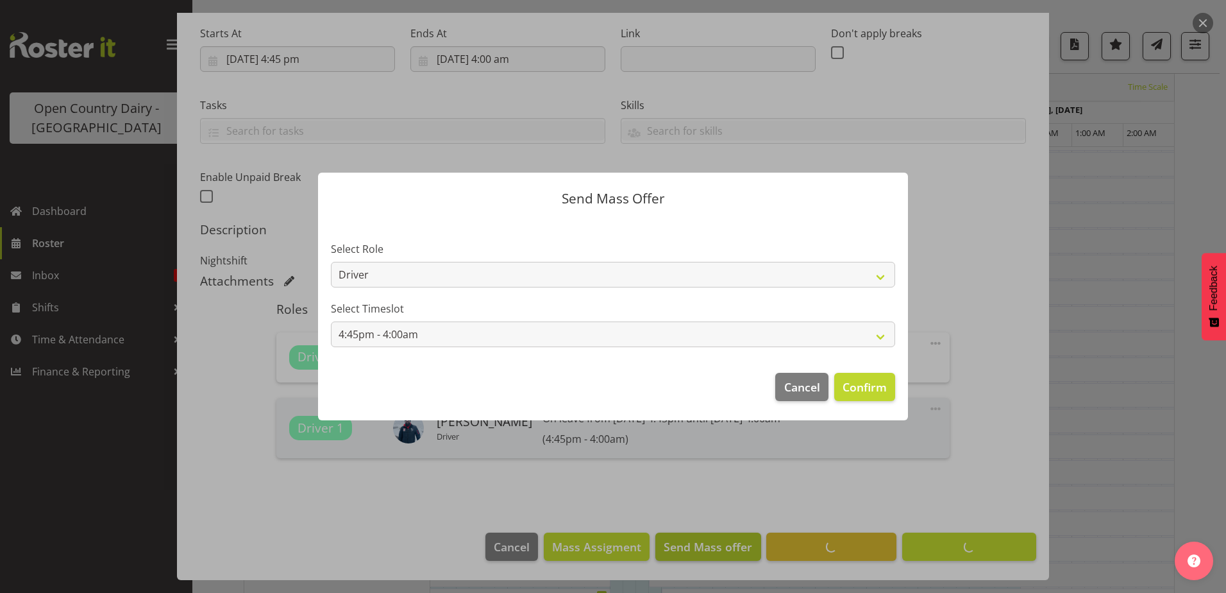
scroll to position [199, 0]
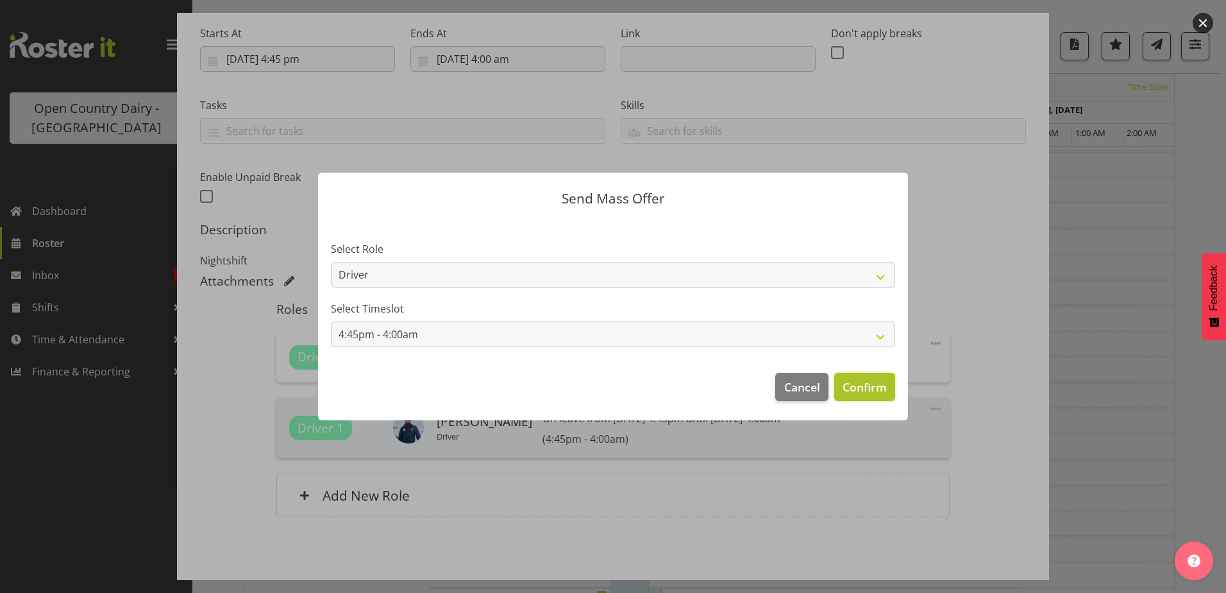
click at [851, 381] on span "Confirm" at bounding box center [865, 386] width 44 height 17
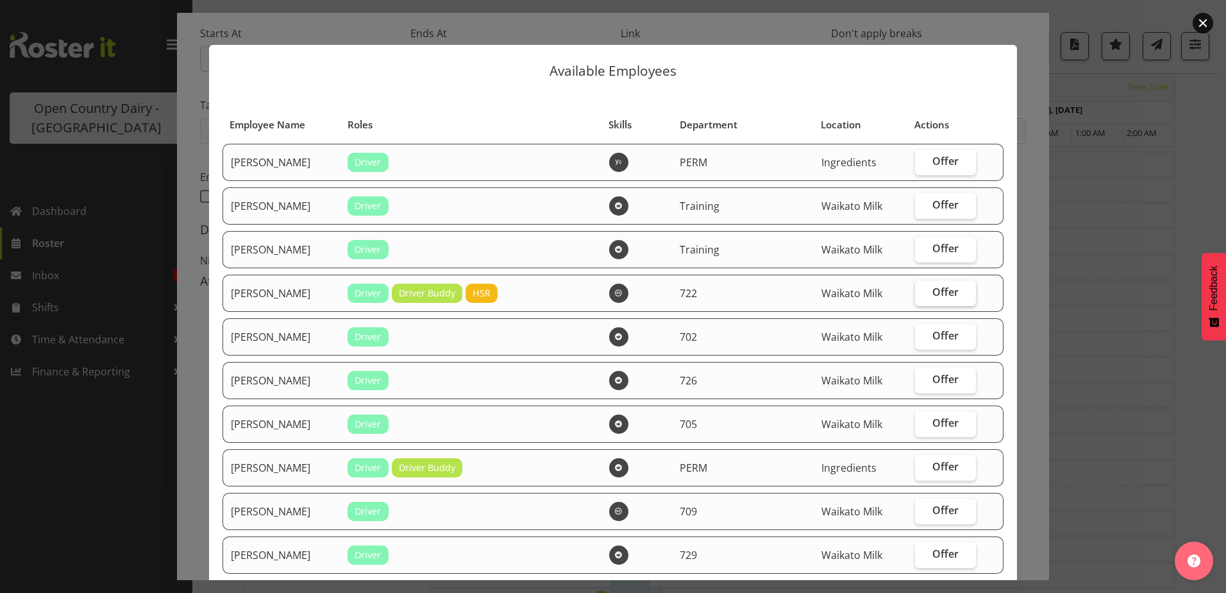
click at [932, 294] on span "Offer" at bounding box center [945, 291] width 26 height 13
click at [923, 294] on input "Offer" at bounding box center [919, 292] width 8 height 8
checkbox input "true"
click at [932, 381] on span "Offer" at bounding box center [945, 379] width 26 height 13
click at [923, 381] on input "Offer" at bounding box center [919, 379] width 8 height 8
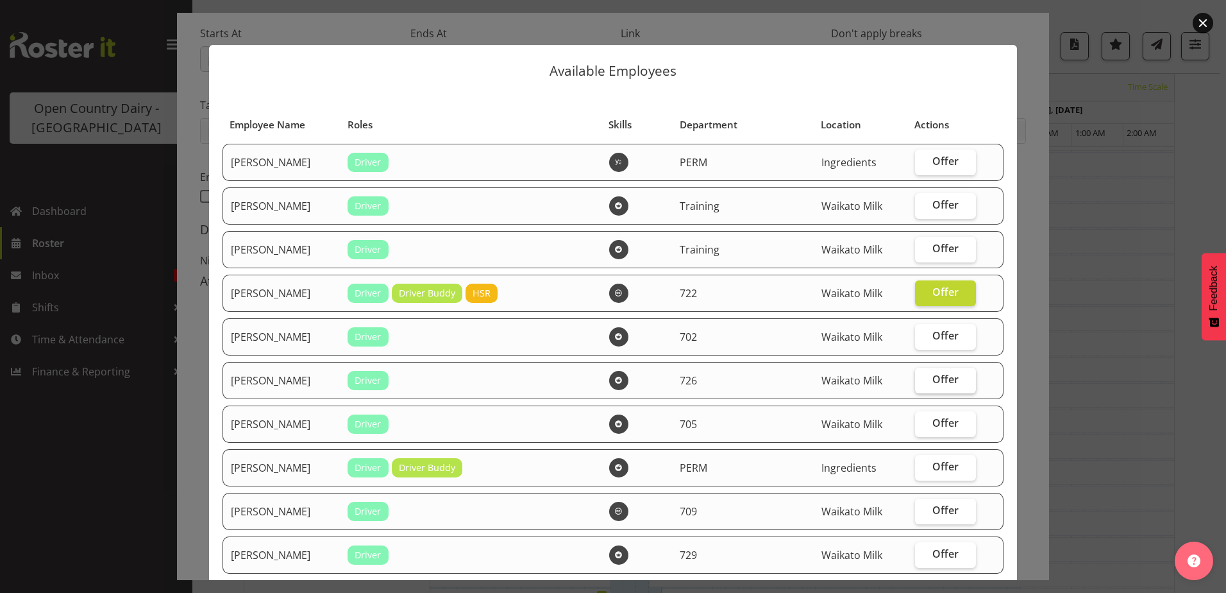
checkbox input "true"
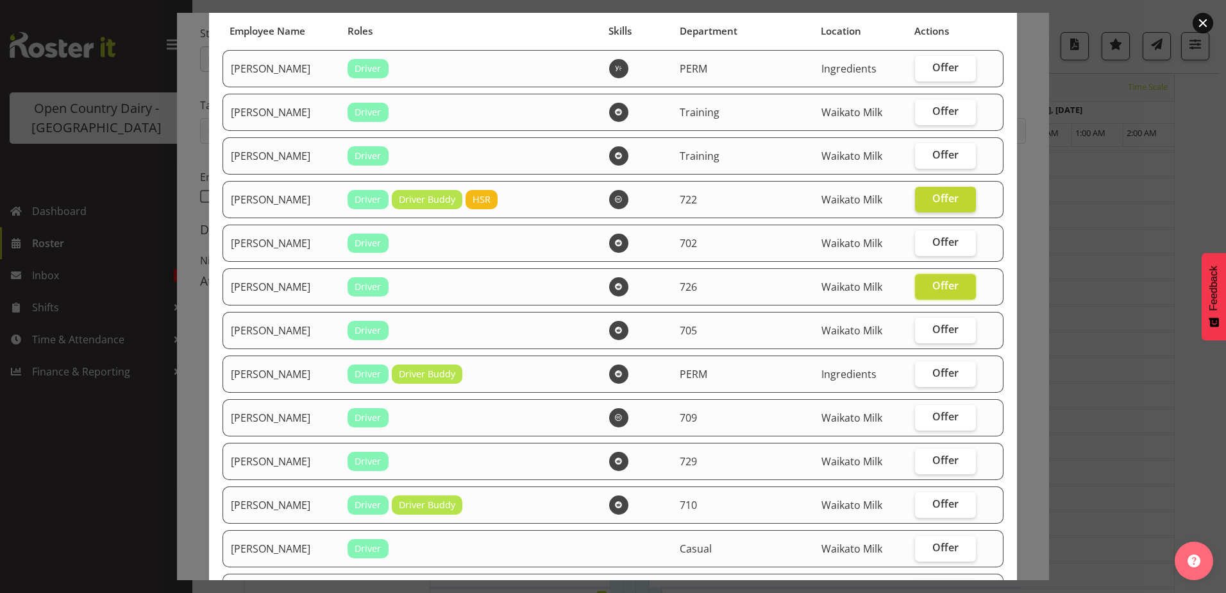
scroll to position [128, 0]
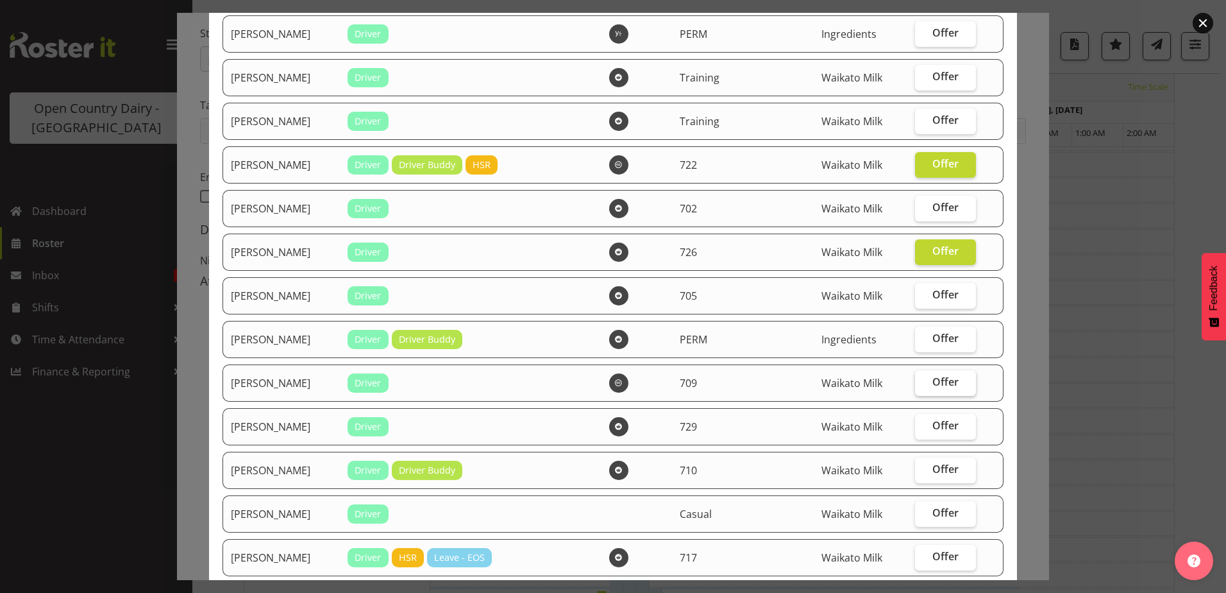
click at [936, 382] on span "Offer" at bounding box center [945, 381] width 26 height 13
click at [923, 382] on input "Offer" at bounding box center [919, 382] width 8 height 8
checkbox input "true"
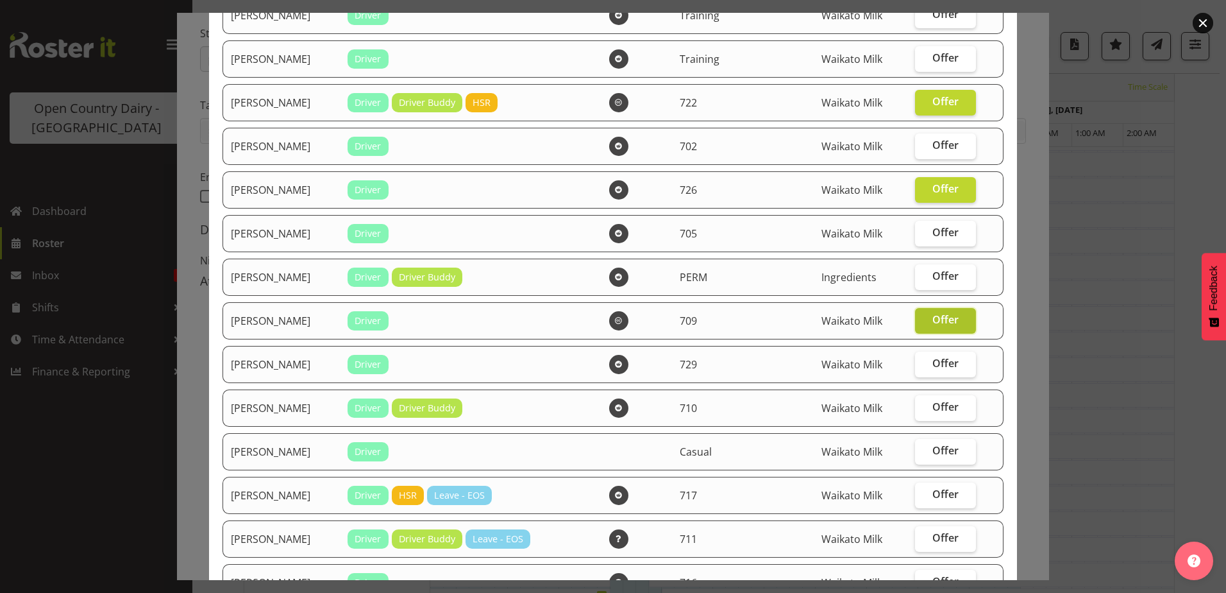
scroll to position [192, 0]
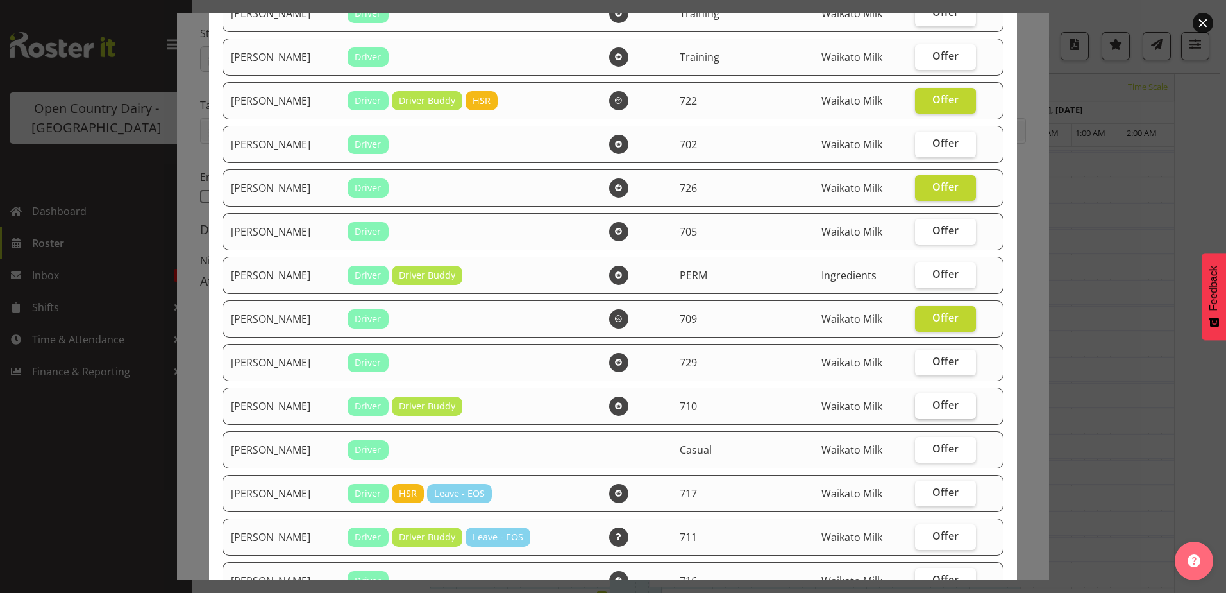
click at [943, 405] on span "Offer" at bounding box center [945, 404] width 26 height 13
click at [923, 405] on input "Offer" at bounding box center [919, 405] width 8 height 8
checkbox input "true"
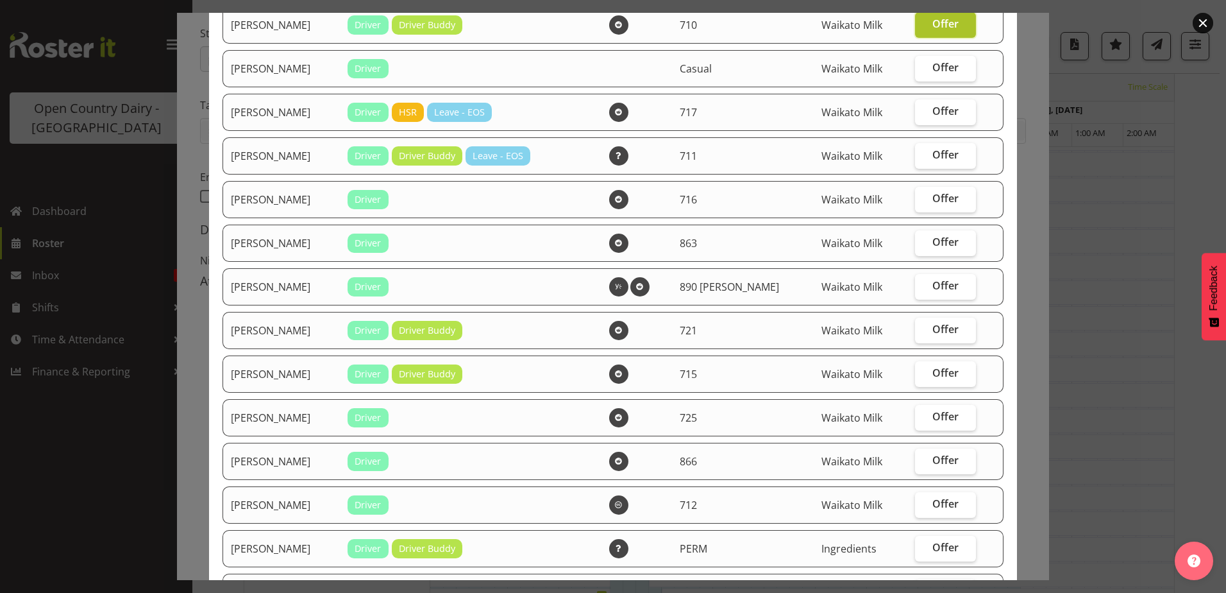
scroll to position [577, 0]
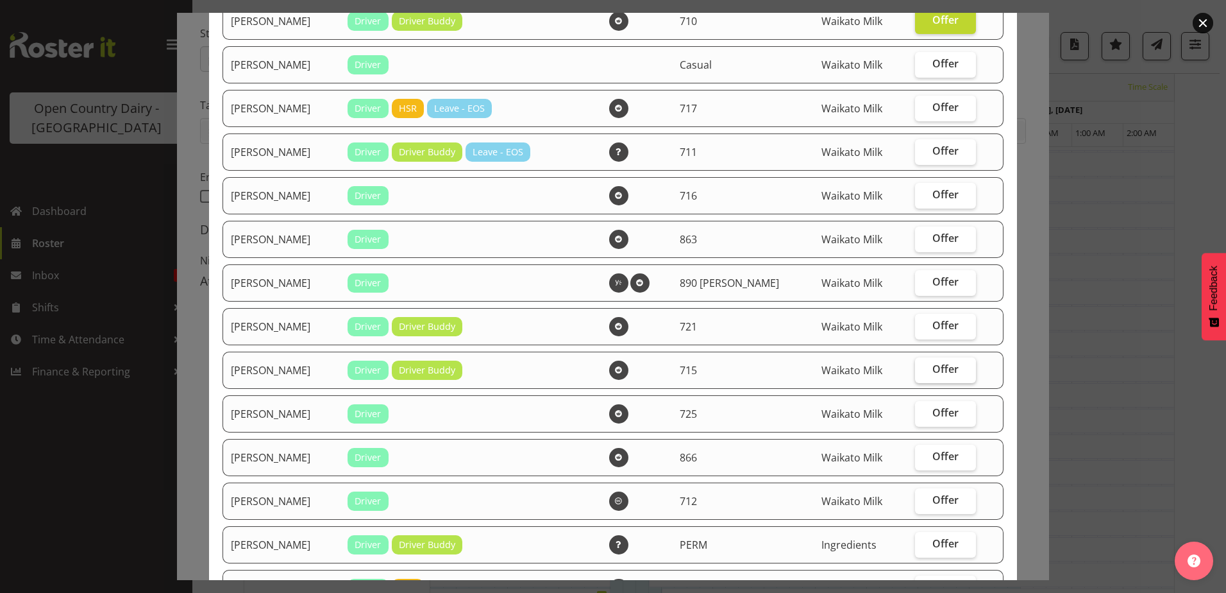
click at [941, 369] on span "Offer" at bounding box center [945, 368] width 26 height 13
click at [923, 369] on input "Offer" at bounding box center [919, 369] width 8 height 8
checkbox input "true"
click at [941, 406] on span "Offer" at bounding box center [945, 412] width 26 height 13
click at [923, 408] on input "Offer" at bounding box center [919, 412] width 8 height 8
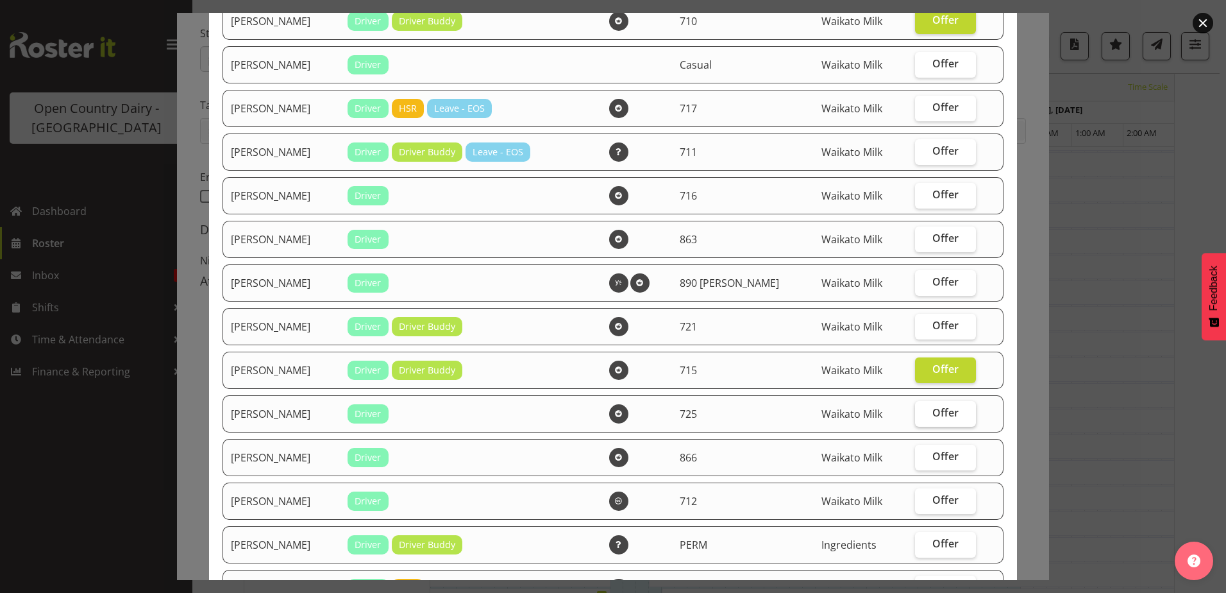
checkbox input "true"
click at [943, 446] on label "Offer" at bounding box center [945, 457] width 61 height 26
click at [923, 452] on input "Offer" at bounding box center [919, 456] width 8 height 8
checkbox input "true"
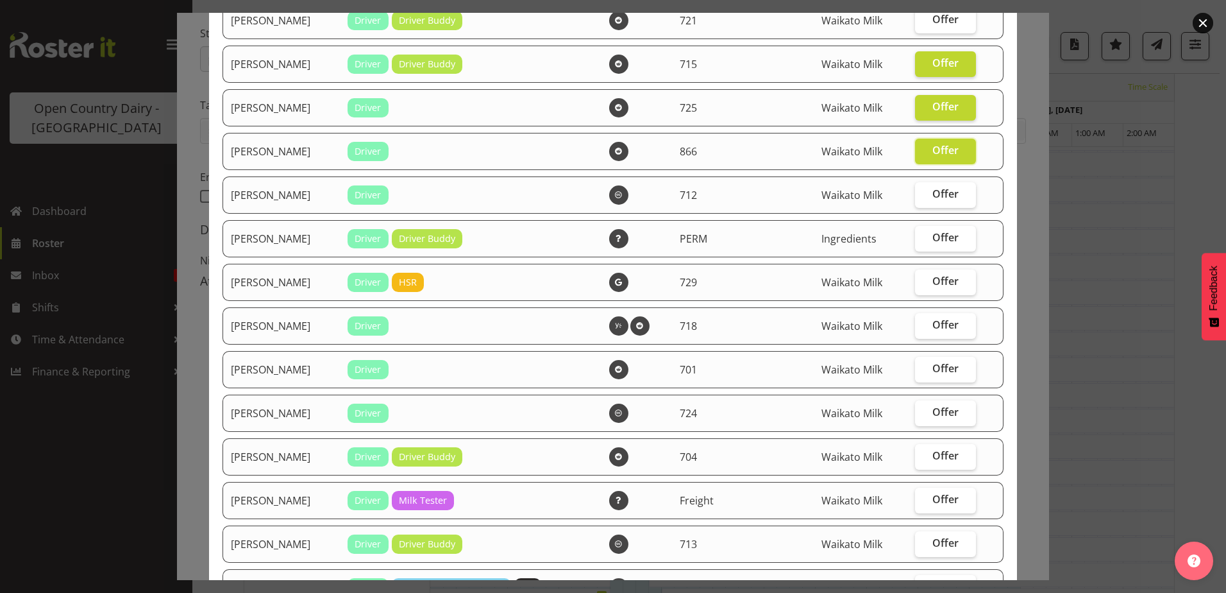
scroll to position [898, 0]
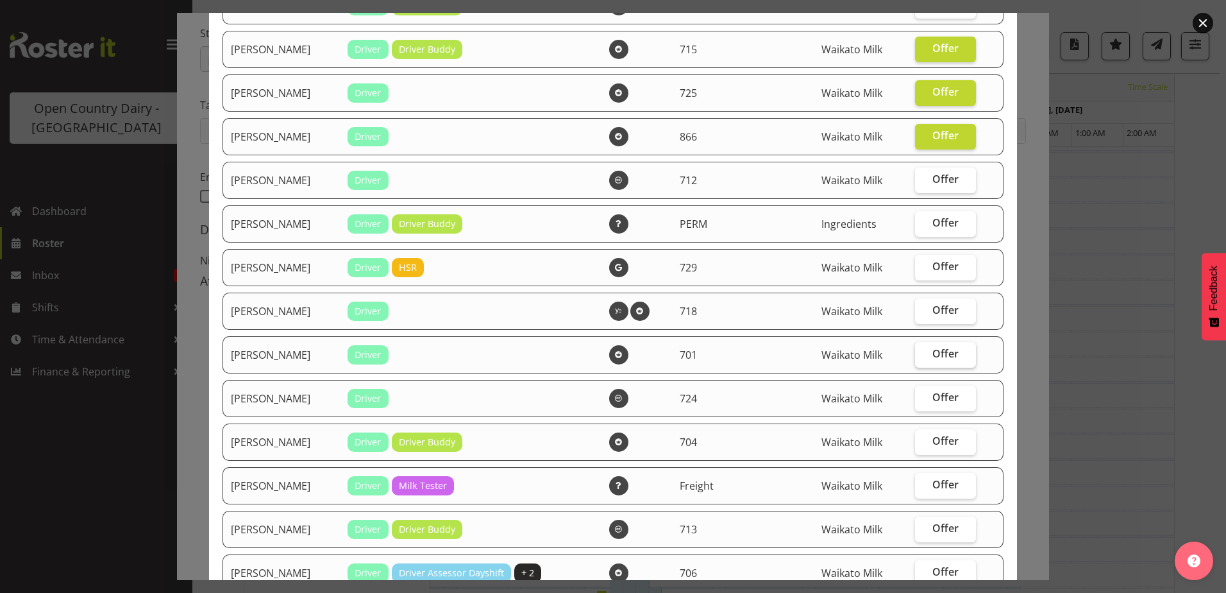
click at [932, 348] on span "Offer" at bounding box center [945, 353] width 26 height 13
click at [923, 349] on input "Offer" at bounding box center [919, 353] width 8 height 8
checkbox input "true"
click at [942, 398] on span "Offer" at bounding box center [945, 397] width 26 height 13
click at [923, 398] on input "Offer" at bounding box center [919, 397] width 8 height 8
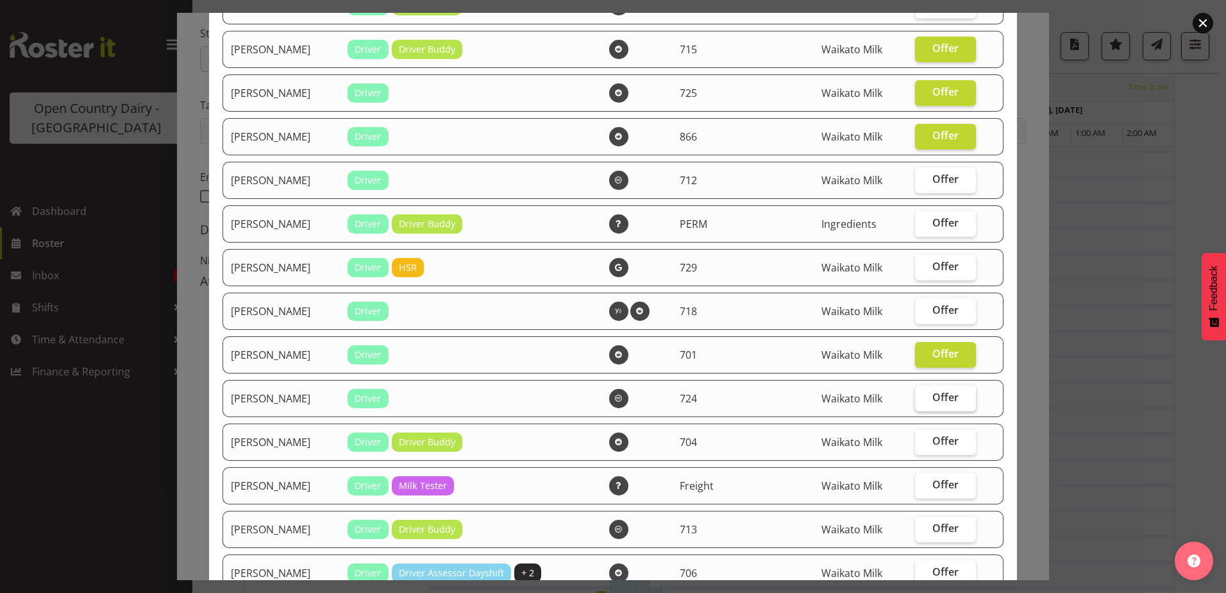
checkbox input "true"
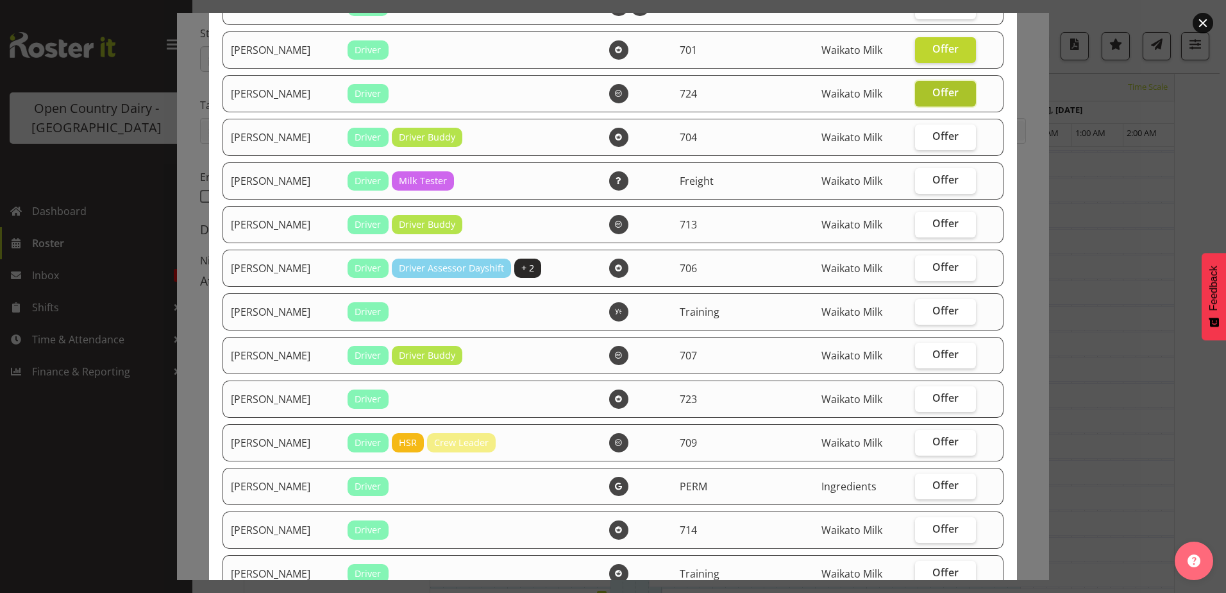
scroll to position [1218, 0]
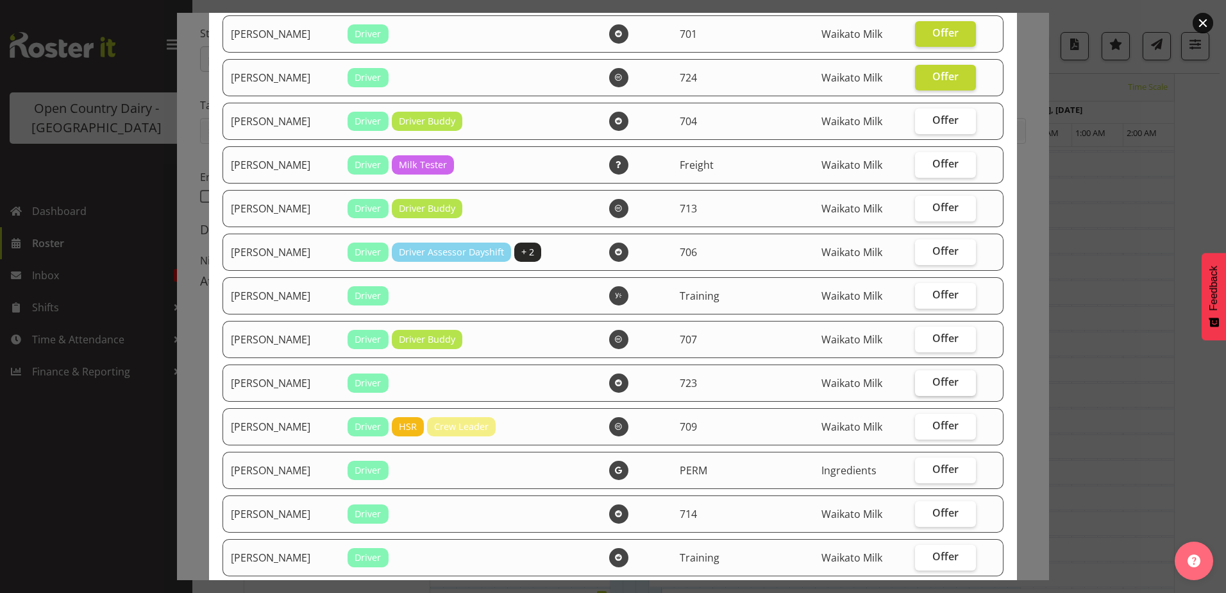
click at [932, 378] on span "Offer" at bounding box center [945, 381] width 26 height 13
click at [923, 378] on input "Offer" at bounding box center [919, 382] width 8 height 8
checkbox input "true"
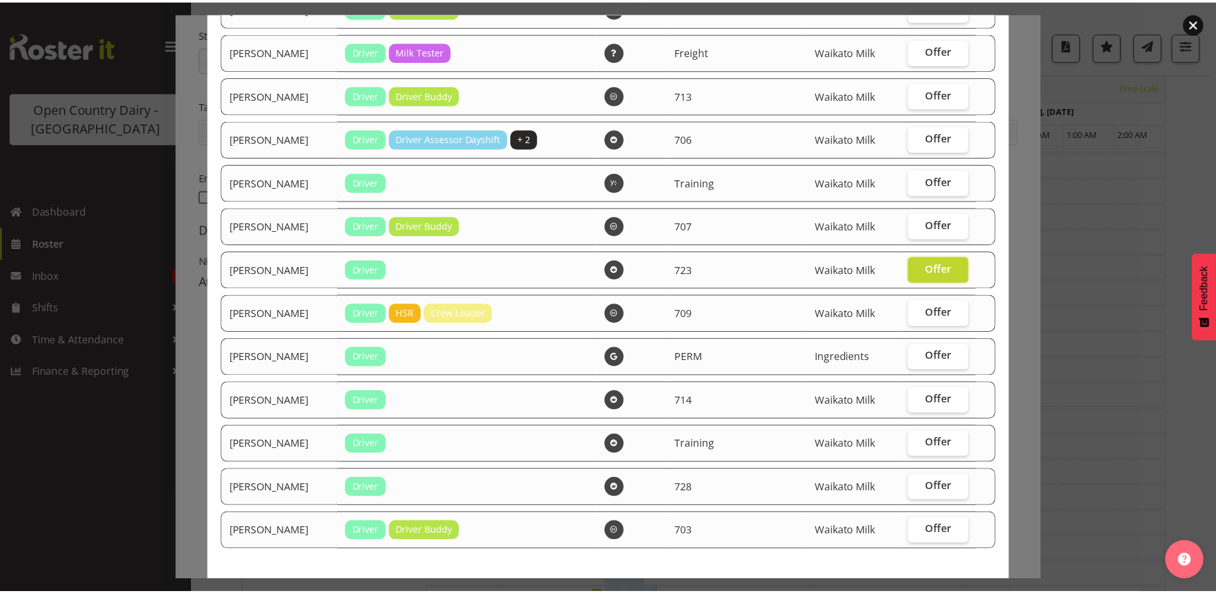
scroll to position [1347, 0]
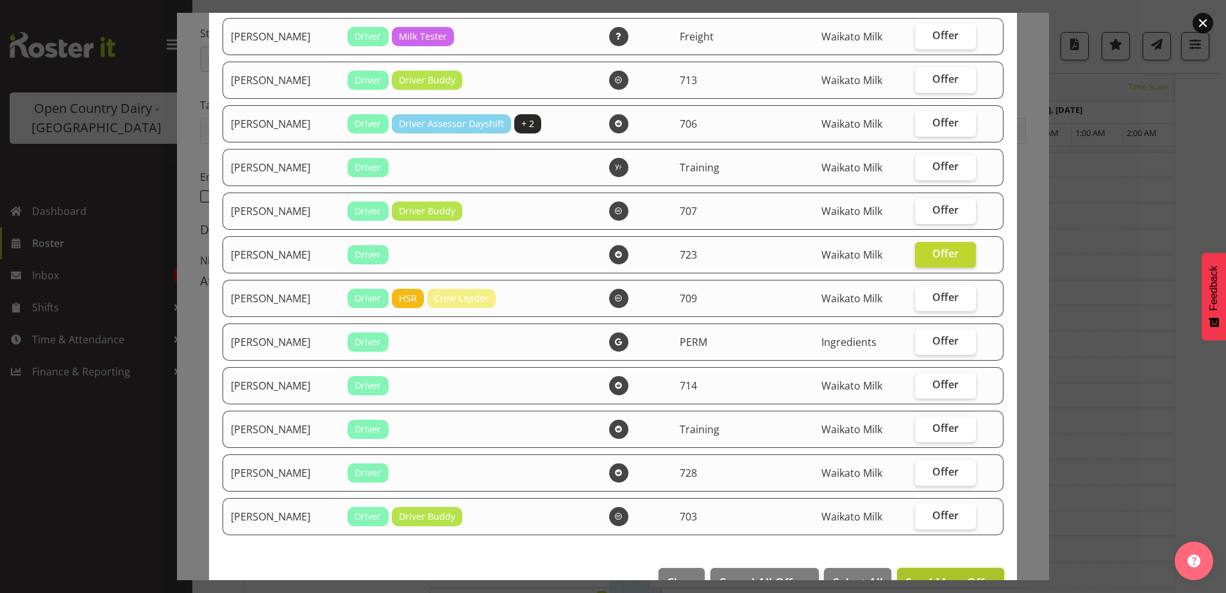
click at [951, 569] on button "Send Mass Offer" at bounding box center [950, 582] width 107 height 28
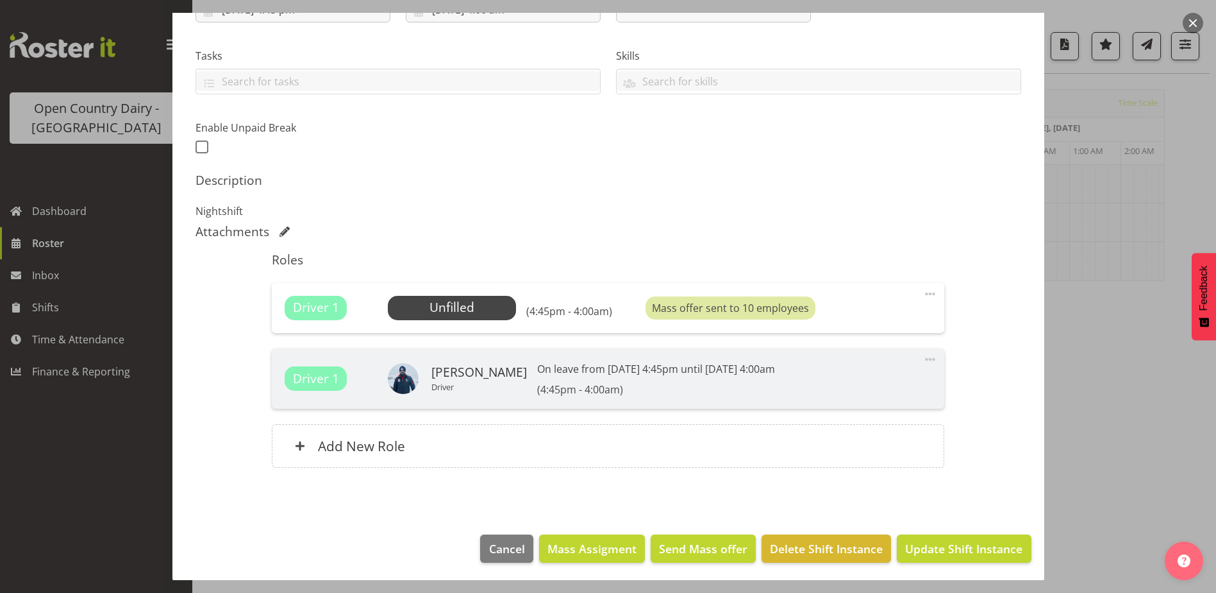
scroll to position [250, 0]
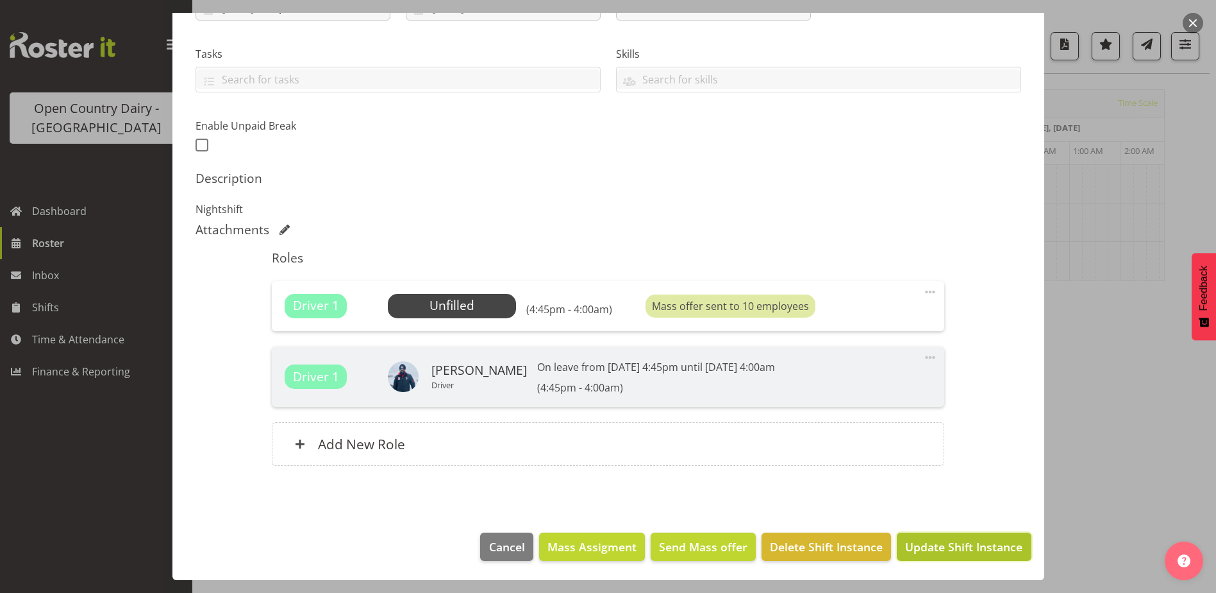
click at [934, 542] on span "Update Shift Instance" at bounding box center [963, 546] width 117 height 17
click at [934, 542] on footer "Cancel Mass Assigment Send Mass offer Delete Shift Instance Update Shift Instan…" at bounding box center [608, 549] width 872 height 60
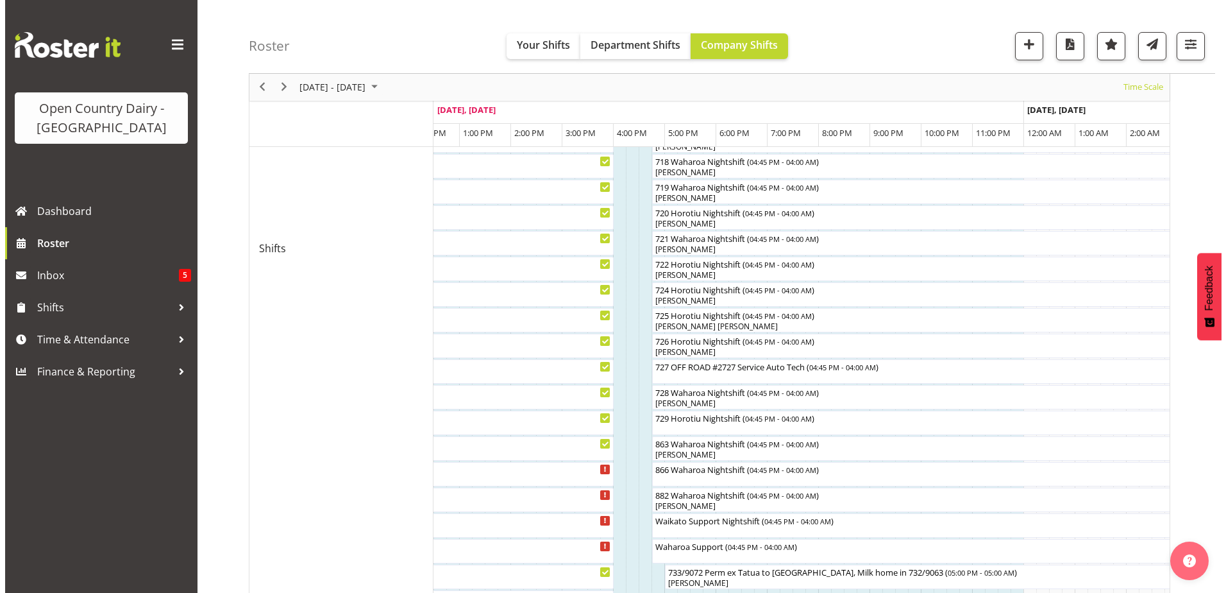
scroll to position [744, 0]
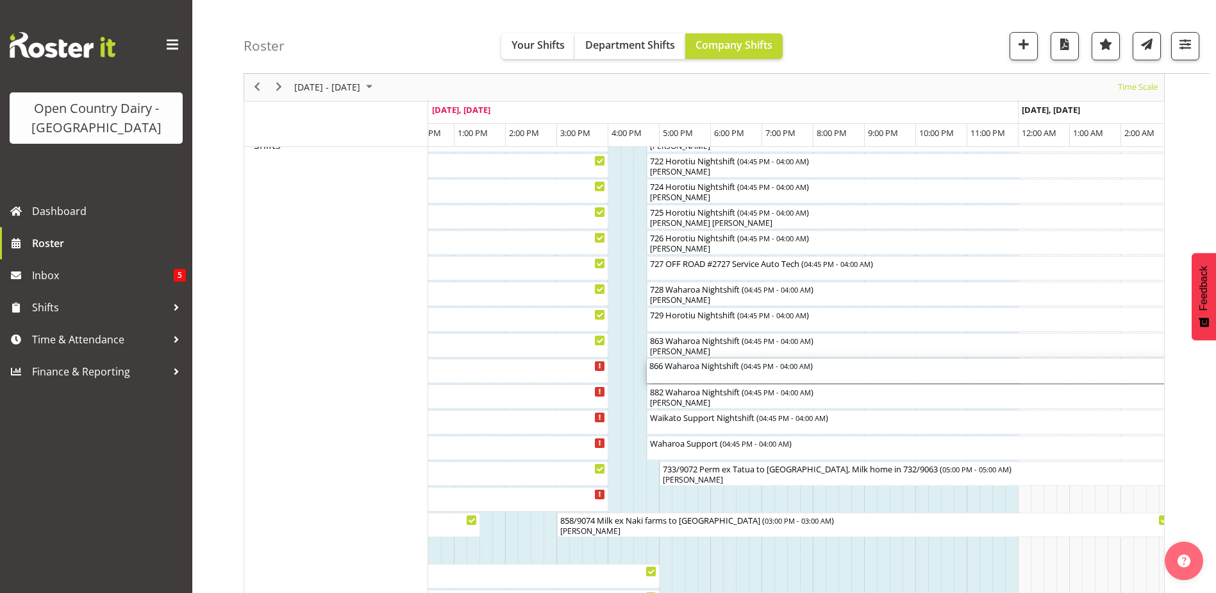
click at [685, 374] on div "866 Waharoa Nightshift ( 04:45 PM - 04:00 AM )" at bounding box center [936, 370] width 572 height 24
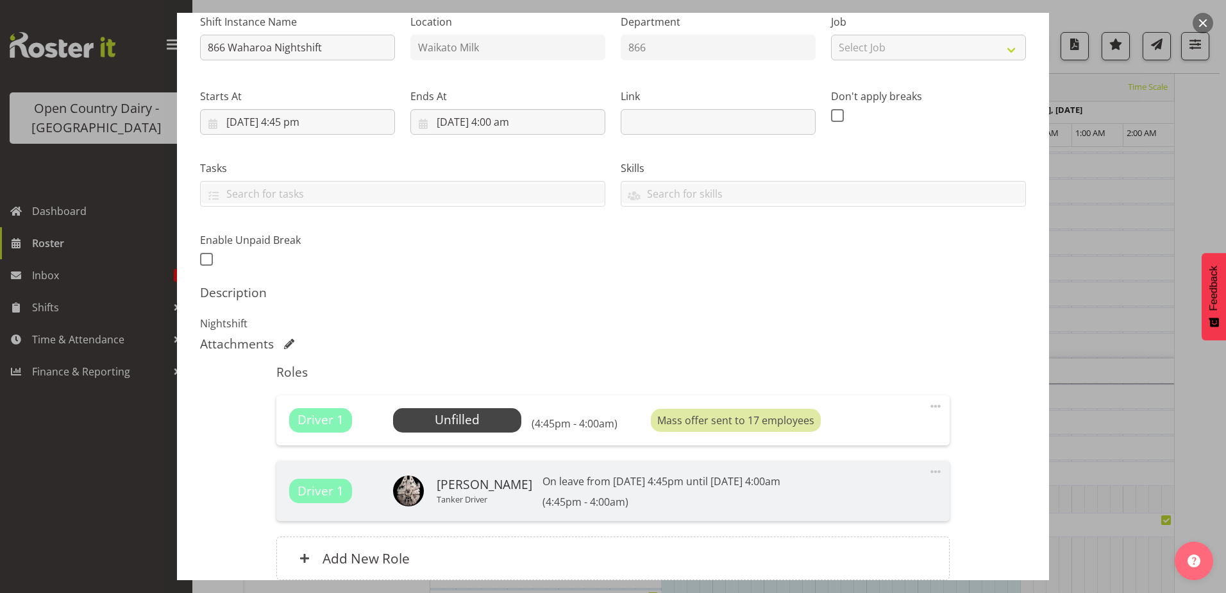
scroll to position [250, 0]
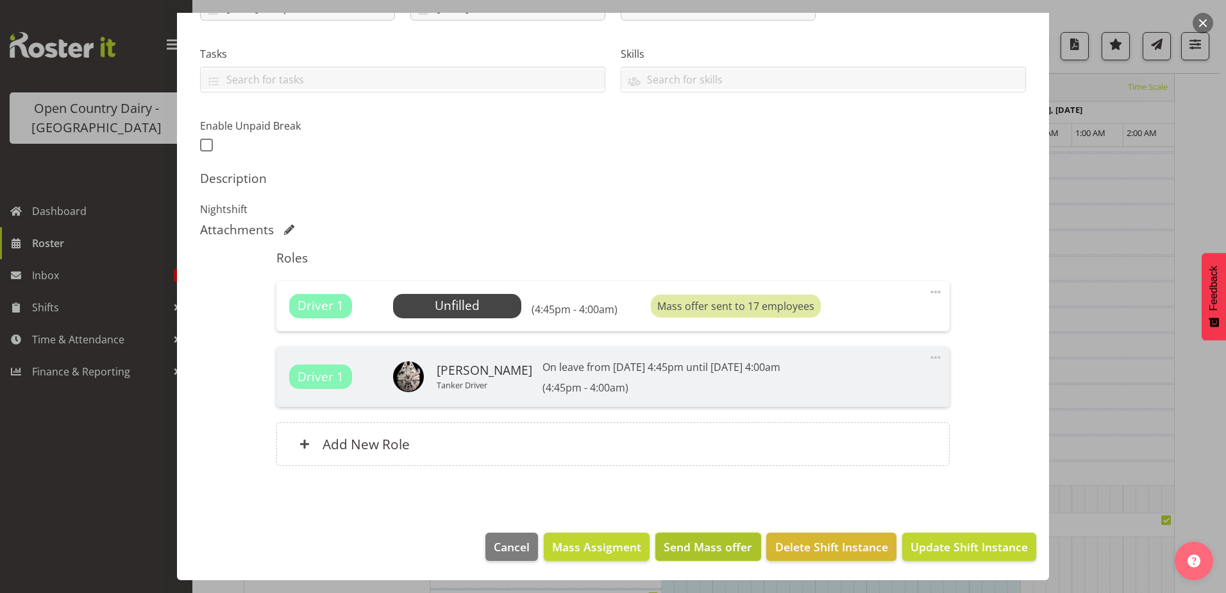
click at [677, 543] on span "Send Mass offer" at bounding box center [708, 546] width 88 height 17
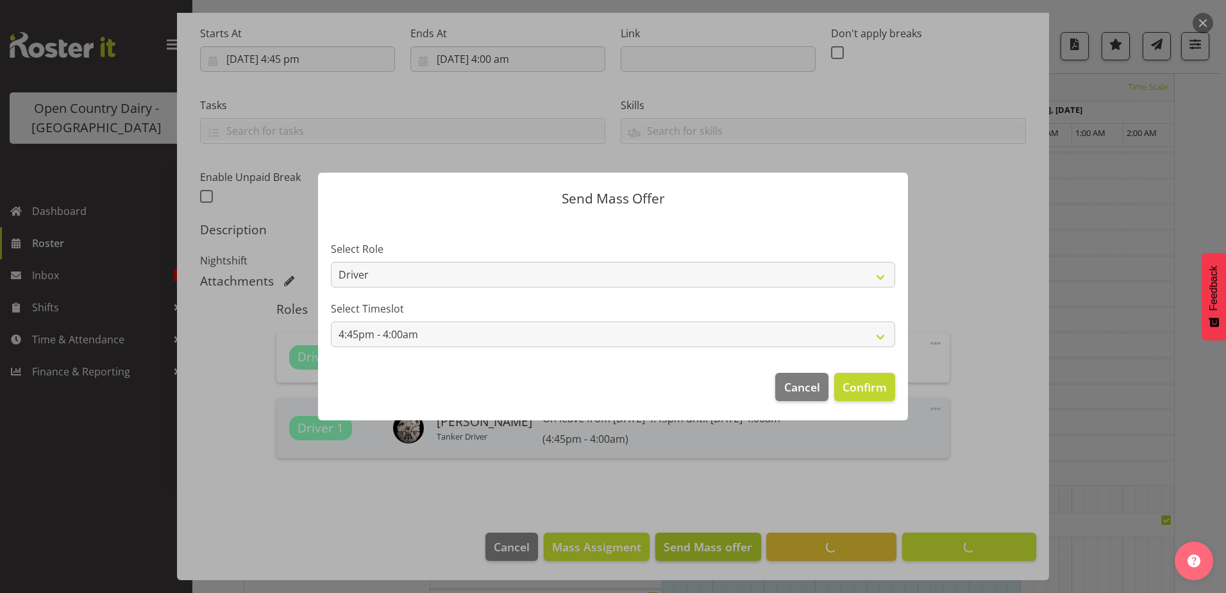
scroll to position [199, 0]
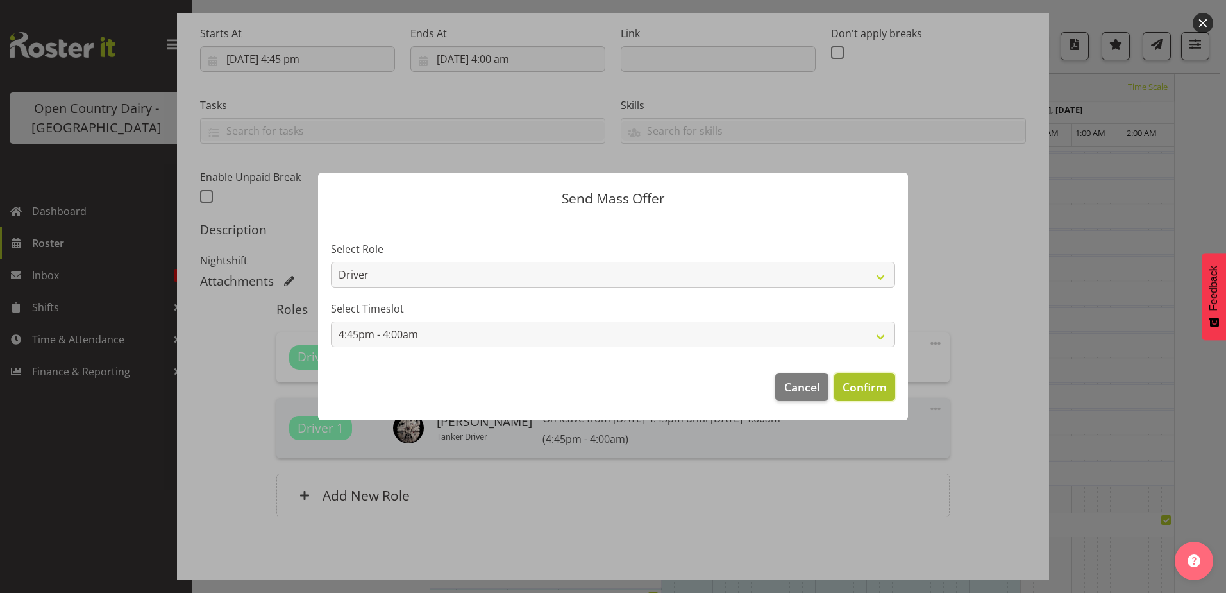
click at [847, 384] on span "Confirm" at bounding box center [865, 386] width 44 height 17
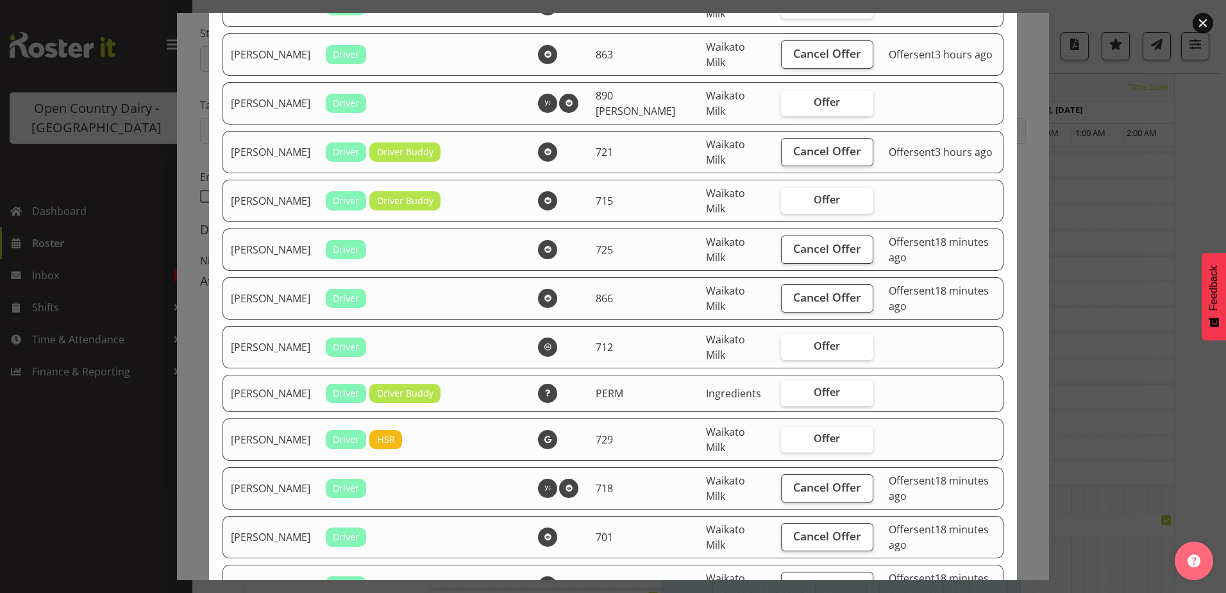
scroll to position [834, 0]
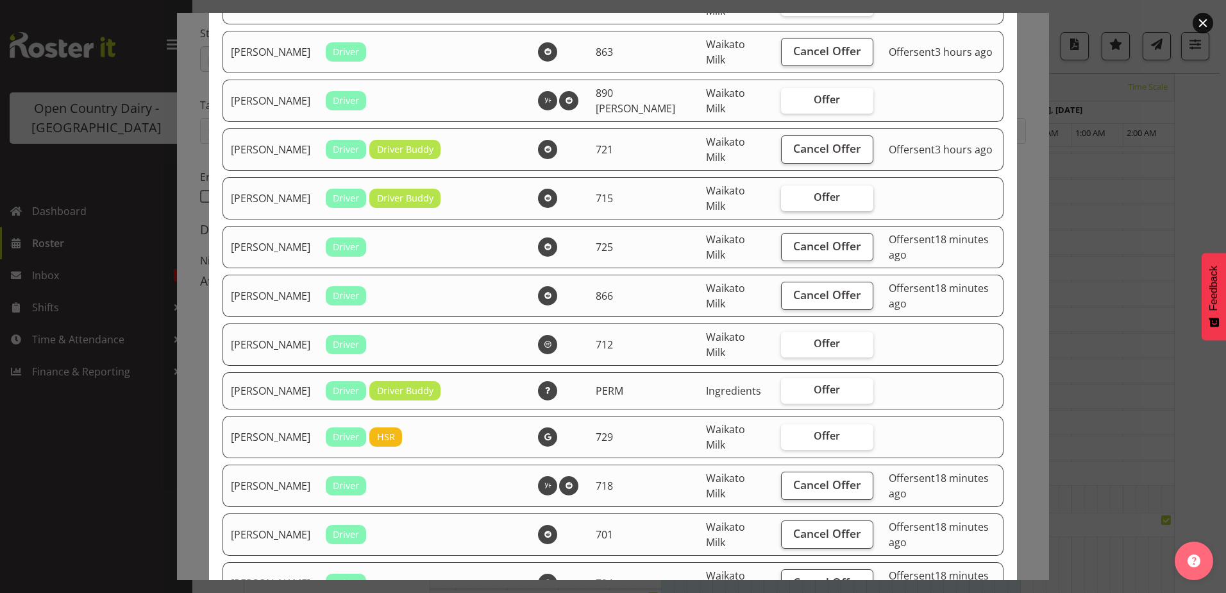
click at [814, 198] on span "Offer" at bounding box center [827, 196] width 26 height 13
click at [789, 198] on input "Offer" at bounding box center [785, 197] width 8 height 8
checkbox input "true"
click at [837, 340] on label "Offer" at bounding box center [827, 345] width 92 height 26
click at [789, 340] on input "Offer" at bounding box center [785, 343] width 8 height 8
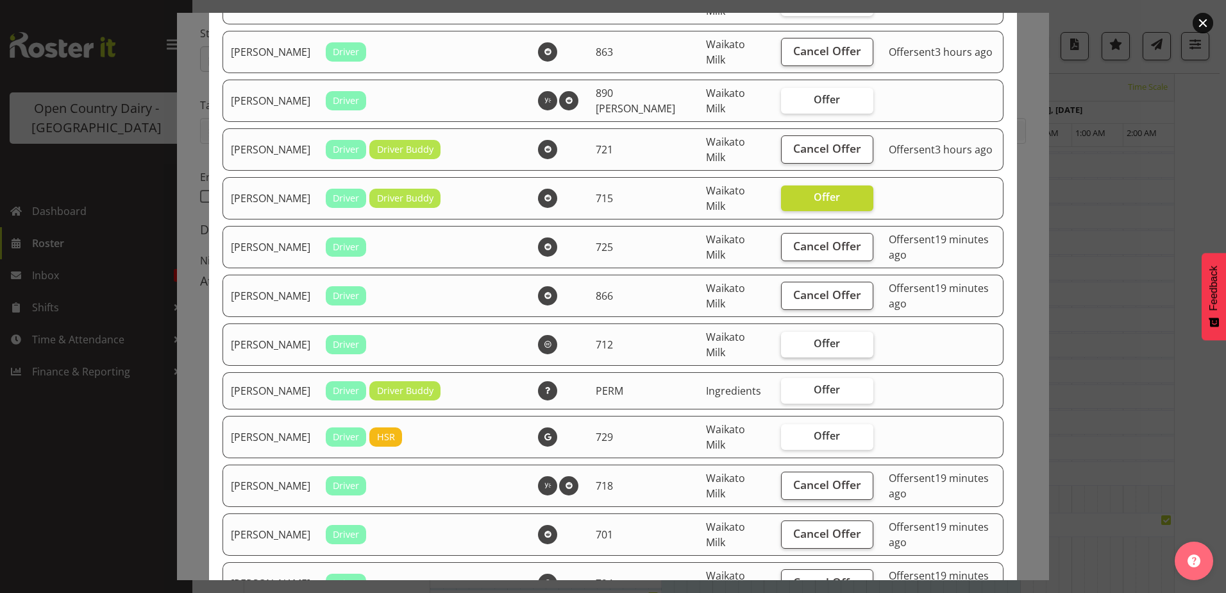
checkbox input "true"
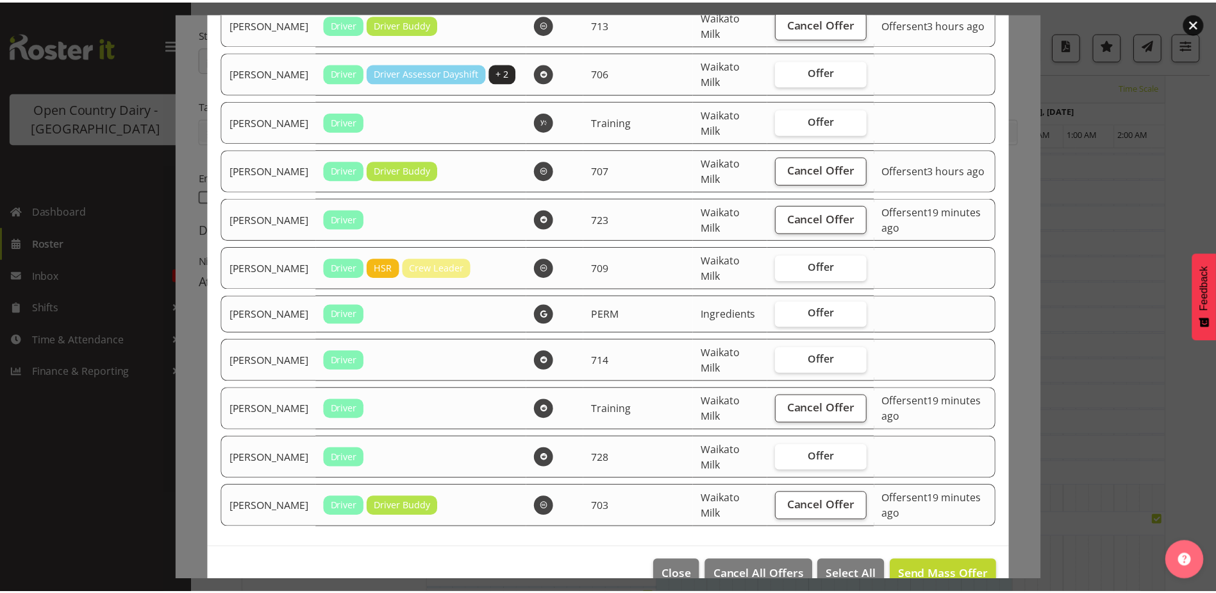
scroll to position [1567, 0]
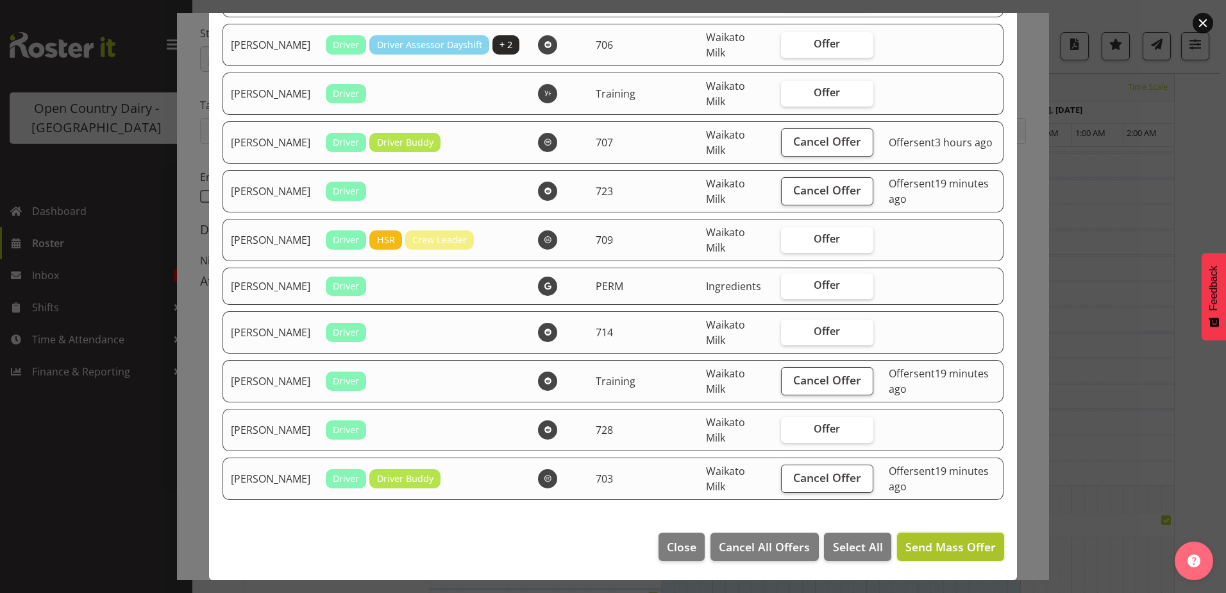
click at [933, 539] on span "Send Mass Offer" at bounding box center [950, 546] width 90 height 15
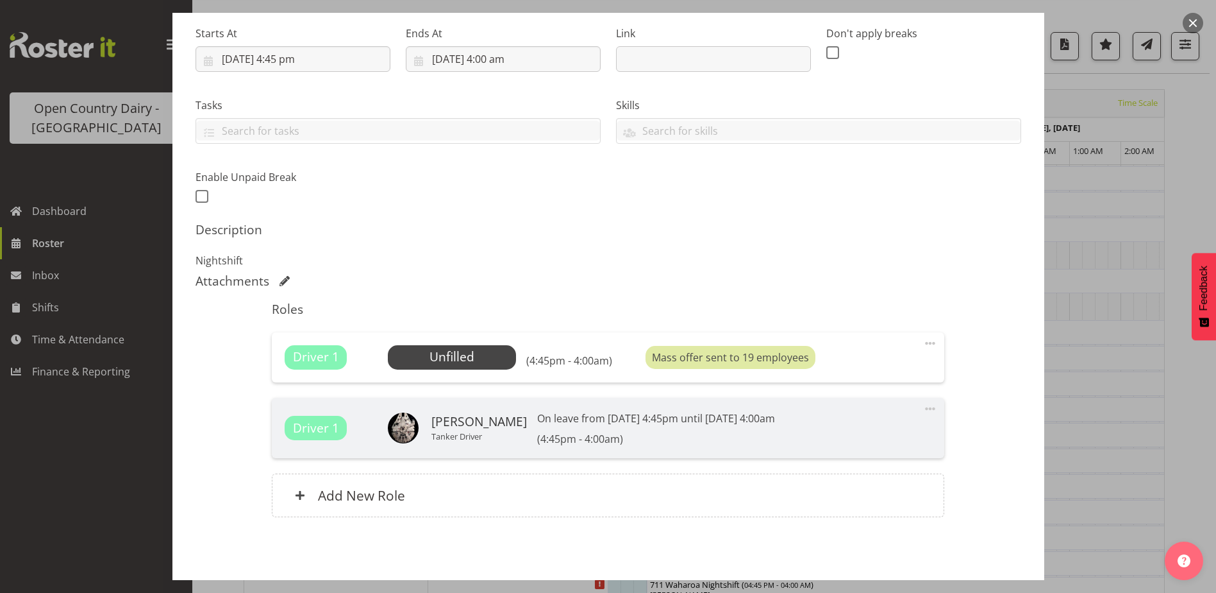
scroll to position [250, 0]
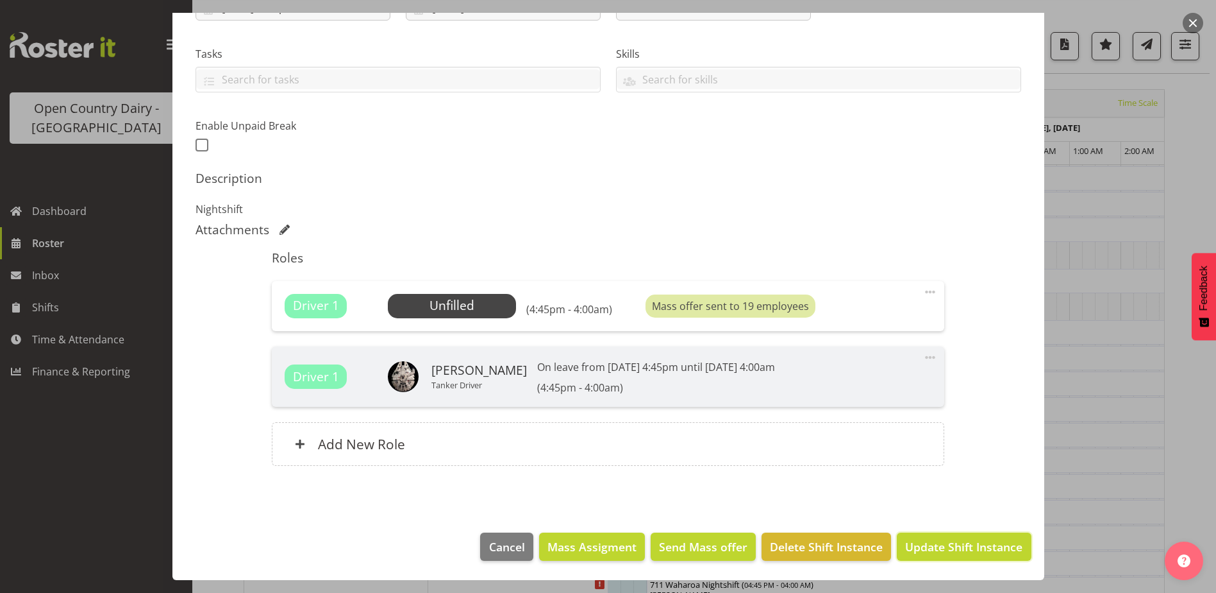
drag, startPoint x: 957, startPoint y: 544, endPoint x: 816, endPoint y: 518, distance: 143.5
click at [957, 544] on span "Update Shift Instance" at bounding box center [963, 546] width 117 height 17
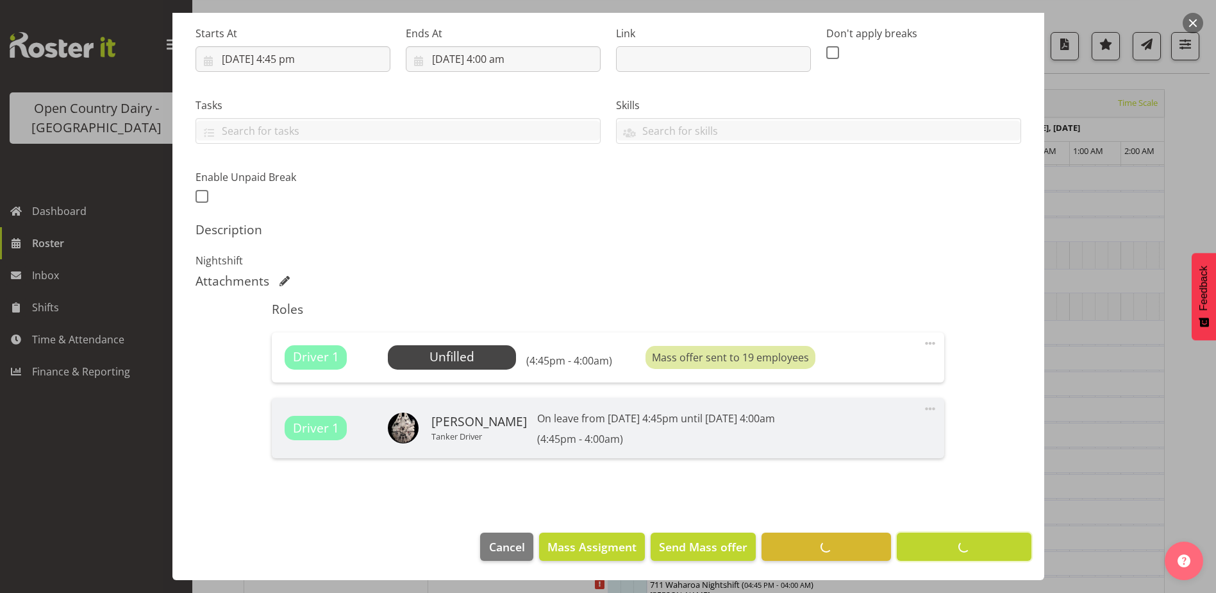
scroll to position [199, 0]
